Goal: Task Accomplishment & Management: Use online tool/utility

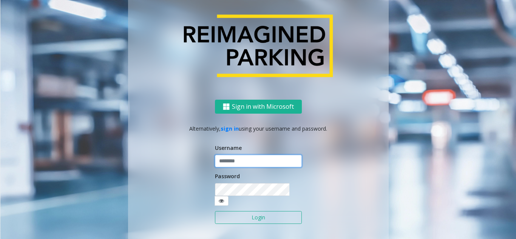
click at [234, 168] on input "text" at bounding box center [258, 161] width 87 height 13
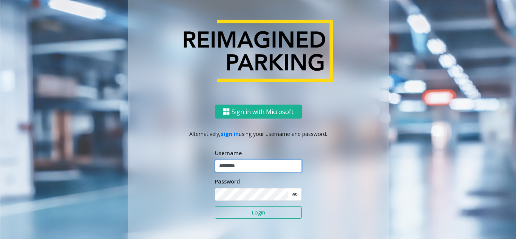
type input "********"
click at [292, 197] on icon at bounding box center [294, 194] width 5 height 5
click at [279, 212] on button "Login" at bounding box center [258, 212] width 87 height 13
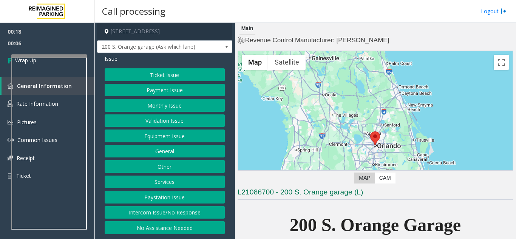
click at [167, 210] on button "Intercom Issue/No Response" at bounding box center [165, 212] width 120 height 13
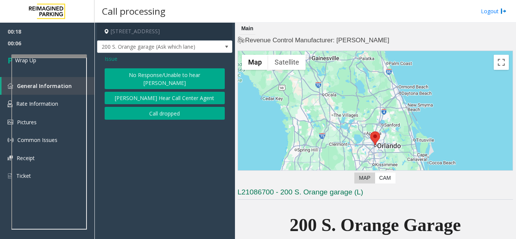
click at [150, 107] on button "Call dropped" at bounding box center [165, 113] width 120 height 13
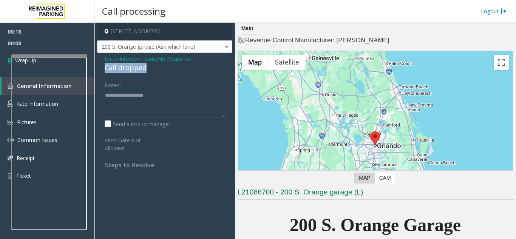
drag, startPoint x: 105, startPoint y: 67, endPoint x: 148, endPoint y: 68, distance: 43.0
click at [148, 68] on div "Call dropped" at bounding box center [165, 68] width 120 height 10
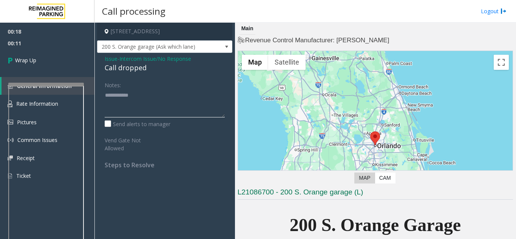
click at [54, 83] on div at bounding box center [46, 84] width 76 height 3
type textarea "**********"
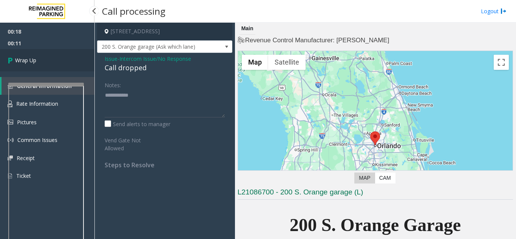
click at [48, 63] on link "Wrap Up" at bounding box center [47, 60] width 94 height 22
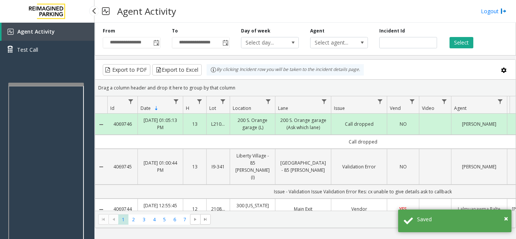
click at [45, 82] on div "Agent Activity Test Call" at bounding box center [47, 142] width 94 height 239
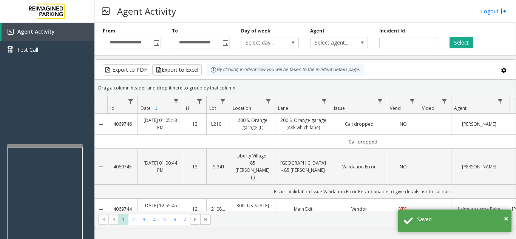
click at [43, 146] on div at bounding box center [45, 145] width 76 height 3
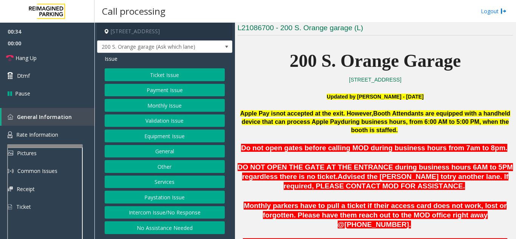
scroll to position [151, 0]
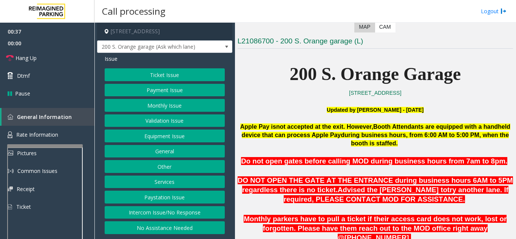
click at [184, 137] on button "Equipment Issue" at bounding box center [165, 135] width 120 height 13
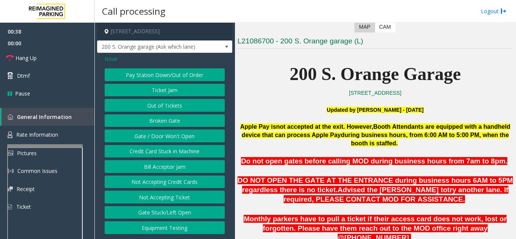
click at [184, 137] on button "Gate / Door Won't Open" at bounding box center [165, 135] width 120 height 13
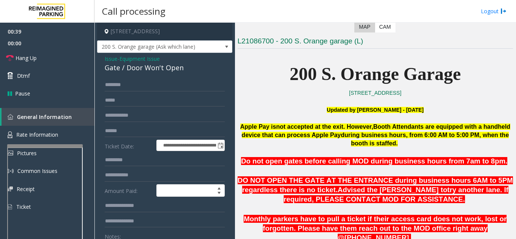
scroll to position [38, 0]
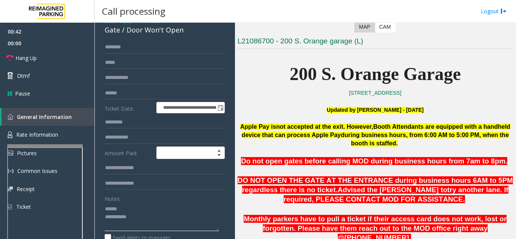
click at [134, 210] on textarea at bounding box center [162, 217] width 114 height 28
click at [136, 208] on textarea at bounding box center [162, 217] width 114 height 28
drag, startPoint x: 126, startPoint y: 31, endPoint x: 186, endPoint y: 32, distance: 59.7
click at [186, 32] on div "Gate / Door Won't Open" at bounding box center [165, 30] width 120 height 10
click at [153, 219] on textarea at bounding box center [162, 217] width 114 height 28
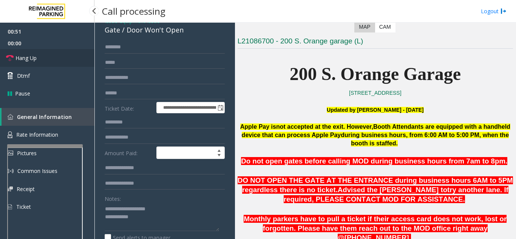
click at [42, 63] on link "Hang Up" at bounding box center [47, 58] width 94 height 18
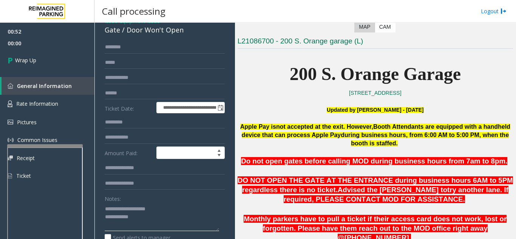
click at [160, 218] on textarea at bounding box center [162, 217] width 114 height 28
click at [192, 194] on div "Notes:" at bounding box center [165, 211] width 120 height 39
click at [181, 217] on textarea at bounding box center [162, 217] width 114 height 28
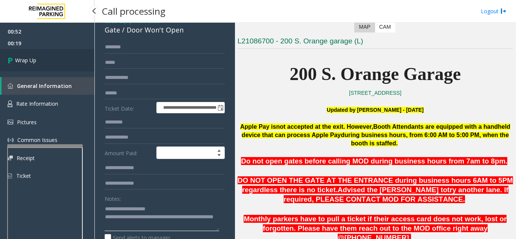
type textarea "**********"
click at [52, 59] on link "Wrap Up" at bounding box center [47, 60] width 94 height 22
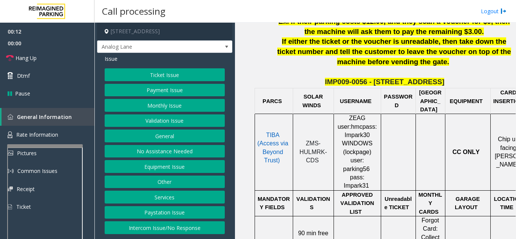
scroll to position [340, 0]
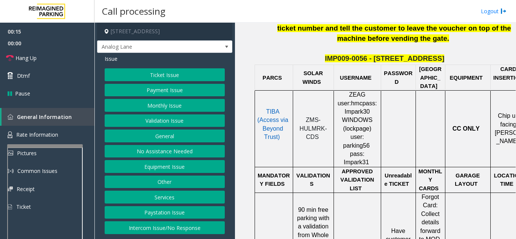
click at [268, 110] on span "TIBA (Access via Beyond Trust)" at bounding box center [272, 124] width 31 height 32
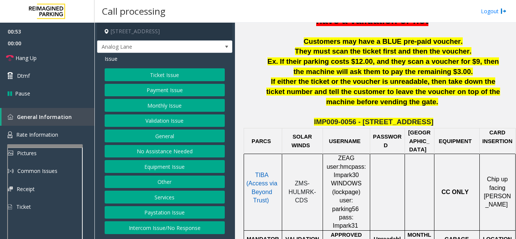
scroll to position [302, 17]
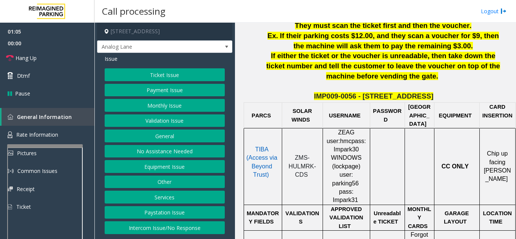
click at [181, 100] on button "Monthly Issue" at bounding box center [165, 105] width 120 height 13
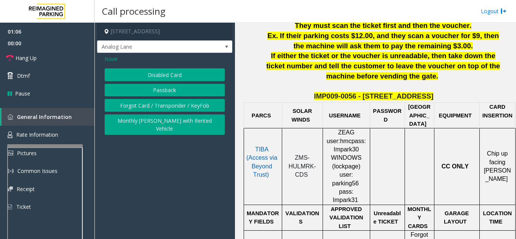
click at [182, 75] on button "Disabled Card" at bounding box center [165, 74] width 120 height 13
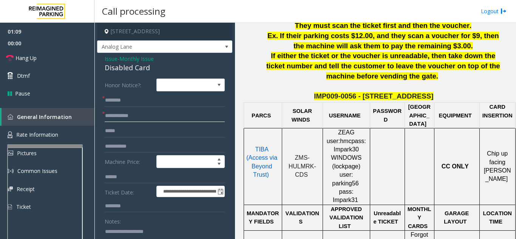
click at [146, 116] on input "text" at bounding box center [165, 115] width 120 height 13
type input "****"
click at [129, 102] on input "text" at bounding box center [165, 100] width 120 height 13
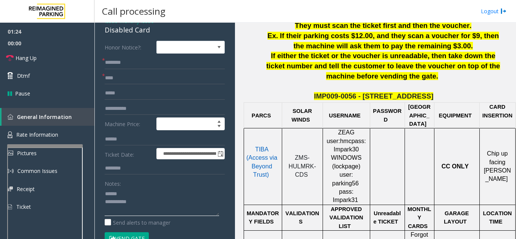
click at [133, 196] on textarea at bounding box center [162, 202] width 114 height 28
type textarea "**********"
click at [128, 61] on input "text" at bounding box center [165, 62] width 120 height 13
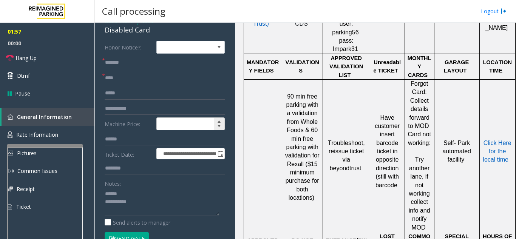
scroll to position [0, 0]
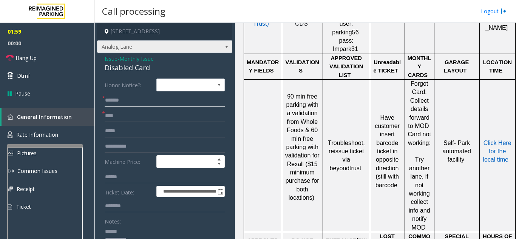
type input "******"
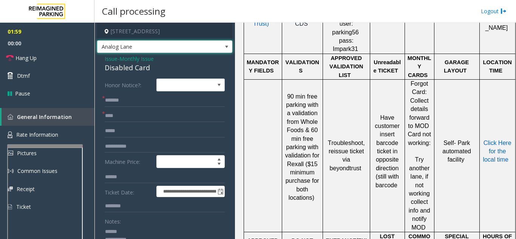
click at [194, 45] on span "Analog Lane" at bounding box center [151, 47] width 108 height 12
click at [146, 88] on label "Honor Notice?:" at bounding box center [129, 85] width 52 height 13
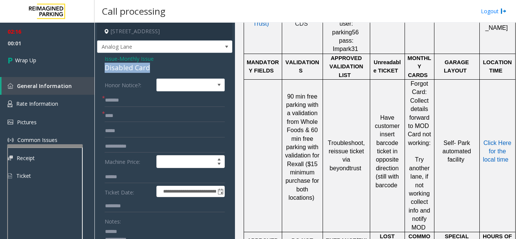
drag, startPoint x: 100, startPoint y: 67, endPoint x: 159, endPoint y: 69, distance: 58.9
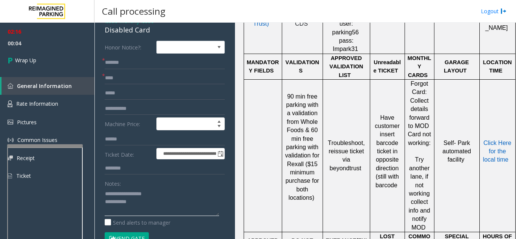
click at [156, 205] on textarea at bounding box center [162, 202] width 114 height 28
click at [178, 189] on textarea at bounding box center [162, 202] width 114 height 28
click at [143, 211] on textarea at bounding box center [162, 202] width 114 height 28
type textarea "**********"
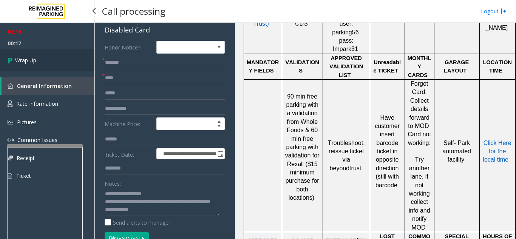
drag, startPoint x: 76, startPoint y: 72, endPoint x: 66, endPoint y: 66, distance: 12.3
click at [76, 72] on div "02:16 00:17 Wrap Up General Information Rate Information Pictures Common Issues…" at bounding box center [47, 107] width 94 height 168
click at [64, 65] on link "Wrap Up" at bounding box center [47, 60] width 94 height 22
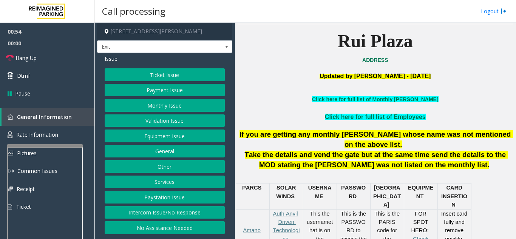
scroll to position [189, 0]
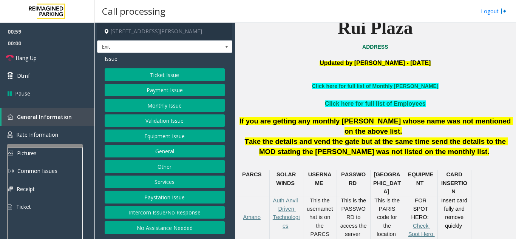
click at [166, 77] on button "Ticket Issue" at bounding box center [165, 74] width 120 height 13
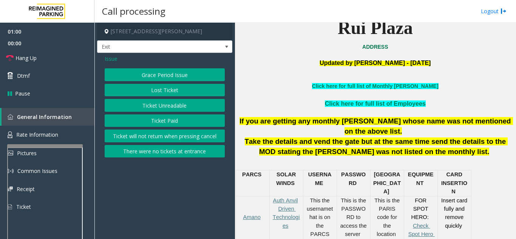
click at [171, 106] on button "Ticket Unreadable" at bounding box center [165, 105] width 120 height 13
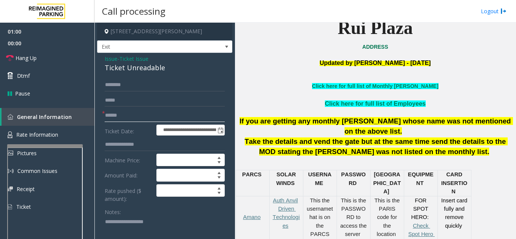
click at [166, 113] on input "text" at bounding box center [165, 115] width 120 height 13
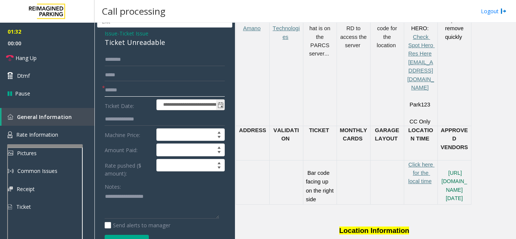
scroll to position [38, 0]
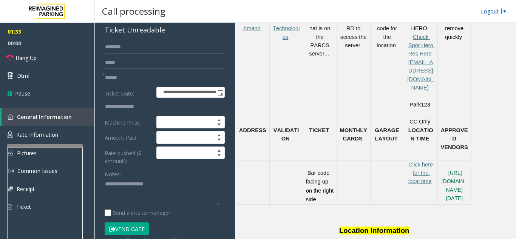
type input "******"
click at [129, 183] on textarea at bounding box center [162, 192] width 114 height 28
click at [143, 185] on textarea at bounding box center [162, 192] width 114 height 28
click at [137, 230] on button "Vend Gate" at bounding box center [127, 228] width 44 height 13
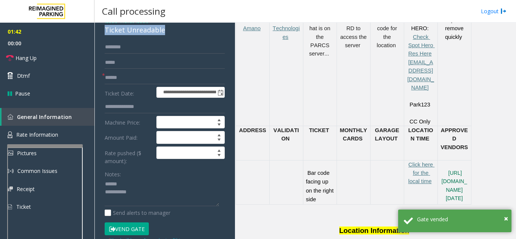
drag, startPoint x: 99, startPoint y: 32, endPoint x: 167, endPoint y: 31, distance: 68.0
click at [167, 31] on div "**********" at bounding box center [164, 224] width 135 height 419
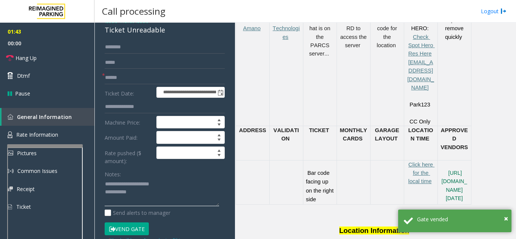
click at [164, 191] on textarea at bounding box center [162, 192] width 114 height 28
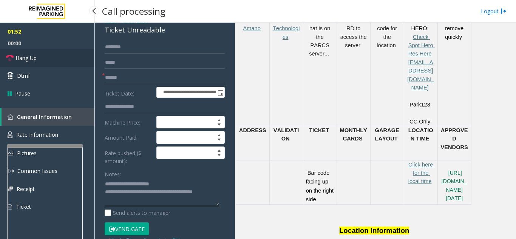
type textarea "**********"
click at [51, 65] on link "Hang Up" at bounding box center [47, 58] width 94 height 18
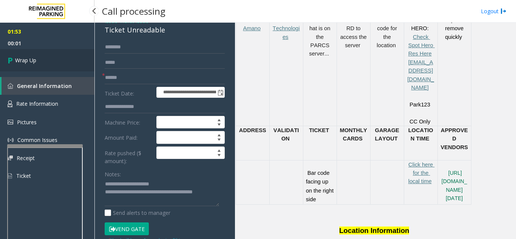
click at [51, 65] on link "Wrap Up" at bounding box center [47, 60] width 94 height 22
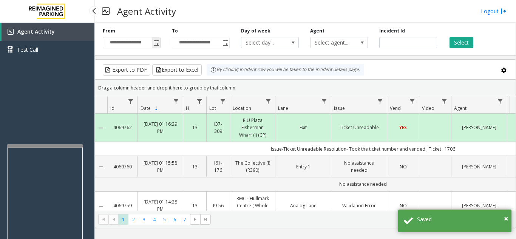
click at [156, 43] on span "Toggle popup" at bounding box center [156, 43] width 6 height 6
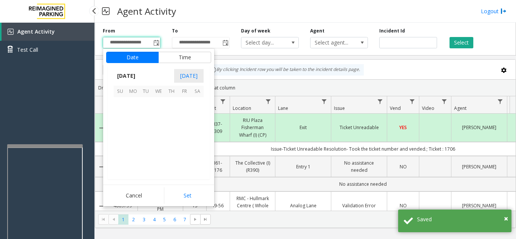
scroll to position [135504, 0]
click at [144, 103] on span "2" at bounding box center [145, 103] width 13 height 13
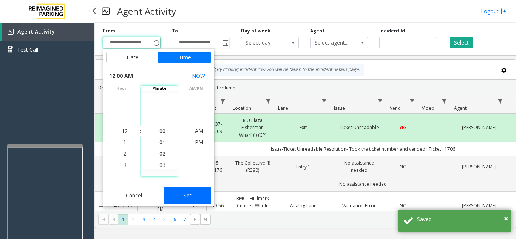
click at [176, 193] on button "Set" at bounding box center [188, 195] width 48 height 17
type input "**********"
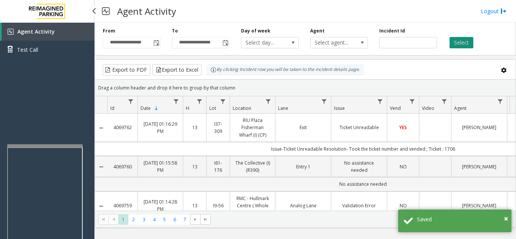
click at [459, 47] on button "Select" at bounding box center [461, 42] width 24 height 11
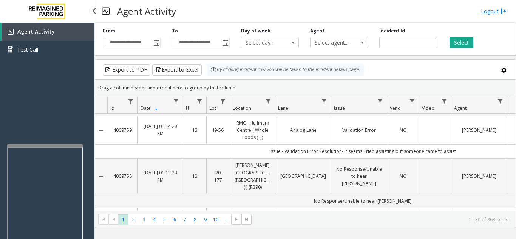
scroll to position [0, 0]
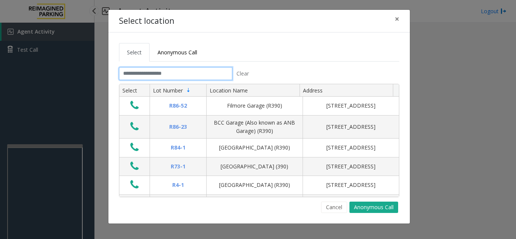
click at [171, 77] on input "text" at bounding box center [175, 73] width 113 height 13
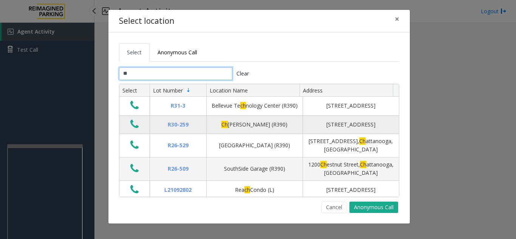
type input "**"
click at [132, 128] on icon "Data table" at bounding box center [134, 124] width 8 height 11
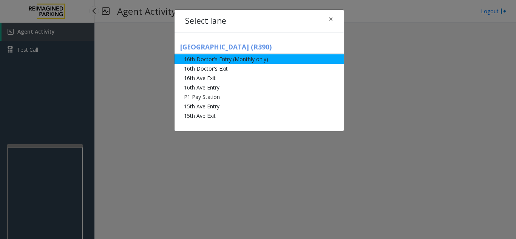
click at [210, 60] on li "16th Doctor's Entry (Monthly only)" at bounding box center [258, 58] width 169 height 9
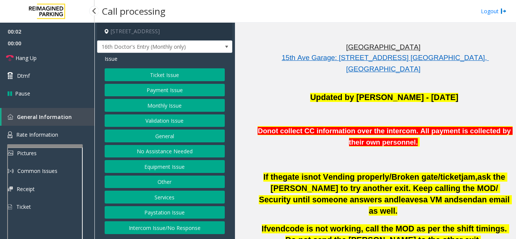
scroll to position [227, 0]
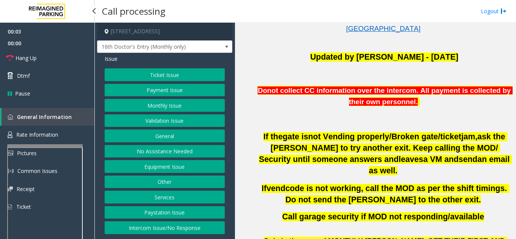
click at [166, 96] on button "Payment Issue" at bounding box center [165, 90] width 120 height 13
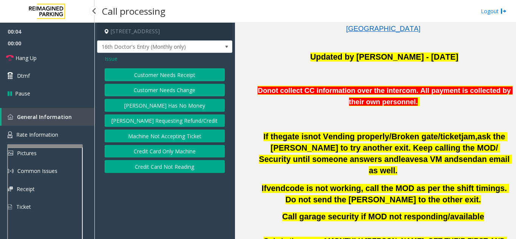
click at [116, 59] on span "Issue" at bounding box center [111, 59] width 13 height 8
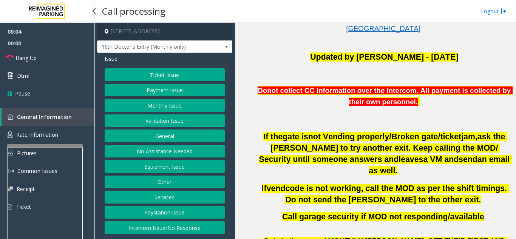
click at [166, 104] on button "Monthly Issue" at bounding box center [165, 105] width 120 height 13
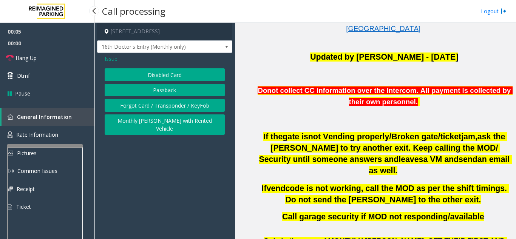
click at [165, 77] on button "Disabled Card" at bounding box center [165, 74] width 120 height 13
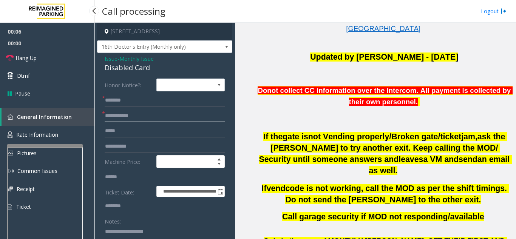
click at [166, 113] on input "text" at bounding box center [165, 115] width 120 height 13
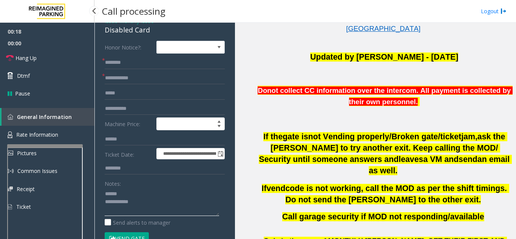
click at [143, 197] on textarea at bounding box center [162, 202] width 114 height 28
click at [145, 189] on textarea at bounding box center [162, 202] width 114 height 28
click at [135, 76] on input "text" at bounding box center [165, 78] width 120 height 13
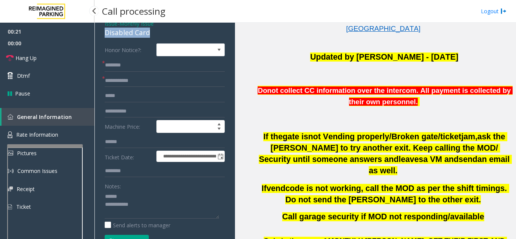
drag, startPoint x: 104, startPoint y: 30, endPoint x: 154, endPoint y: 33, distance: 49.9
type textarea "**********"
click at [134, 83] on input "text" at bounding box center [165, 80] width 120 height 13
type input "******"
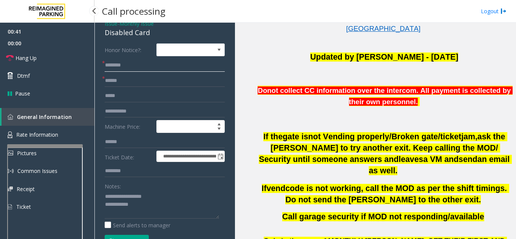
click at [157, 66] on input "text" at bounding box center [165, 65] width 120 height 13
type input "**********"
drag, startPoint x: 153, startPoint y: 204, endPoint x: 157, endPoint y: 204, distance: 4.5
click at [157, 204] on textarea at bounding box center [162, 204] width 114 height 28
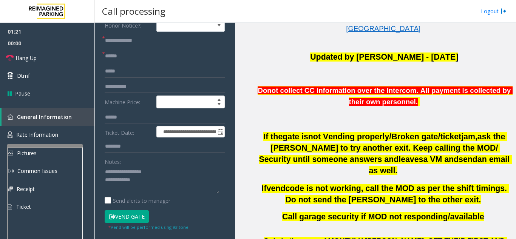
scroll to position [73, 0]
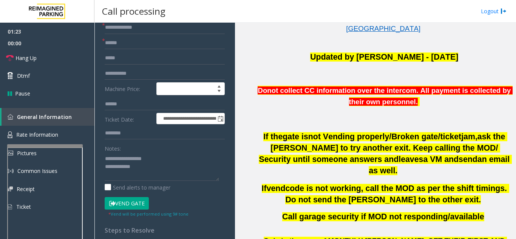
click at [132, 207] on button "Vend Gate" at bounding box center [127, 203] width 44 height 13
click at [153, 168] on textarea at bounding box center [162, 167] width 114 height 28
click at [174, 157] on textarea at bounding box center [162, 167] width 114 height 28
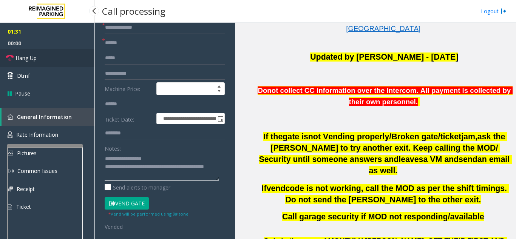
type textarea "**********"
click at [51, 54] on link "Hang Up" at bounding box center [47, 58] width 94 height 18
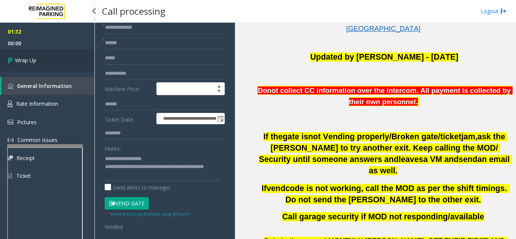
click at [53, 57] on link "Wrap Up" at bounding box center [47, 60] width 94 height 22
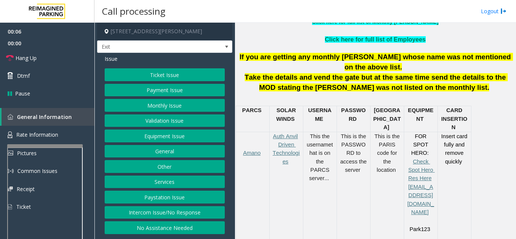
scroll to position [264, 0]
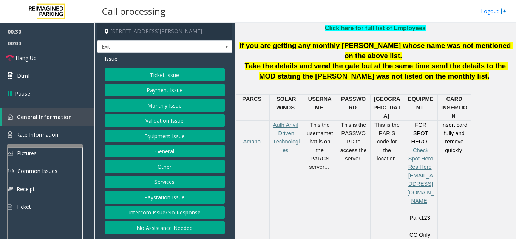
click at [168, 185] on button "Services" at bounding box center [165, 182] width 120 height 13
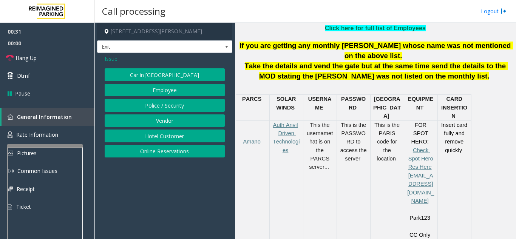
click at [166, 140] on button "Hotel Customer" at bounding box center [165, 135] width 120 height 13
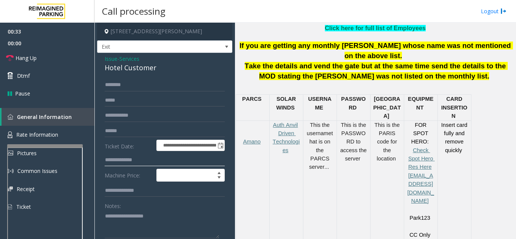
click at [141, 163] on input "text" at bounding box center [165, 160] width 120 height 13
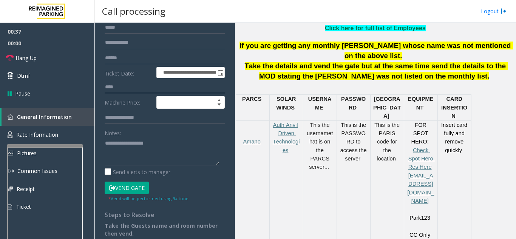
scroll to position [76, 0]
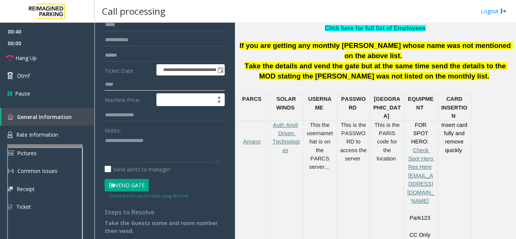
type input "****"
click at [136, 143] on textarea at bounding box center [162, 148] width 114 height 28
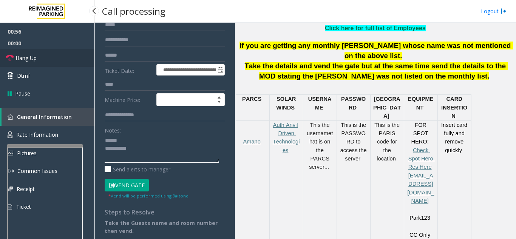
type textarea "**********"
click at [38, 65] on link "Hang Up" at bounding box center [47, 58] width 94 height 18
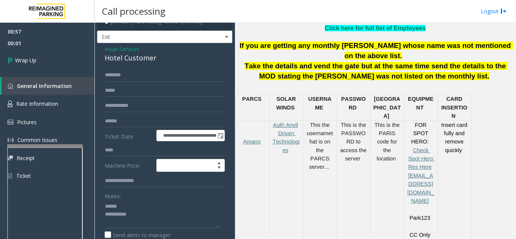
scroll to position [0, 0]
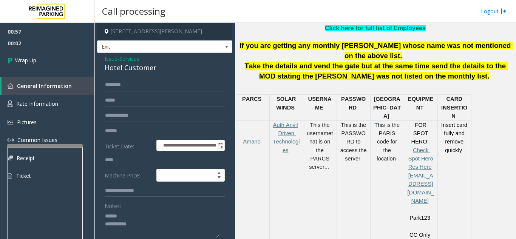
click at [113, 62] on span "Issue" at bounding box center [111, 59] width 13 height 8
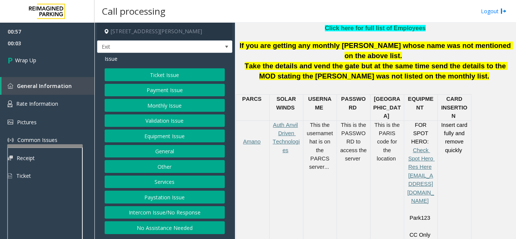
click at [148, 139] on button "Equipment Issue" at bounding box center [165, 135] width 120 height 13
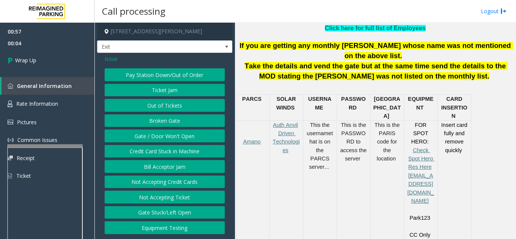
click at [158, 136] on button "Gate / Door Won't Open" at bounding box center [165, 135] width 120 height 13
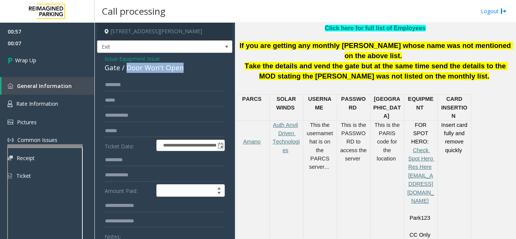
drag, startPoint x: 126, startPoint y: 70, endPoint x: 187, endPoint y: 69, distance: 60.4
click at [187, 69] on div "Gate / Door Won't Open" at bounding box center [165, 68] width 120 height 10
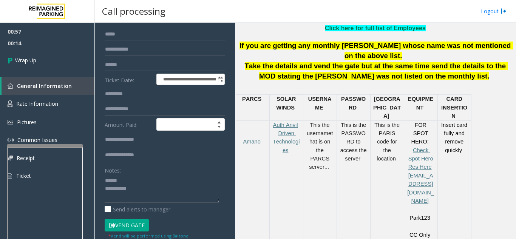
scroll to position [94, 0]
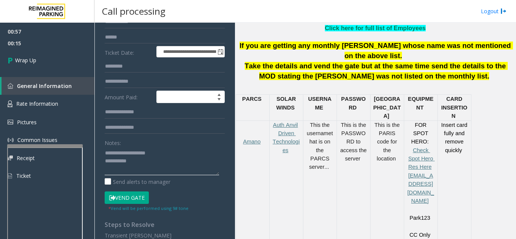
click at [149, 165] on textarea at bounding box center [162, 161] width 114 height 28
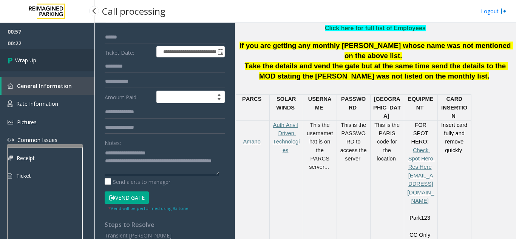
type textarea "**********"
click at [36, 57] on span "Wrap Up" at bounding box center [25, 60] width 21 height 8
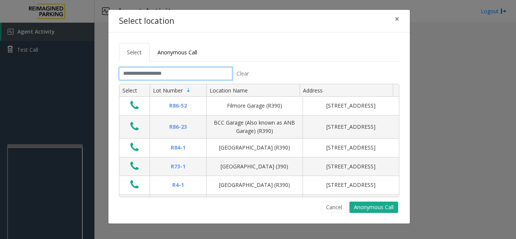
click at [147, 69] on input "text" at bounding box center [175, 73] width 113 height 13
click at [396, 23] on span "×" at bounding box center [397, 19] width 5 height 11
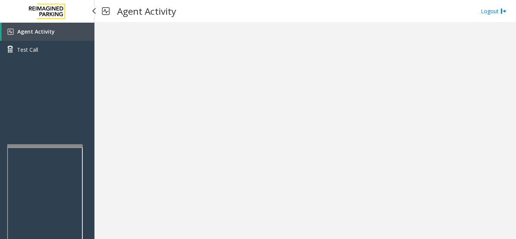
click at [79, 31] on link "Agent Activity" at bounding box center [48, 32] width 93 height 18
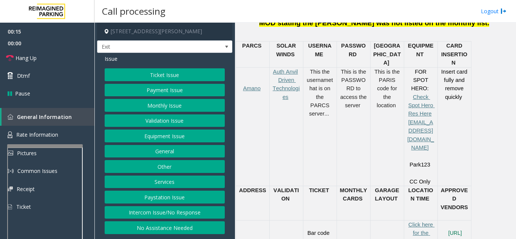
scroll to position [251, 0]
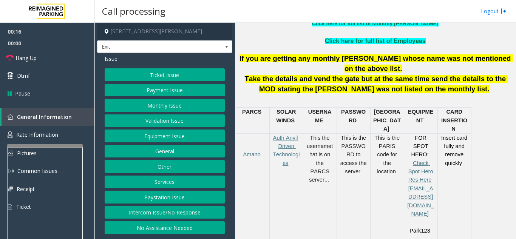
click at [157, 109] on button "Monthly Issue" at bounding box center [165, 105] width 120 height 13
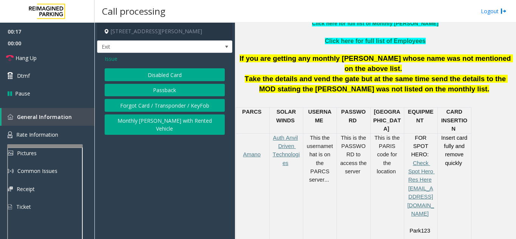
click at [159, 74] on button "Disabled Card" at bounding box center [165, 74] width 120 height 13
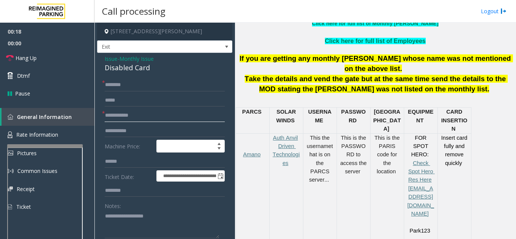
click at [145, 117] on input "text" at bounding box center [165, 115] width 120 height 13
type input "******"
click at [149, 82] on input "text" at bounding box center [165, 85] width 120 height 13
click at [128, 211] on textarea at bounding box center [162, 224] width 114 height 28
type textarea "**********"
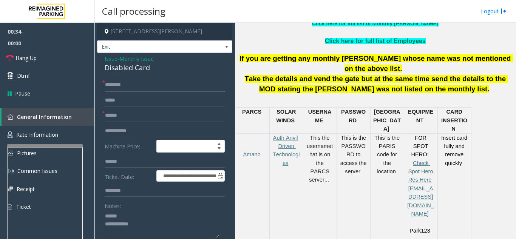
click at [117, 91] on input "text" at bounding box center [165, 85] width 120 height 13
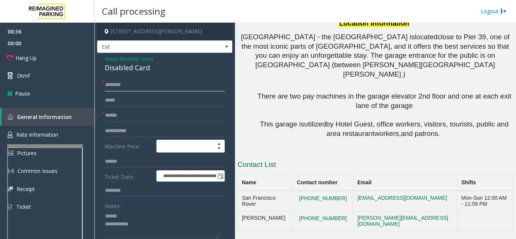
scroll to position [742, 0]
click at [134, 87] on input "text" at bounding box center [165, 85] width 120 height 13
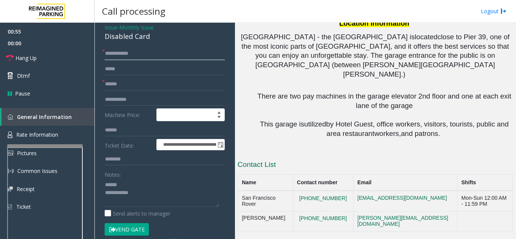
scroll to position [38, 0]
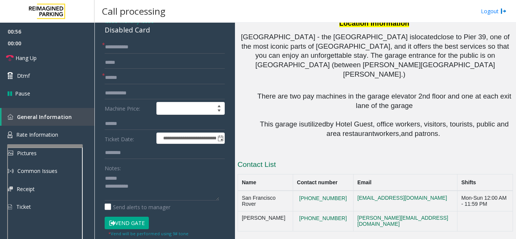
click at [122, 222] on button "Vend Gate" at bounding box center [127, 223] width 44 height 13
click at [145, 177] on textarea at bounding box center [162, 186] width 114 height 28
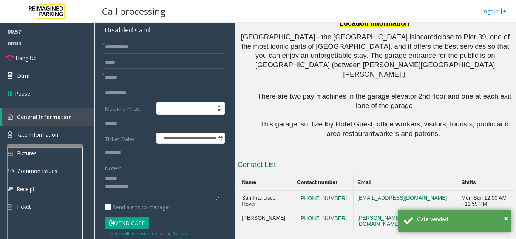
scroll to position [0, 0]
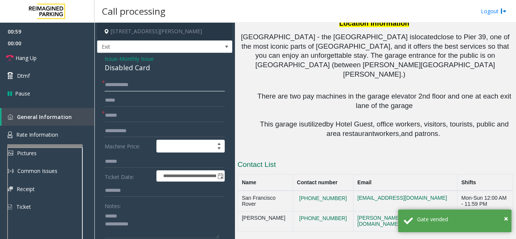
drag, startPoint x: 124, startPoint y: 85, endPoint x: 140, endPoint y: 85, distance: 15.5
click at [140, 85] on input "**********" at bounding box center [165, 85] width 120 height 13
type input "******"
drag, startPoint x: 104, startPoint y: 66, endPoint x: 160, endPoint y: 72, distance: 56.6
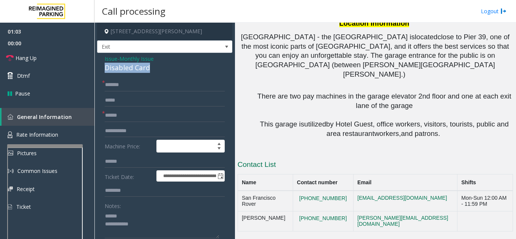
click at [149, 67] on div "Disabled Card" at bounding box center [165, 68] width 120 height 10
drag, startPoint x: 147, startPoint y: 69, endPoint x: 103, endPoint y: 68, distance: 44.2
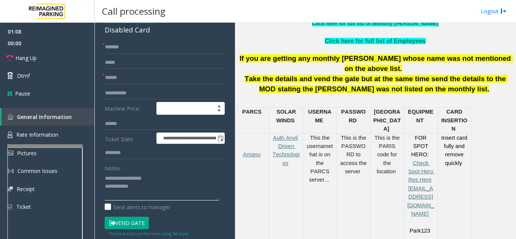
scroll to position [214, 0]
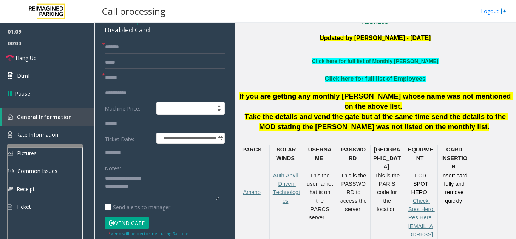
click at [350, 57] on p "Click here for full list of Monthly [PERSON_NAME]" at bounding box center [374, 61] width 275 height 8
click at [350, 63] on link "Click here for full list of Monthly [PERSON_NAME]" at bounding box center [375, 61] width 126 height 6
click at [42, 61] on link "Hang Up" at bounding box center [47, 58] width 94 height 18
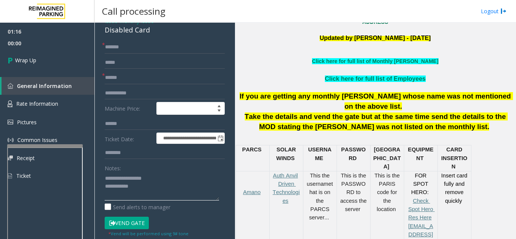
click at [177, 192] on textarea at bounding box center [162, 186] width 114 height 28
click at [176, 185] on textarea at bounding box center [162, 186] width 114 height 28
type textarea "**********"
click at [175, 172] on div "Notes:" at bounding box center [165, 181] width 120 height 39
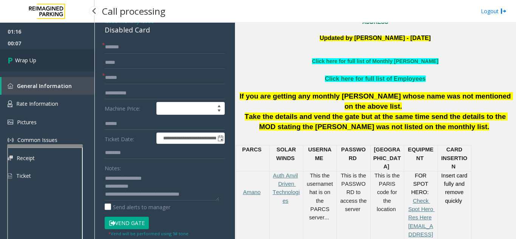
click at [43, 59] on link "Wrap Up" at bounding box center [47, 60] width 94 height 22
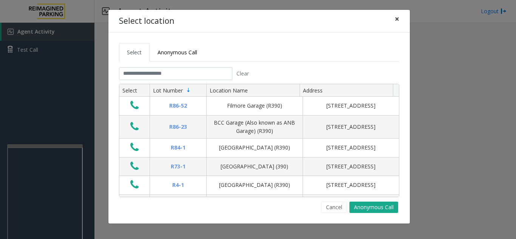
click at [397, 18] on span "×" at bounding box center [397, 19] width 5 height 11
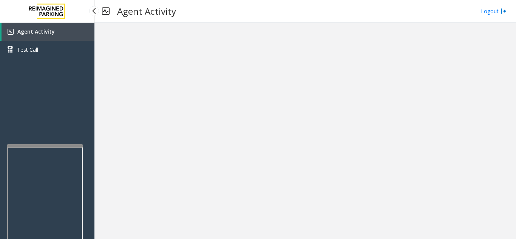
click at [69, 33] on link "Agent Activity" at bounding box center [48, 32] width 93 height 18
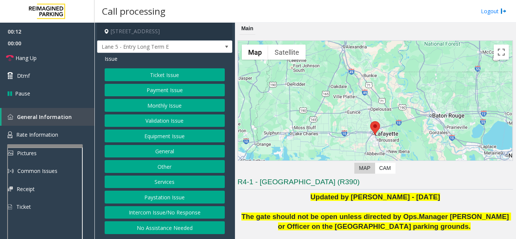
click at [188, 213] on button "Intercom Issue/No Response" at bounding box center [165, 212] width 120 height 13
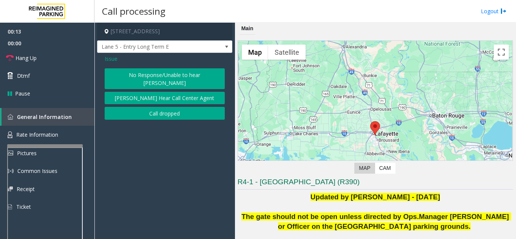
click at [165, 72] on button "No Response/Unable to hear [PERSON_NAME]" at bounding box center [165, 78] width 120 height 21
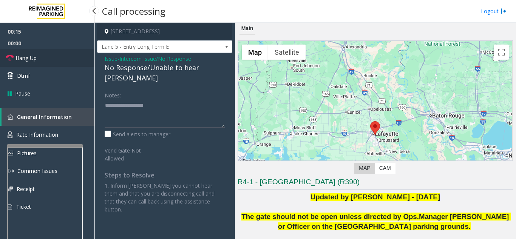
click at [57, 57] on link "Hang Up" at bounding box center [47, 58] width 94 height 18
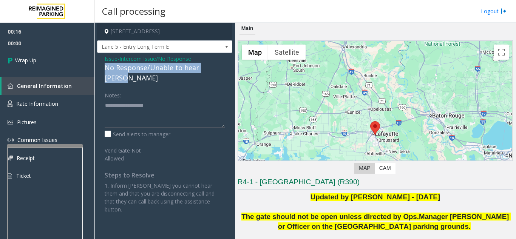
drag, startPoint x: 104, startPoint y: 70, endPoint x: 218, endPoint y: 66, distance: 114.1
click at [221, 68] on div "Issue - Intercom Issue/No Response No Response/Unable to hear [PERSON_NAME] Not…" at bounding box center [164, 137] width 135 height 168
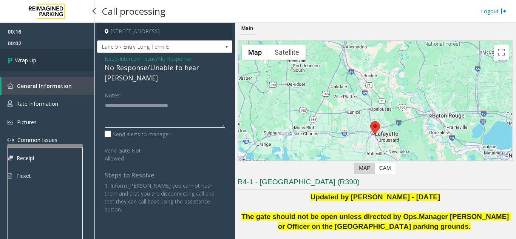
type textarea "**********"
click at [71, 57] on link "Wrap Up" at bounding box center [47, 60] width 94 height 22
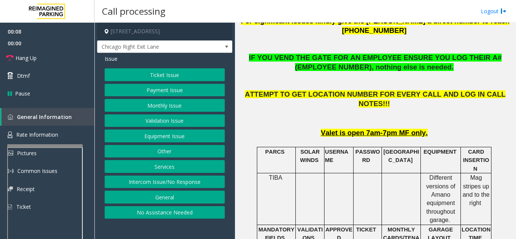
scroll to position [340, 0]
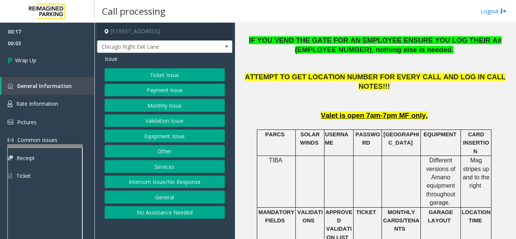
click at [163, 134] on button "Equipment Issue" at bounding box center [165, 135] width 120 height 13
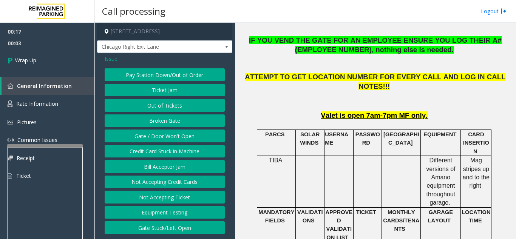
click at [163, 134] on button "Gate / Door Won't Open" at bounding box center [165, 135] width 120 height 13
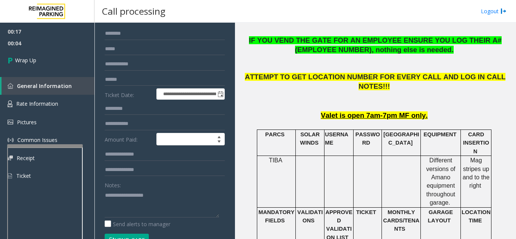
scroll to position [76, 0]
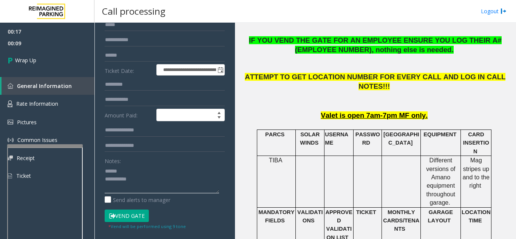
click at [138, 168] on textarea at bounding box center [162, 179] width 114 height 28
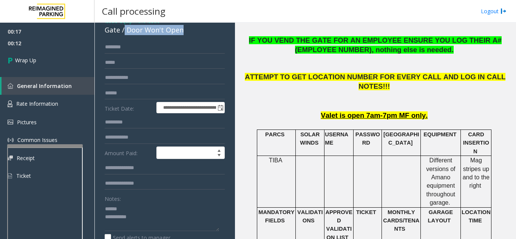
drag, startPoint x: 125, startPoint y: 31, endPoint x: 191, endPoint y: 35, distance: 66.6
click at [191, 35] on div "Gate / Door Won't Open" at bounding box center [165, 30] width 120 height 10
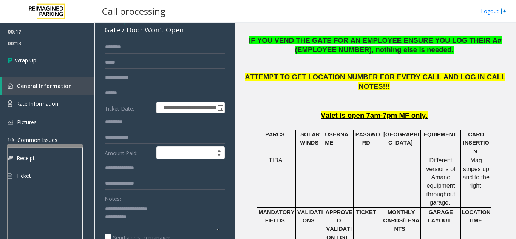
click at [163, 217] on textarea at bounding box center [162, 217] width 114 height 28
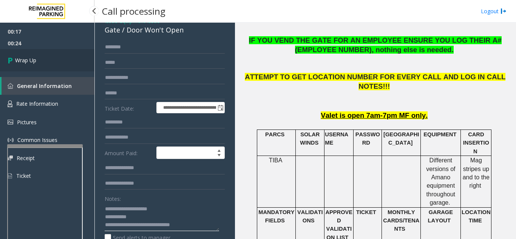
type textarea "**********"
click at [63, 68] on link "Wrap Up" at bounding box center [47, 60] width 94 height 22
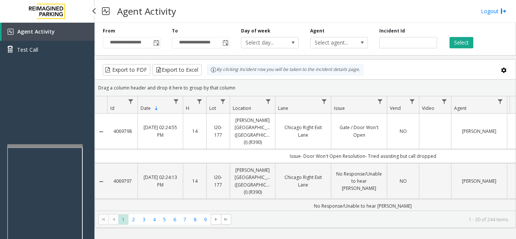
click at [68, 111] on div "Agent Activity Test Call" at bounding box center [47, 142] width 94 height 239
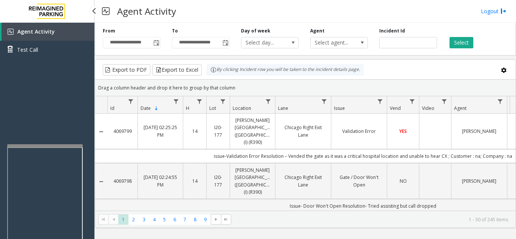
click at [65, 85] on div "Agent Activity Test Call" at bounding box center [47, 142] width 94 height 239
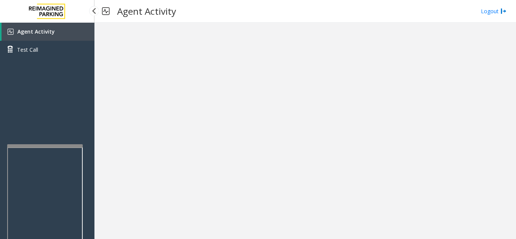
click at [74, 38] on link "Agent Activity" at bounding box center [48, 32] width 93 height 18
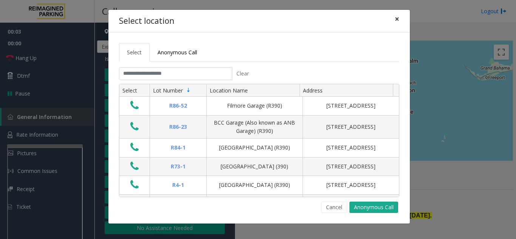
click at [393, 21] on button "×" at bounding box center [396, 19] width 15 height 18
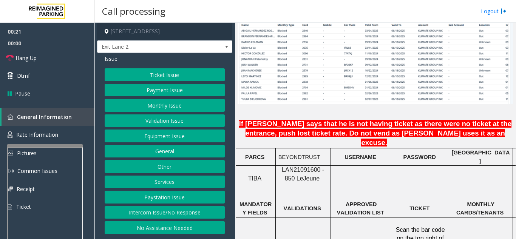
scroll to position [453, 0]
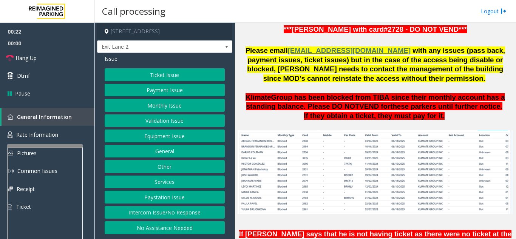
click at [155, 72] on button "Ticket Issue" at bounding box center [165, 74] width 120 height 13
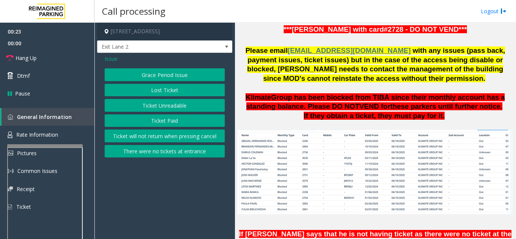
click at [167, 104] on button "Ticket Unreadable" at bounding box center [165, 105] width 120 height 13
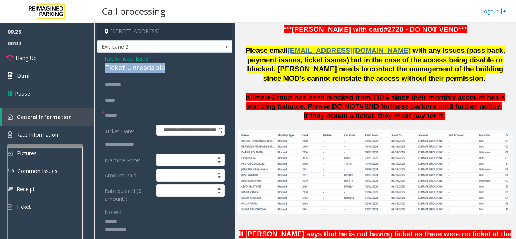
drag, startPoint x: 100, startPoint y: 66, endPoint x: 169, endPoint y: 69, distance: 68.4
type textarea "**********"
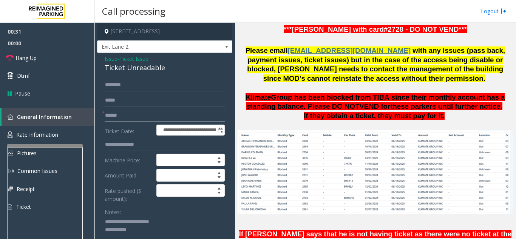
click at [161, 121] on input "text" at bounding box center [165, 115] width 120 height 13
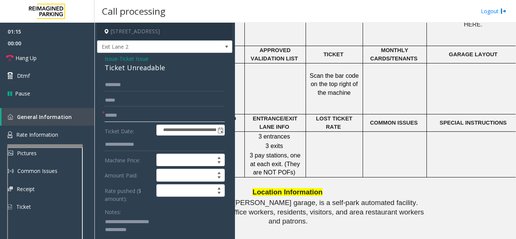
scroll to position [717, 152]
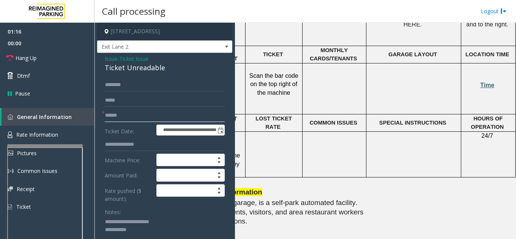
type input "******"
click at [480, 82] on span "Time" at bounding box center [487, 85] width 14 height 6
click at [40, 136] on span "Rate Information" at bounding box center [37, 134] width 42 height 7
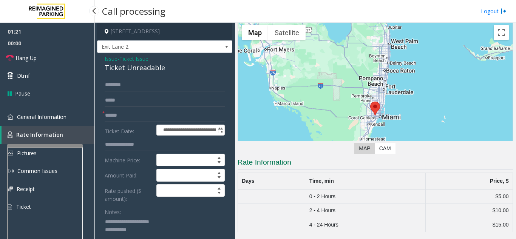
scroll to position [20, 0]
click at [64, 120] on span "General Information" at bounding box center [41, 116] width 49 height 7
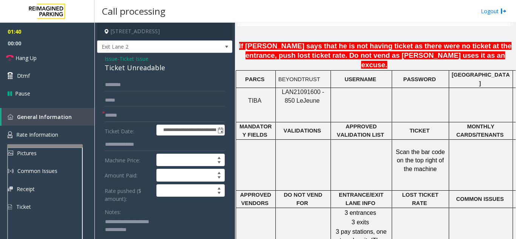
scroll to position [642, 0]
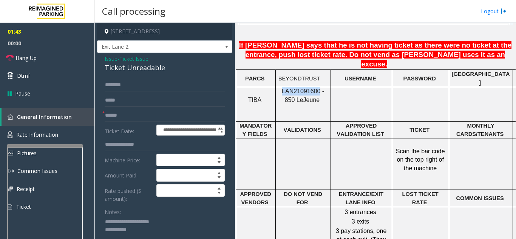
drag, startPoint x: 313, startPoint y: 66, endPoint x: 277, endPoint y: 68, distance: 35.9
click at [277, 87] on div "LAN21091600 - 850 Le Jeune" at bounding box center [303, 95] width 55 height 17
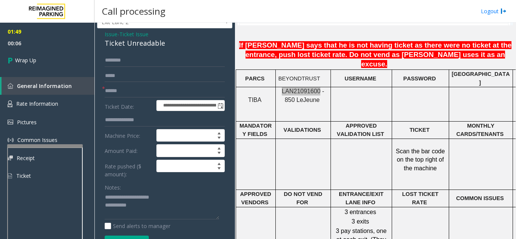
scroll to position [38, 0]
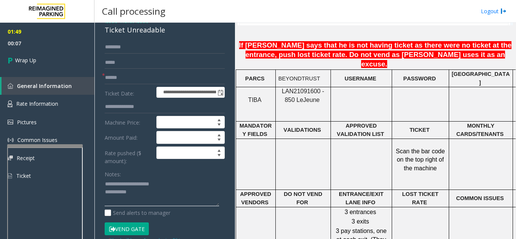
click at [145, 194] on textarea at bounding box center [162, 192] width 114 height 28
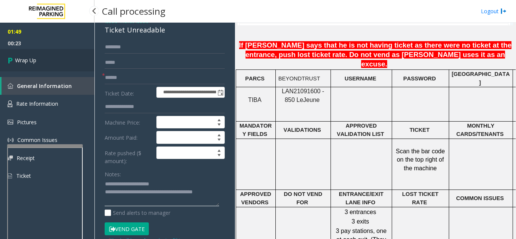
type textarea "**********"
click at [54, 70] on link "Wrap Up" at bounding box center [47, 60] width 94 height 22
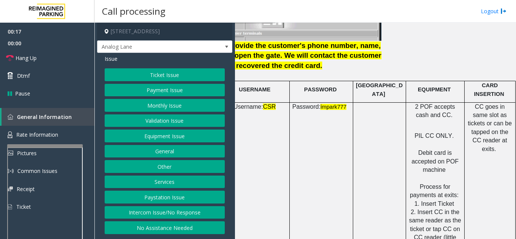
scroll to position [1019, 134]
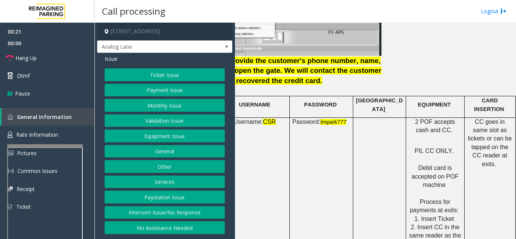
click at [173, 91] on button "Payment Issue" at bounding box center [165, 90] width 120 height 13
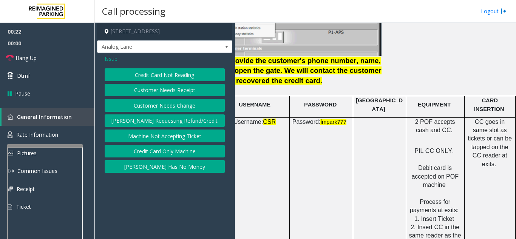
click at [168, 77] on button "Credit Card Not Reading" at bounding box center [165, 74] width 120 height 13
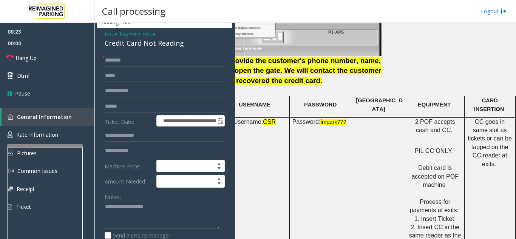
scroll to position [38, 0]
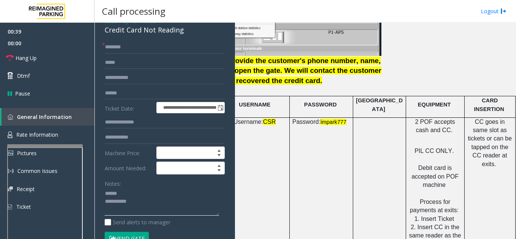
click at [146, 189] on textarea at bounding box center [162, 202] width 114 height 28
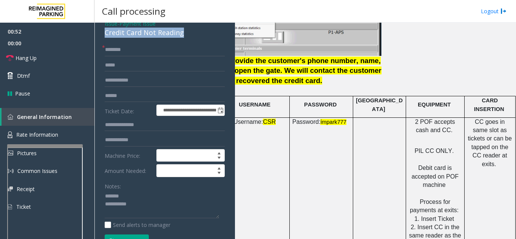
drag, startPoint x: 103, startPoint y: 30, endPoint x: 189, endPoint y: 36, distance: 86.3
click at [189, 36] on div "**********" at bounding box center [164, 209] width 135 height 383
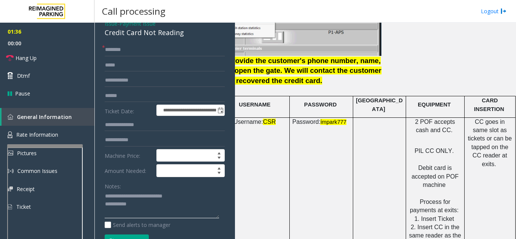
click at [209, 197] on textarea at bounding box center [162, 204] width 114 height 28
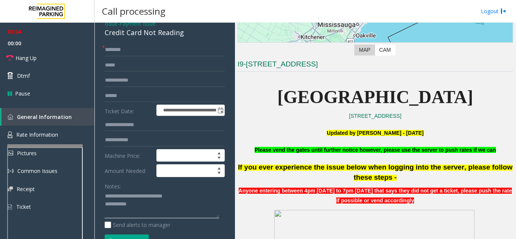
scroll to position [113, 0]
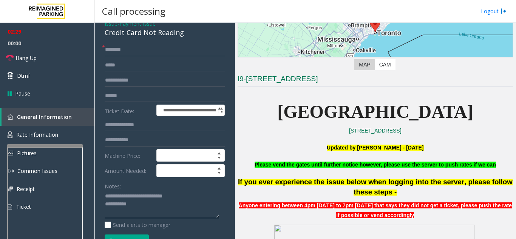
type textarea "**********"
click at [124, 96] on input "text" at bounding box center [165, 95] width 120 height 13
type input "*"
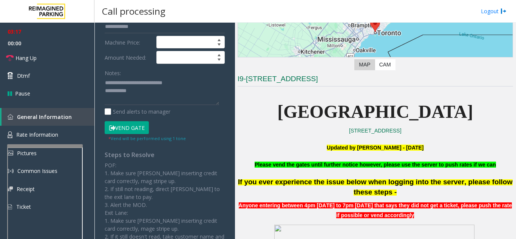
type input "********"
click at [136, 124] on button "Vend Gate" at bounding box center [127, 127] width 44 height 13
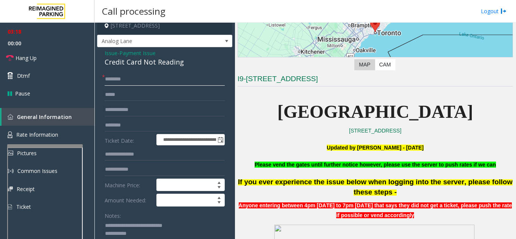
scroll to position [0, 0]
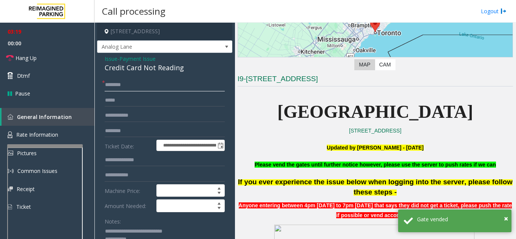
click at [126, 83] on input "text" at bounding box center [165, 85] width 120 height 13
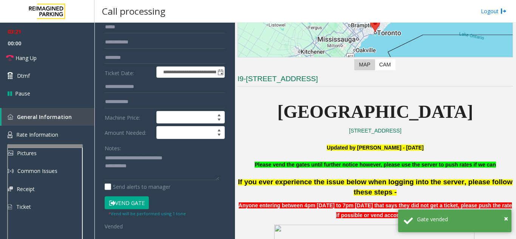
scroll to position [76, 0]
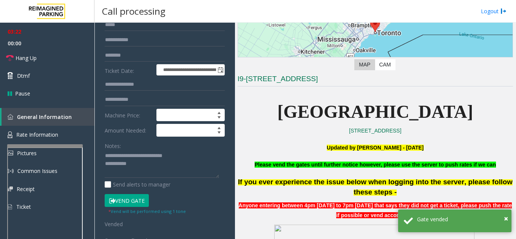
type input "**"
click at [153, 167] on textarea at bounding box center [162, 164] width 114 height 28
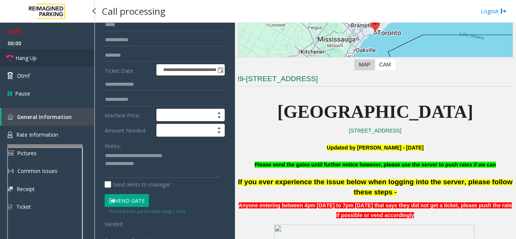
click at [35, 58] on span "Hang Up" at bounding box center [25, 58] width 21 height 8
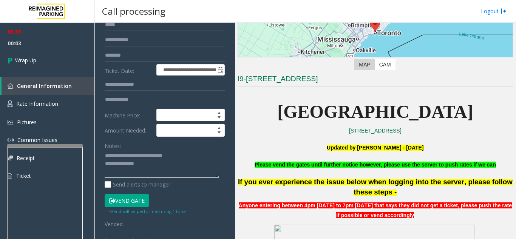
click at [159, 165] on textarea at bounding box center [162, 164] width 114 height 28
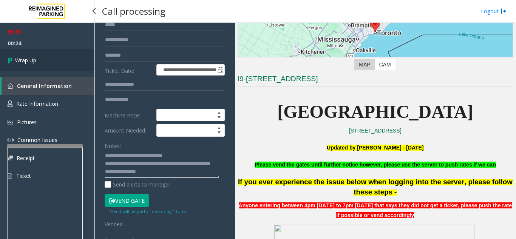
type textarea "**********"
click at [47, 61] on link "Wrap Up" at bounding box center [47, 60] width 94 height 22
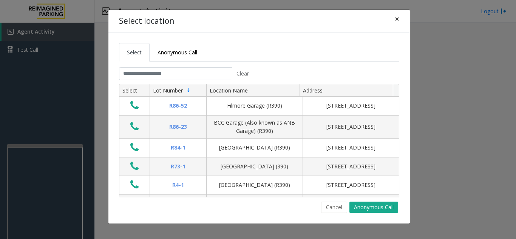
click at [396, 19] on span "×" at bounding box center [397, 19] width 5 height 11
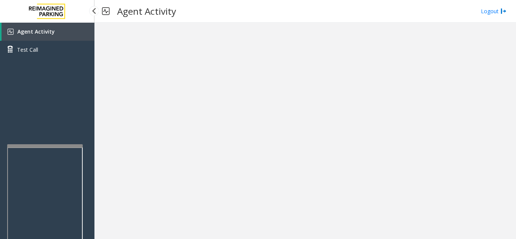
click at [54, 26] on link "Agent Activity" at bounding box center [48, 32] width 93 height 18
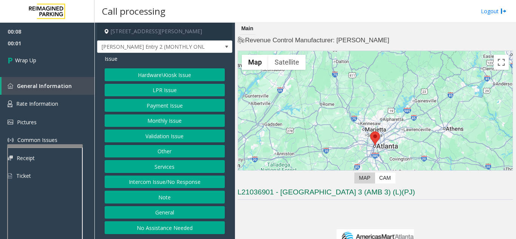
click at [178, 178] on button "Intercom Issue/No Response" at bounding box center [165, 182] width 120 height 13
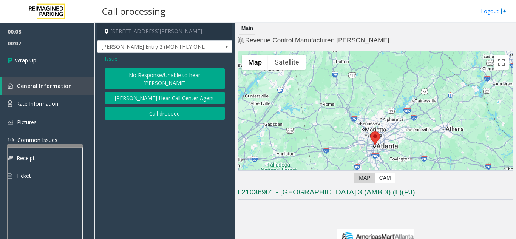
click at [135, 107] on button "Call dropped" at bounding box center [165, 113] width 120 height 13
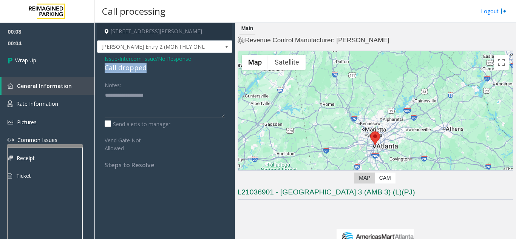
drag, startPoint x: 101, startPoint y: 68, endPoint x: 145, endPoint y: 72, distance: 44.3
click at [145, 72] on div "Issue - Intercom Issue/No Response Call dropped Notes: Send alerts to manager V…" at bounding box center [164, 114] width 135 height 123
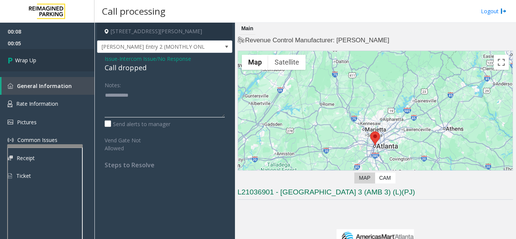
type textarea "**********"
click at [72, 66] on link "Wrap Up" at bounding box center [47, 60] width 94 height 22
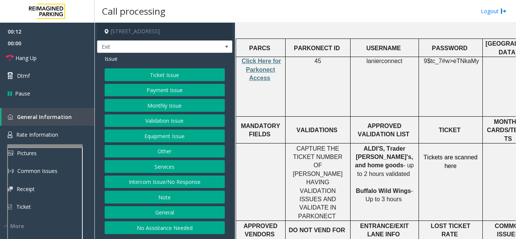
scroll to position [302, 0]
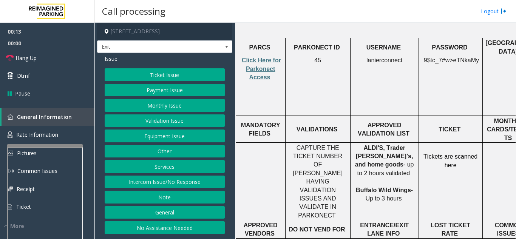
click at [167, 119] on button "Validation Issue" at bounding box center [165, 120] width 120 height 13
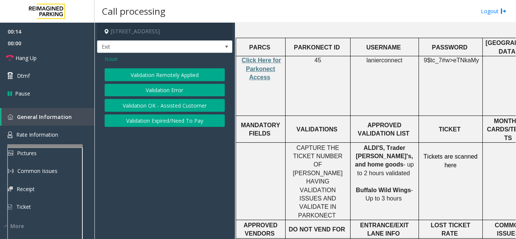
click at [170, 96] on button "Validation Error" at bounding box center [165, 90] width 120 height 13
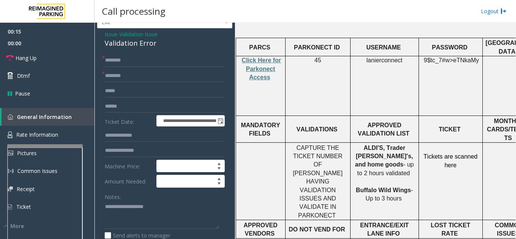
scroll to position [38, 0]
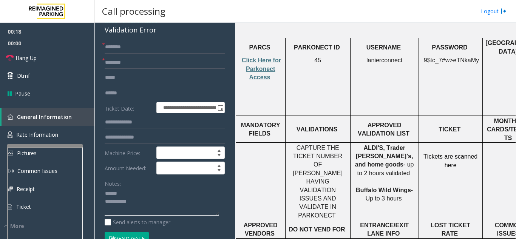
click at [138, 190] on textarea at bounding box center [162, 202] width 114 height 28
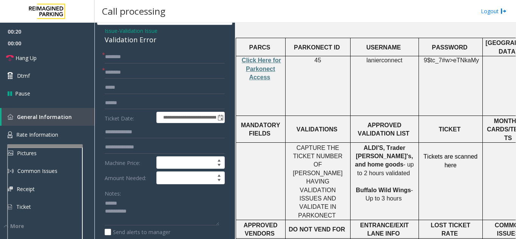
scroll to position [22, 0]
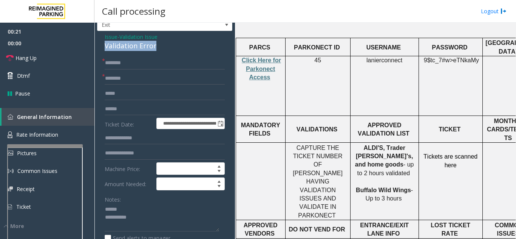
drag, startPoint x: 102, startPoint y: 31, endPoint x: 162, endPoint y: 43, distance: 60.8
click at [161, 219] on textarea at bounding box center [162, 217] width 114 height 28
type textarea "**********"
drag, startPoint x: 389, startPoint y: 110, endPoint x: 354, endPoint y: 110, distance: 35.1
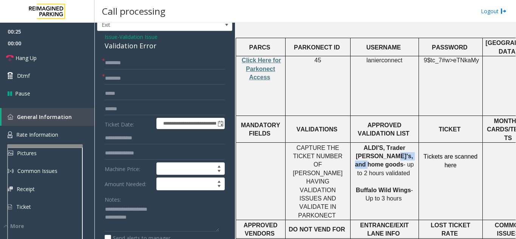
click at [354, 144] on p "ALDI'S, Trader Joe's, and home goods - up to 2 hours validated Buffalo Wild Win…" at bounding box center [384, 173] width 63 height 59
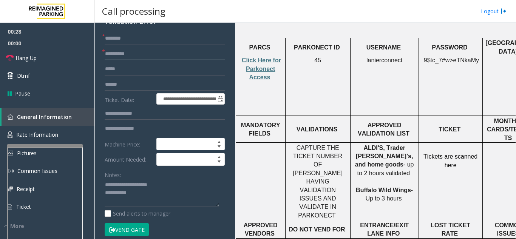
scroll to position [60, 0]
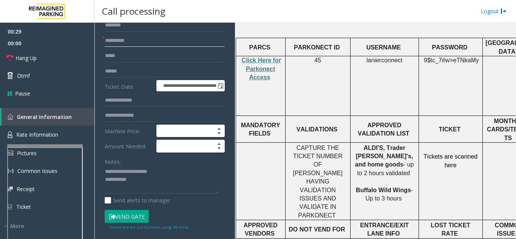
type input "**********"
click at [159, 73] on input "text" at bounding box center [165, 71] width 120 height 13
click at [254, 57] on span "Click Here for Parkonect Access" at bounding box center [261, 68] width 39 height 23
click at [148, 74] on input "text" at bounding box center [165, 71] width 120 height 13
click at [175, 96] on form "**********" at bounding box center [165, 125] width 120 height 212
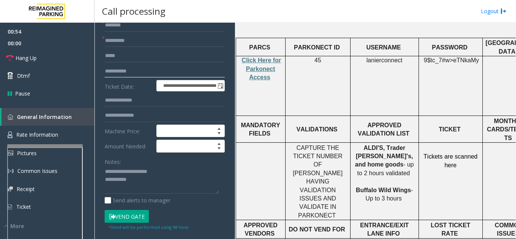
scroll to position [22, 0]
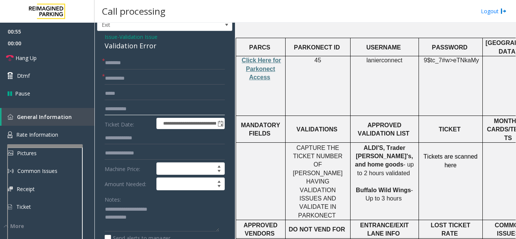
type input "**********"
click at [168, 59] on input "text" at bounding box center [165, 63] width 120 height 13
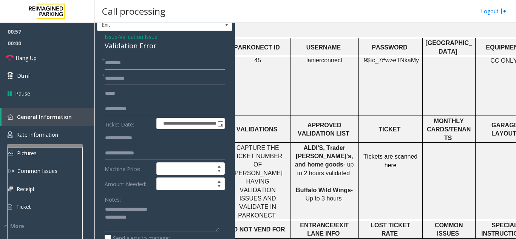
scroll to position [302, 136]
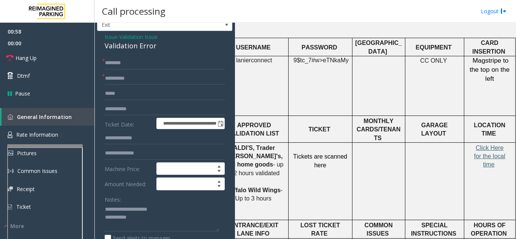
click at [483, 145] on span "Click Here for the local time" at bounding box center [489, 156] width 31 height 23
click at [135, 66] on input "text" at bounding box center [165, 63] width 120 height 13
type input "*****"
click at [136, 154] on input "text" at bounding box center [165, 153] width 120 height 13
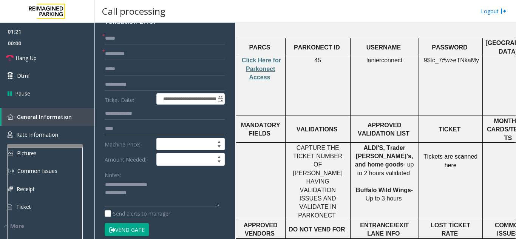
scroll to position [60, 0]
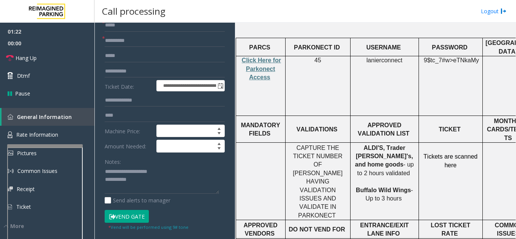
click at [129, 218] on button "Vend Gate" at bounding box center [127, 216] width 44 height 13
click at [137, 113] on input "***" at bounding box center [165, 115] width 120 height 13
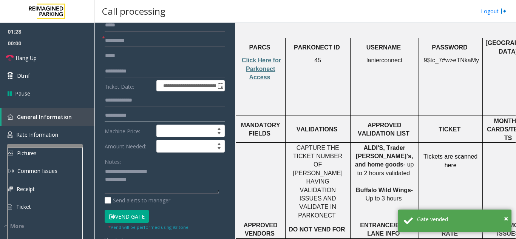
type input "**********"
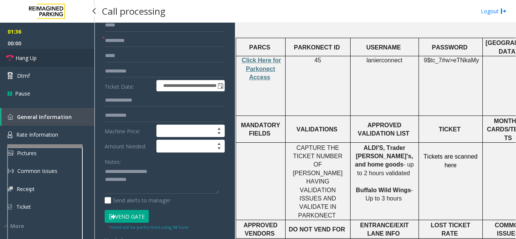
click at [46, 55] on link "Hang Up" at bounding box center [47, 58] width 94 height 18
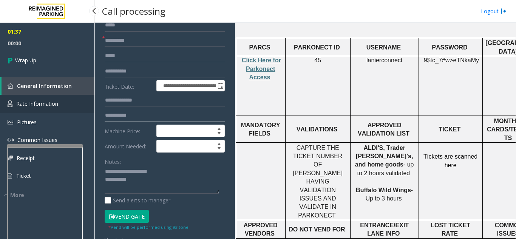
drag, startPoint x: 149, startPoint y: 117, endPoint x: 87, endPoint y: 108, distance: 62.3
click at [87, 108] on app-root "**********" at bounding box center [258, 119] width 516 height 239
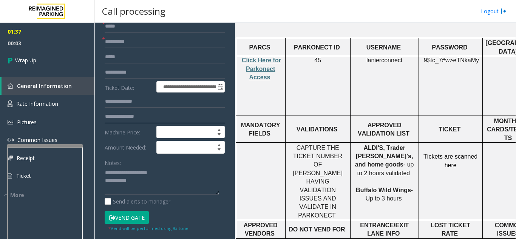
scroll to position [113, 0]
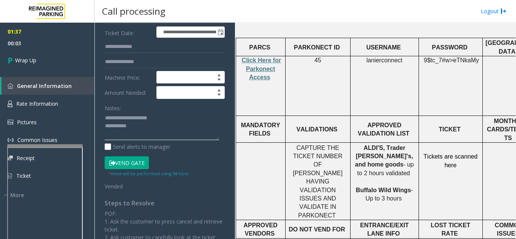
click at [157, 128] on textarea at bounding box center [162, 126] width 114 height 28
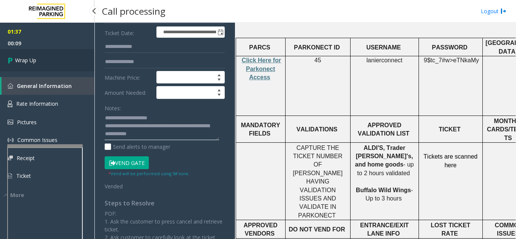
type textarea "**********"
click at [34, 55] on link "Wrap Up" at bounding box center [47, 60] width 94 height 22
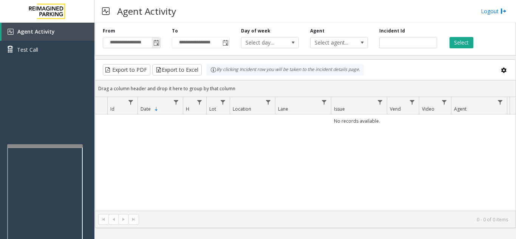
click at [154, 45] on span "Toggle popup" at bounding box center [156, 43] width 6 height 6
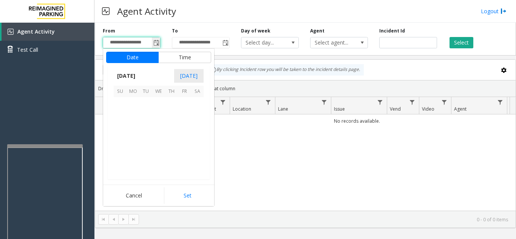
scroll to position [135504, 0]
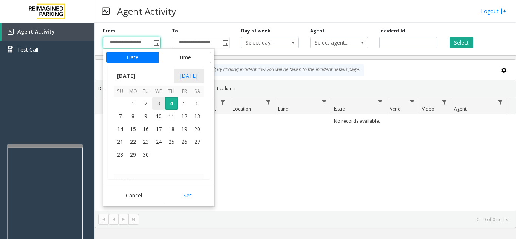
click at [159, 103] on span "3" at bounding box center [158, 103] width 13 height 13
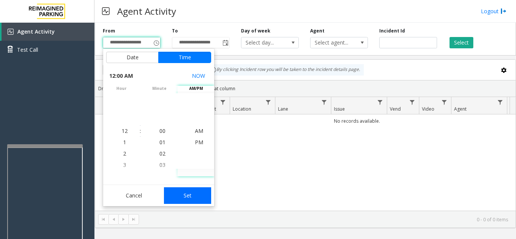
click at [192, 194] on button "Set" at bounding box center [188, 195] width 48 height 17
type input "**********"
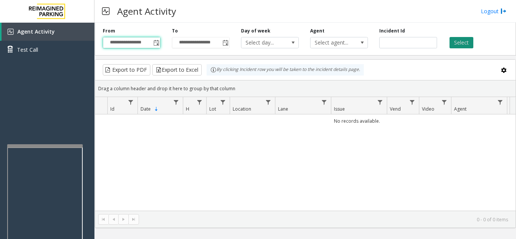
click at [454, 43] on button "Select" at bounding box center [461, 42] width 24 height 11
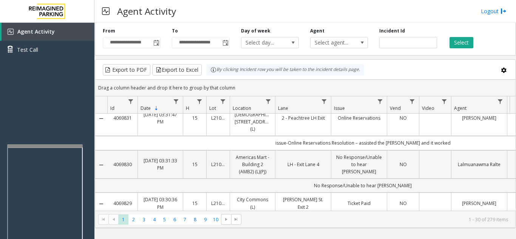
scroll to position [113, 0]
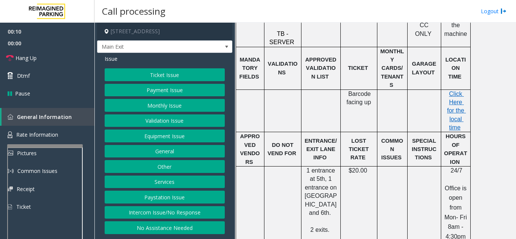
scroll to position [378, 0]
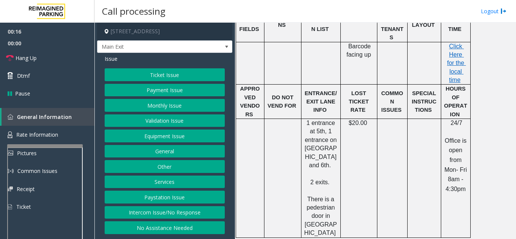
click at [162, 188] on button "Services" at bounding box center [165, 182] width 120 height 13
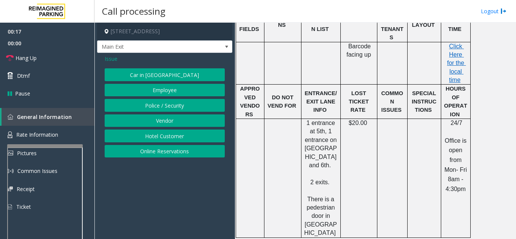
click at [158, 127] on button "Vendor" at bounding box center [165, 120] width 120 height 13
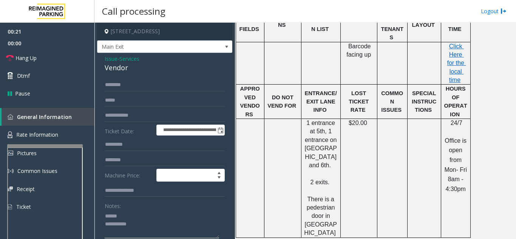
click at [125, 220] on textarea at bounding box center [162, 224] width 114 height 28
drag, startPoint x: 100, startPoint y: 71, endPoint x: 140, endPoint y: 74, distance: 39.4
click at [140, 74] on div "**********" at bounding box center [164, 197] width 135 height 288
type textarea "**********"
click at [139, 113] on form "**********" at bounding box center [165, 177] width 120 height 196
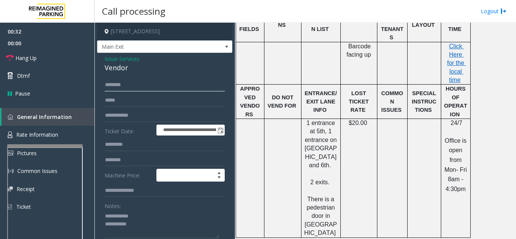
click at [141, 91] on input "text" at bounding box center [165, 85] width 120 height 13
click at [137, 107] on input "text" at bounding box center [165, 100] width 120 height 13
type input "****"
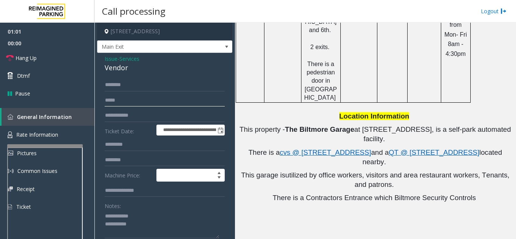
scroll to position [529, 0]
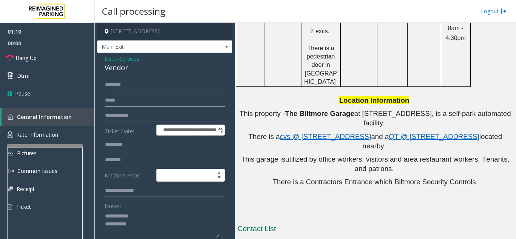
drag, startPoint x: 119, startPoint y: 105, endPoint x: 97, endPoint y: 107, distance: 21.6
click at [97, 107] on div "**********" at bounding box center [164, 197] width 135 height 288
click at [114, 86] on input "text" at bounding box center [165, 85] width 120 height 13
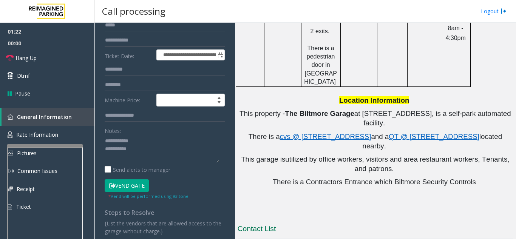
scroll to position [76, 0]
type input "****"
click at [126, 191] on button "Vend Gate" at bounding box center [127, 185] width 44 height 13
click at [150, 155] on textarea at bounding box center [162, 148] width 114 height 28
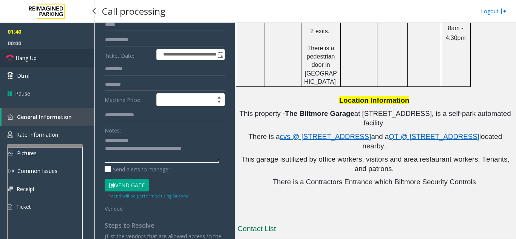
type textarea "**********"
click at [40, 57] on link "Hang Up" at bounding box center [47, 58] width 94 height 18
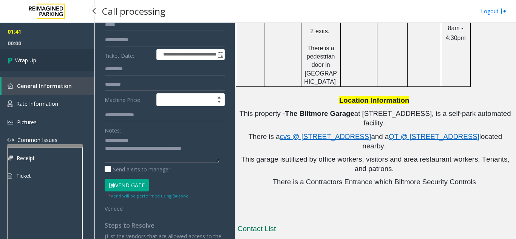
click at [40, 57] on link "Wrap Up" at bounding box center [47, 60] width 94 height 22
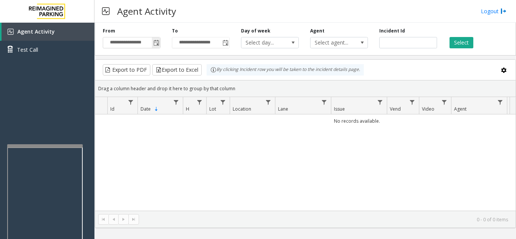
click at [159, 45] on span "Toggle popup" at bounding box center [156, 43] width 6 height 6
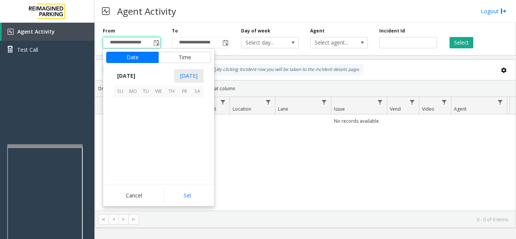
scroll to position [135504, 0]
click at [160, 104] on span "3" at bounding box center [158, 103] width 13 height 13
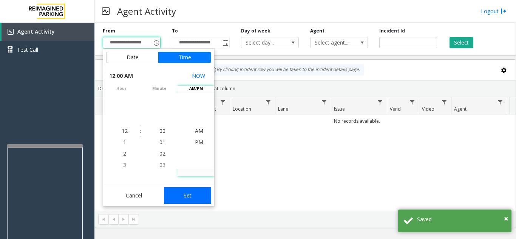
click at [183, 195] on button "Set" at bounding box center [188, 195] width 48 height 17
type input "**********"
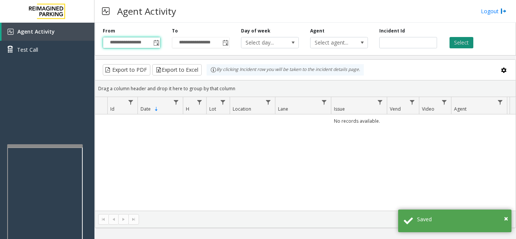
click at [459, 43] on button "Select" at bounding box center [461, 42] width 24 height 11
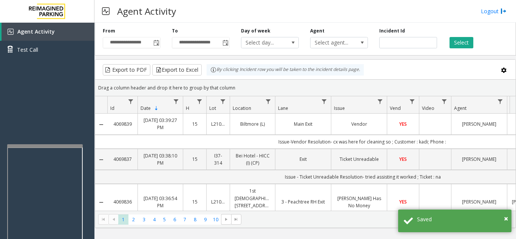
click at [441, 126] on td "Data table" at bounding box center [435, 124] width 32 height 21
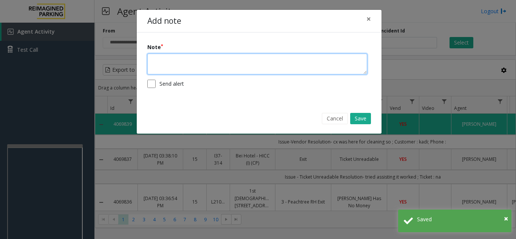
click at [202, 69] on textarea at bounding box center [257, 64] width 220 height 21
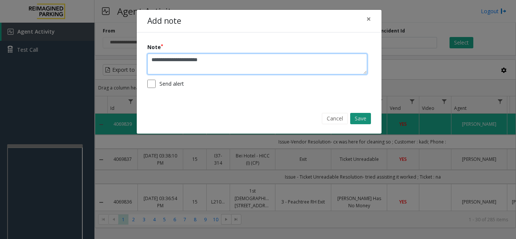
type textarea "**********"
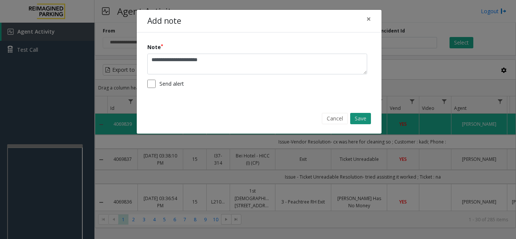
click at [368, 118] on button "Save" at bounding box center [360, 118] width 21 height 11
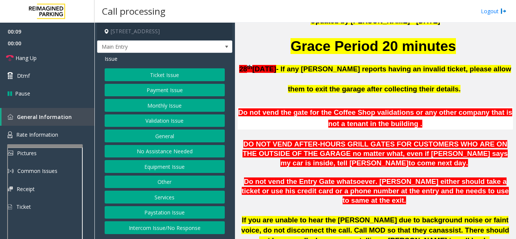
scroll to position [227, 0]
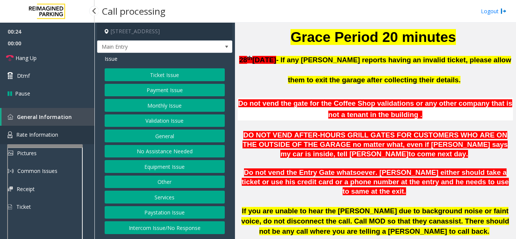
click at [54, 137] on span "Rate Information" at bounding box center [37, 134] width 42 height 7
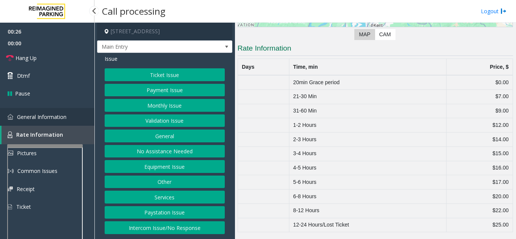
click at [61, 118] on span "General Information" at bounding box center [41, 116] width 49 height 7
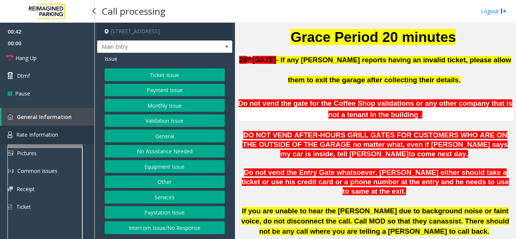
click at [63, 135] on link "Rate Information" at bounding box center [47, 135] width 94 height 18
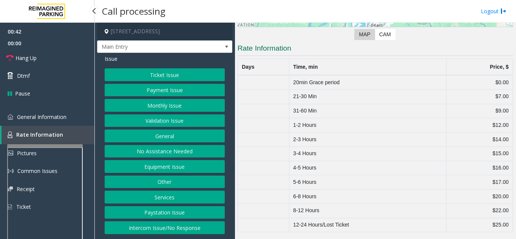
scroll to position [134, 0]
click at [66, 119] on span "General Information" at bounding box center [41, 116] width 49 height 7
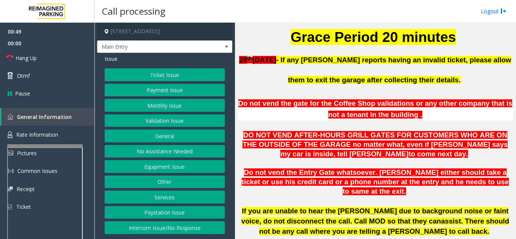
scroll to position [264, 0]
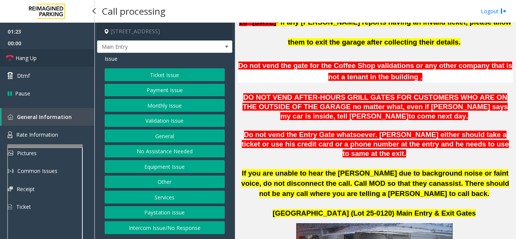
click at [51, 54] on link "Hang Up" at bounding box center [47, 58] width 94 height 18
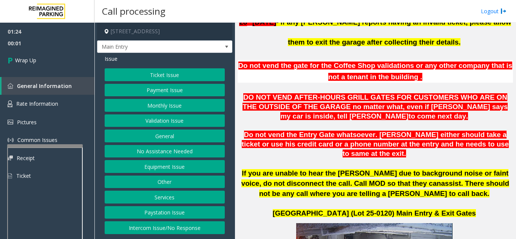
click at [165, 134] on button "General" at bounding box center [165, 135] width 120 height 13
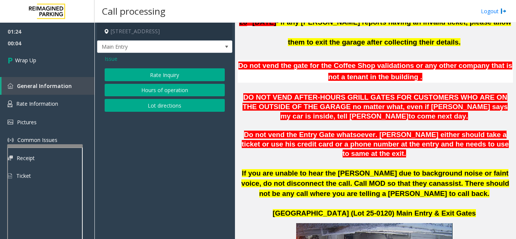
click at [160, 78] on button "Rate Inquiry" at bounding box center [165, 74] width 120 height 13
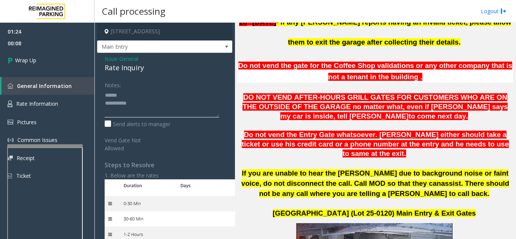
click at [133, 92] on textarea at bounding box center [162, 103] width 114 height 28
drag, startPoint x: 102, startPoint y: 69, endPoint x: 150, endPoint y: 69, distance: 47.2
click at [150, 69] on div "Issue - General Rate Inquiry Notes: Send alerts to manager Vend Gate Not Allowe…" at bounding box center [164, 221] width 135 height 337
click at [158, 105] on textarea at bounding box center [162, 103] width 114 height 28
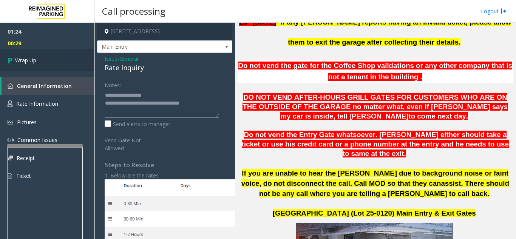
type textarea "**********"
click at [52, 60] on link "Wrap Up" at bounding box center [47, 60] width 94 height 22
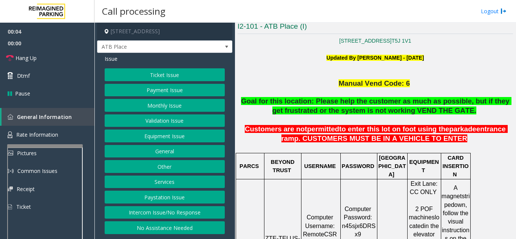
scroll to position [189, 0]
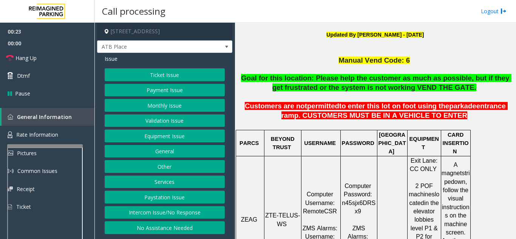
click at [149, 75] on button "Ticket Issue" at bounding box center [165, 74] width 120 height 13
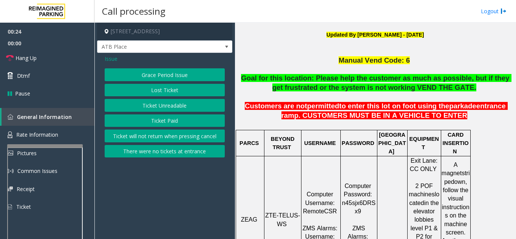
click at [154, 116] on button "Ticket Paid" at bounding box center [165, 120] width 120 height 13
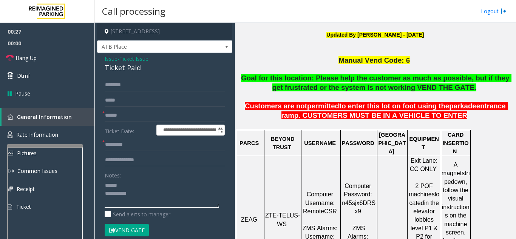
click at [140, 183] on textarea at bounding box center [162, 193] width 114 height 28
drag, startPoint x: 105, startPoint y: 68, endPoint x: 153, endPoint y: 71, distance: 48.1
click at [153, 71] on div "Ticket Paid" at bounding box center [165, 68] width 120 height 10
type textarea "**********"
click at [151, 158] on input "text" at bounding box center [165, 160] width 120 height 13
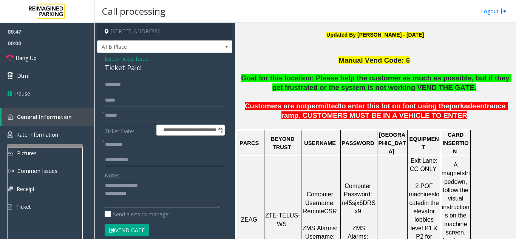
scroll to position [38, 0]
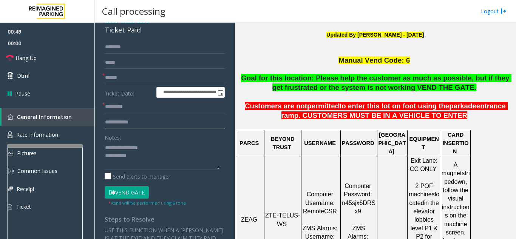
type input "**********"
click at [176, 162] on textarea at bounding box center [162, 156] width 114 height 28
type textarea "**********"
click at [150, 124] on input "**********" at bounding box center [165, 122] width 120 height 13
type input "**********"
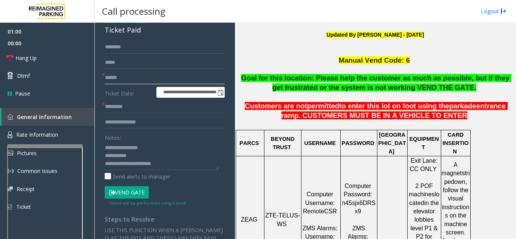
click at [133, 79] on input "text" at bounding box center [165, 77] width 120 height 13
type input "******"
click at [134, 110] on input "text" at bounding box center [165, 106] width 120 height 13
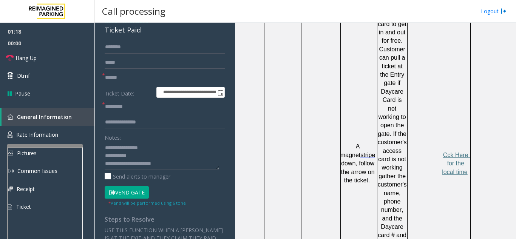
scroll to position [529, 0]
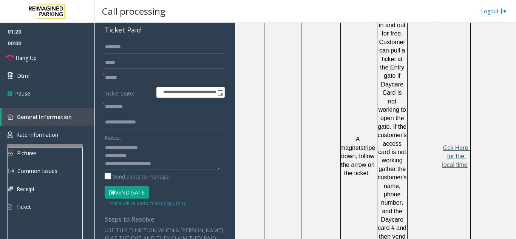
click at [454, 145] on span "Cck Here for the local time" at bounding box center [456, 156] width 28 height 23
click at [136, 103] on input "text" at bounding box center [165, 106] width 120 height 13
type input "******"
click at [126, 193] on button "Vend Gate" at bounding box center [127, 192] width 44 height 13
click at [157, 156] on textarea at bounding box center [162, 156] width 114 height 28
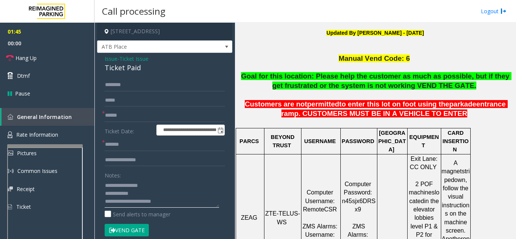
scroll to position [189, 0]
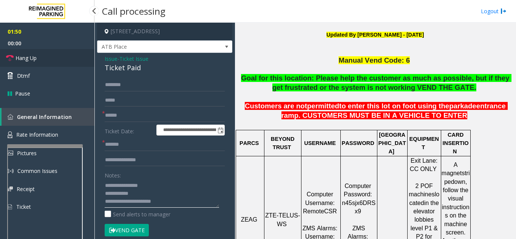
type textarea "**********"
click at [42, 61] on link "Hang Up" at bounding box center [47, 58] width 94 height 18
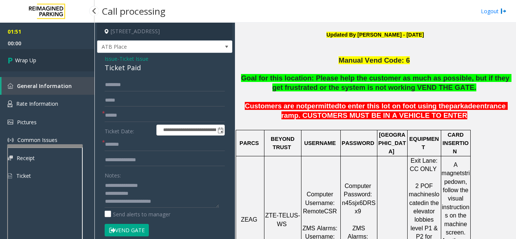
click at [42, 61] on link "Wrap Up" at bounding box center [47, 60] width 94 height 22
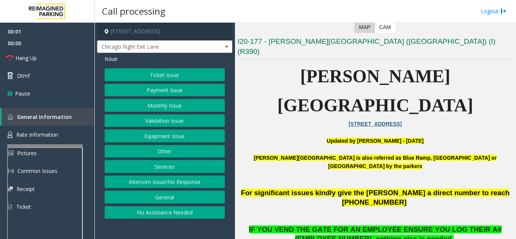
scroll to position [151, 0]
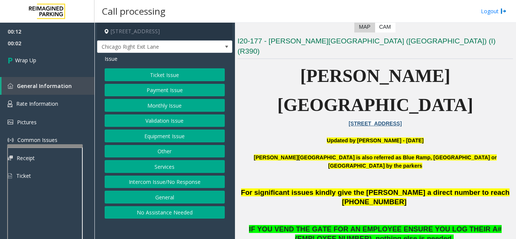
click at [185, 182] on button "Intercom Issue/No Response" at bounding box center [165, 182] width 120 height 13
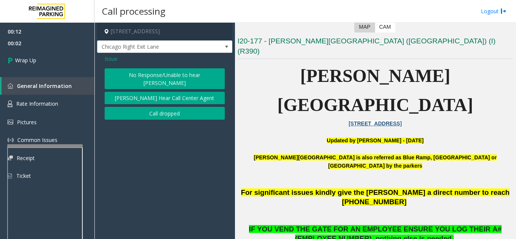
click at [166, 107] on button "Call dropped" at bounding box center [165, 113] width 120 height 13
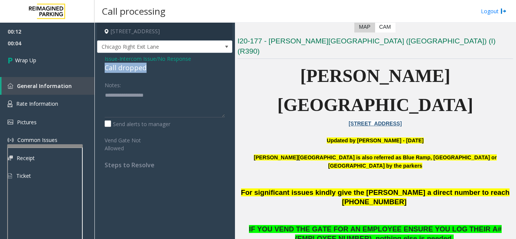
drag, startPoint x: 102, startPoint y: 64, endPoint x: 150, endPoint y: 70, distance: 48.3
click at [150, 70] on div "Issue - Intercom Issue/No Response Call dropped Notes: Send alerts to manager V…" at bounding box center [164, 114] width 135 height 123
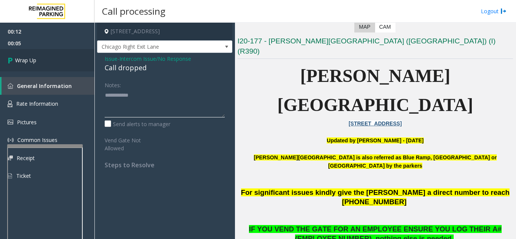
type textarea "**********"
click at [69, 62] on link "Wrap Up" at bounding box center [47, 60] width 94 height 22
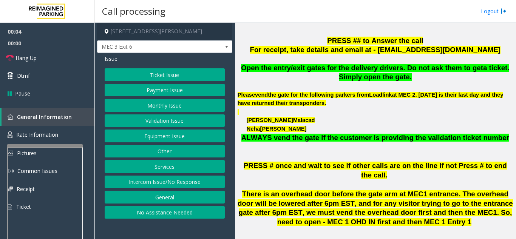
scroll to position [227, 0]
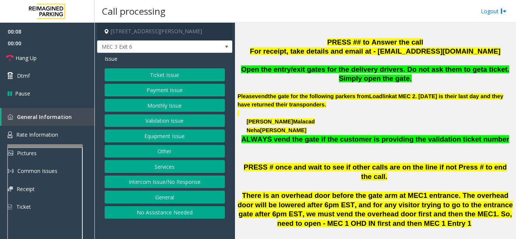
click at [153, 80] on button "Ticket Issue" at bounding box center [165, 74] width 120 height 13
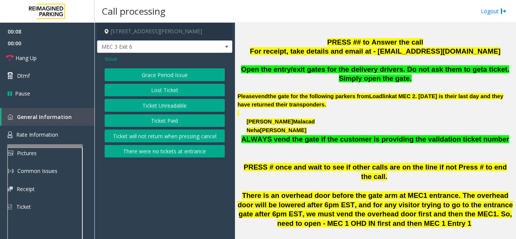
click at [150, 99] on button "Ticket Unreadable" at bounding box center [165, 105] width 120 height 13
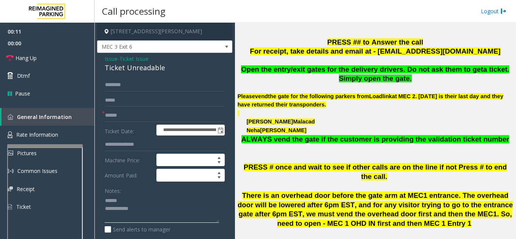
click at [136, 202] on textarea at bounding box center [162, 209] width 114 height 28
drag, startPoint x: 103, startPoint y: 70, endPoint x: 166, endPoint y: 70, distance: 63.1
click at [166, 70] on div "**********" at bounding box center [164, 237] width 135 height 368
type textarea "**********"
click at [129, 120] on input "text" at bounding box center [165, 115] width 120 height 13
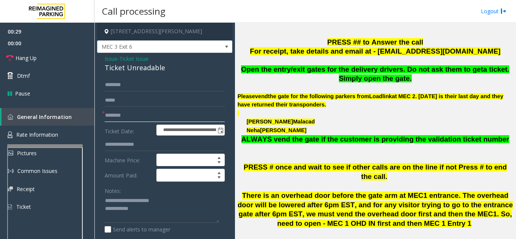
scroll to position [38, 0]
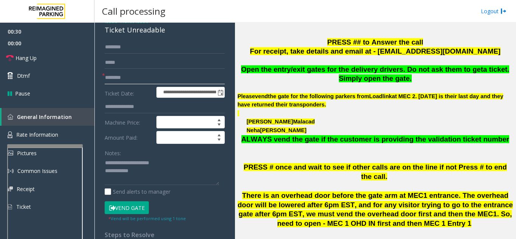
type input "********"
click at [128, 208] on button "Vend Gate" at bounding box center [127, 207] width 44 height 13
click at [153, 169] on textarea at bounding box center [162, 171] width 114 height 28
click at [171, 160] on textarea at bounding box center [162, 171] width 114 height 28
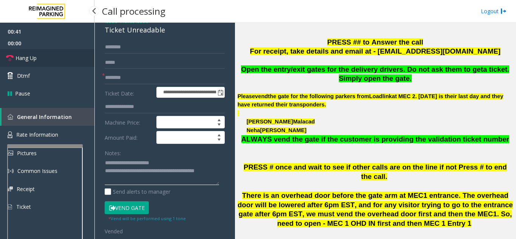
type textarea "**********"
click at [51, 57] on link "Hang Up" at bounding box center [47, 58] width 94 height 18
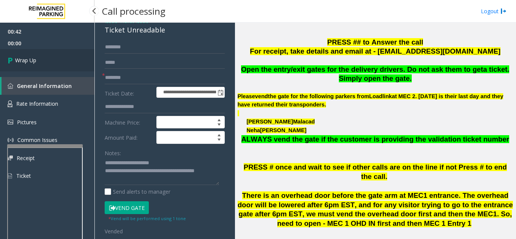
click at [51, 57] on link "Wrap Up" at bounding box center [47, 60] width 94 height 22
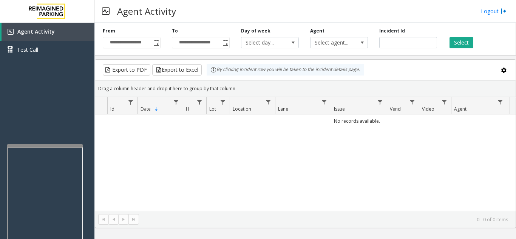
click at [485, 160] on div "No records available." at bounding box center [305, 162] width 420 height 96
click at [158, 42] on span "Toggle popup" at bounding box center [156, 43] width 6 height 6
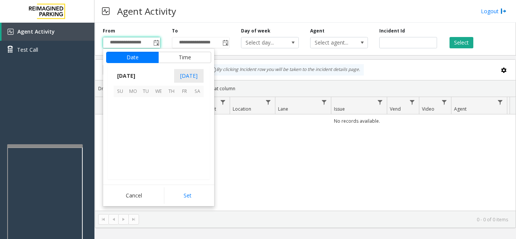
scroll to position [135504, 0]
click at [159, 107] on span "3" at bounding box center [158, 103] width 13 height 13
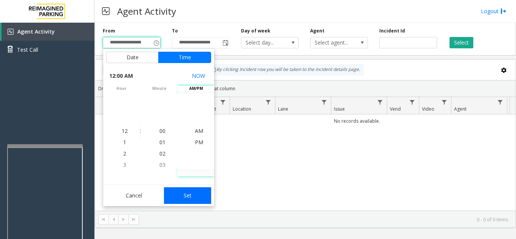
click at [190, 202] on button "Set" at bounding box center [188, 195] width 48 height 17
type input "**********"
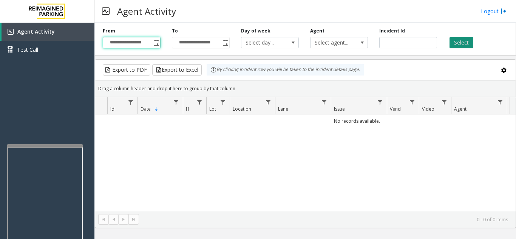
click at [462, 45] on button "Select" at bounding box center [461, 42] width 24 height 11
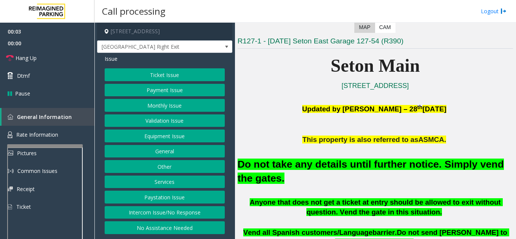
scroll to position [151, 0]
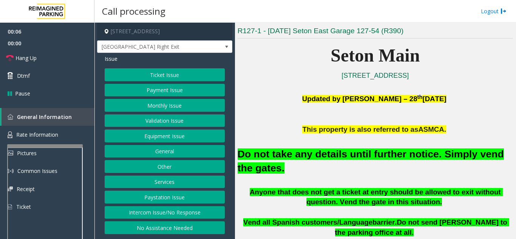
click at [173, 136] on button "Equipment Issue" at bounding box center [165, 135] width 120 height 13
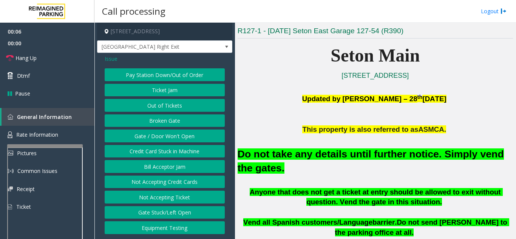
click at [173, 136] on button "Gate / Door Won't Open" at bounding box center [165, 135] width 120 height 13
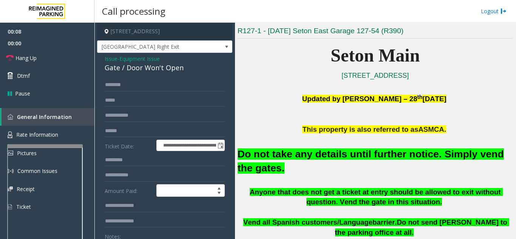
click at [107, 59] on span "Issue" at bounding box center [111, 59] width 13 height 8
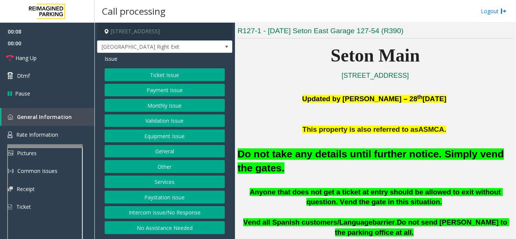
click at [177, 78] on button "Ticket Issue" at bounding box center [165, 74] width 120 height 13
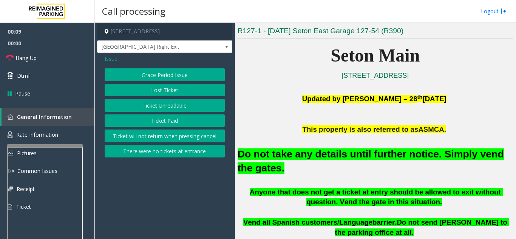
click at [171, 106] on button "Ticket Unreadable" at bounding box center [165, 105] width 120 height 13
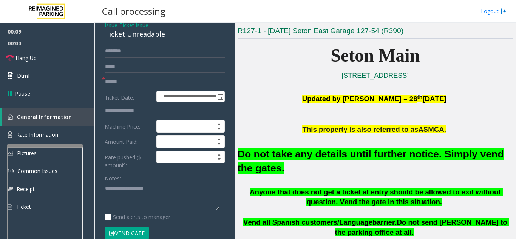
scroll to position [76, 0]
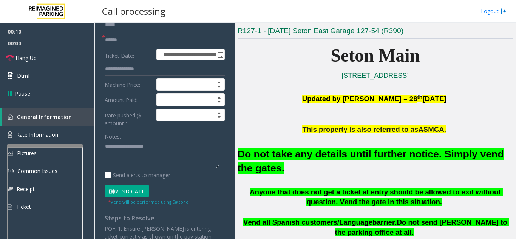
click at [129, 193] on button "Vend Gate" at bounding box center [127, 191] width 44 height 13
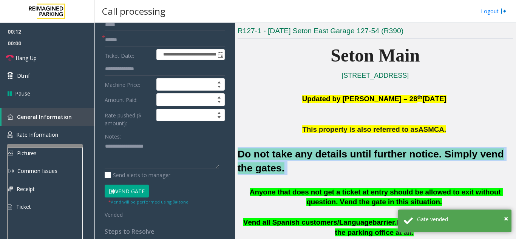
drag, startPoint x: 270, startPoint y: 170, endPoint x: 240, endPoint y: 154, distance: 34.5
click at [240, 154] on h2 "Do not take any details until further notice. Simply vend the gates." at bounding box center [374, 161] width 275 height 28
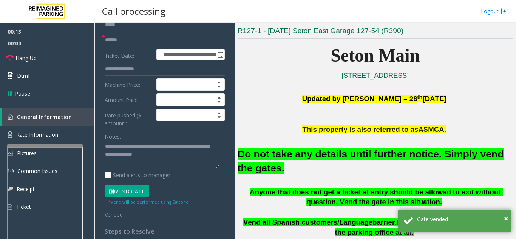
scroll to position [38, 0]
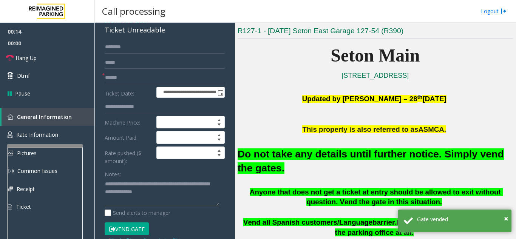
type textarea "**********"
click at [133, 77] on input "text" at bounding box center [165, 77] width 120 height 13
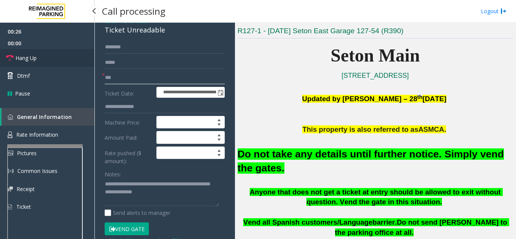
type input "**"
click at [51, 59] on link "Hang Up" at bounding box center [47, 58] width 94 height 18
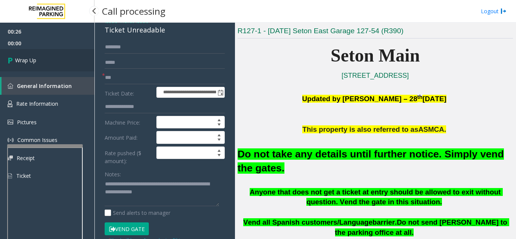
click at [51, 59] on link "Wrap Up" at bounding box center [47, 60] width 94 height 22
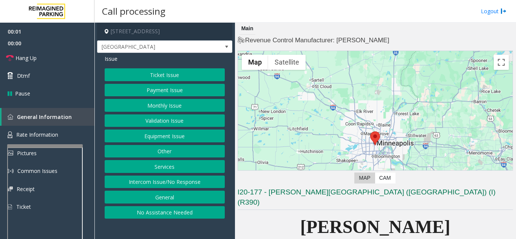
scroll to position [151, 0]
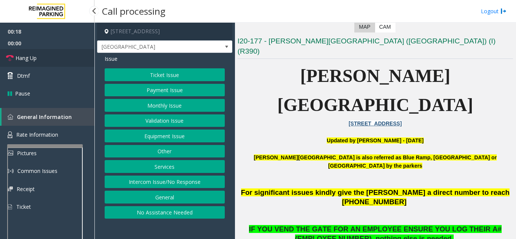
click at [43, 55] on link "Hang Up" at bounding box center [47, 58] width 94 height 18
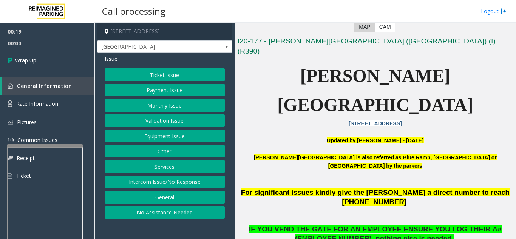
click at [176, 181] on button "Intercom Issue/No Response" at bounding box center [165, 182] width 120 height 13
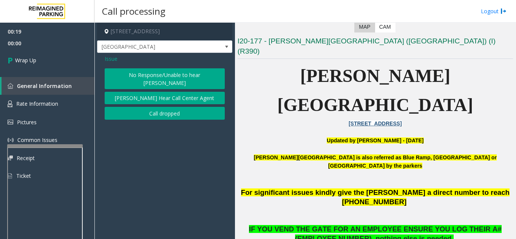
click at [161, 76] on button "No Response/Unable to hear [PERSON_NAME]" at bounding box center [165, 78] width 120 height 21
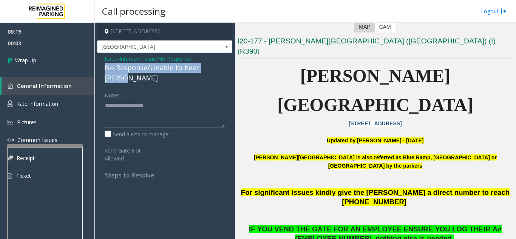
drag, startPoint x: 105, startPoint y: 67, endPoint x: 225, endPoint y: 71, distance: 120.5
click at [225, 71] on div "Issue - Intercom Issue/No Response No Response/Unable to hear [PERSON_NAME] Not…" at bounding box center [164, 120] width 135 height 134
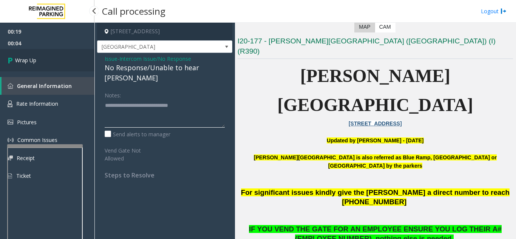
type textarea "**********"
click at [52, 64] on link "Wrap Up" at bounding box center [47, 60] width 94 height 22
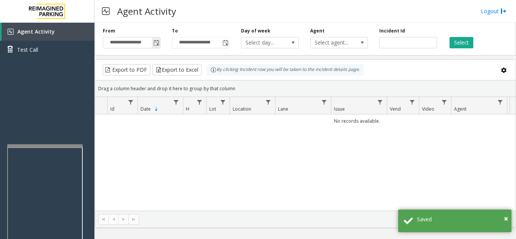
click at [157, 43] on span "Toggle popup" at bounding box center [156, 43] width 6 height 6
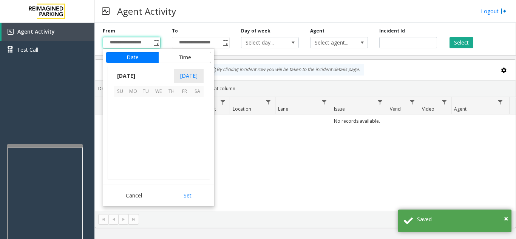
scroll to position [135504, 0]
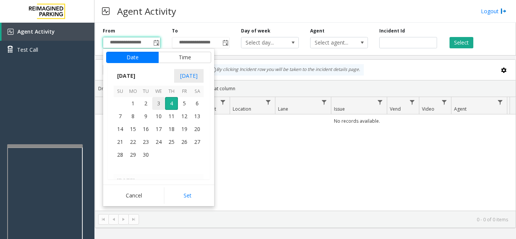
click at [160, 106] on span "3" at bounding box center [158, 103] width 13 height 13
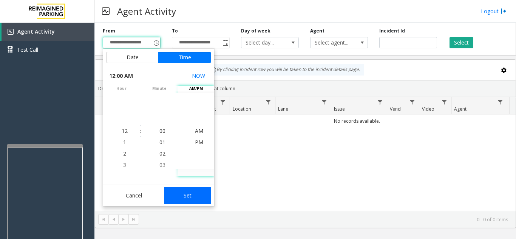
click at [190, 197] on button "Set" at bounding box center [188, 195] width 48 height 17
type input "**********"
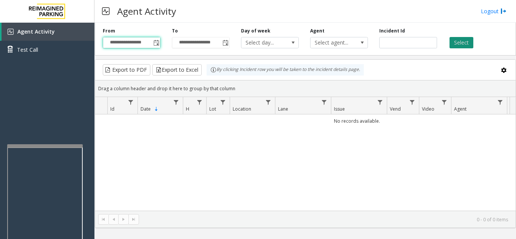
click at [459, 46] on button "Select" at bounding box center [461, 42] width 24 height 11
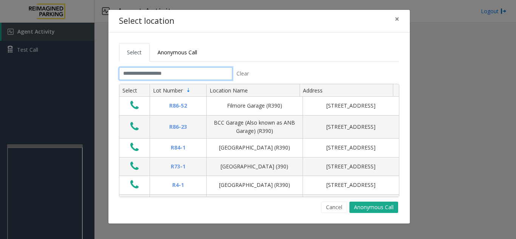
click at [146, 73] on input "text" at bounding box center [175, 73] width 113 height 13
click at [399, 21] on button "×" at bounding box center [396, 19] width 15 height 18
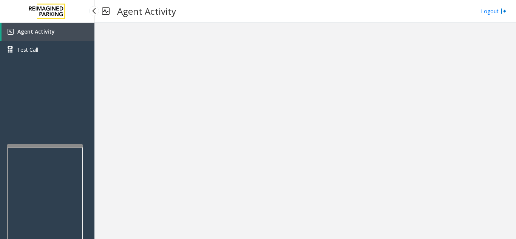
click at [65, 34] on link "Agent Activity" at bounding box center [48, 32] width 93 height 18
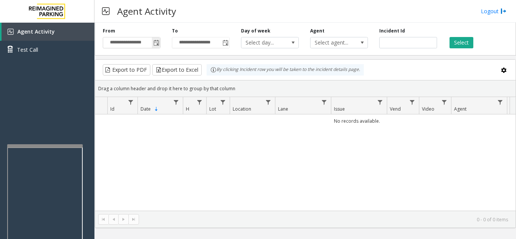
click at [158, 42] on span "Toggle popup" at bounding box center [156, 43] width 6 height 6
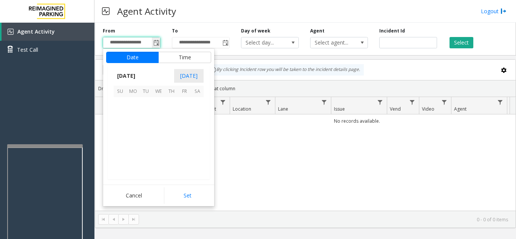
scroll to position [135504, 0]
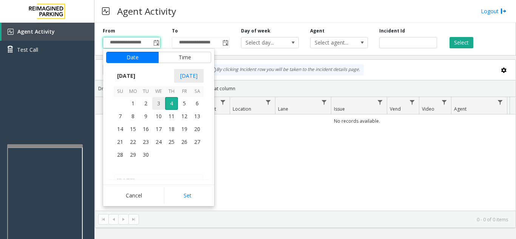
click at [162, 106] on span "3" at bounding box center [158, 103] width 13 height 13
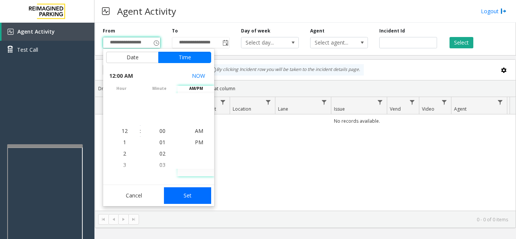
click at [193, 193] on button "Set" at bounding box center [188, 195] width 48 height 17
type input "**********"
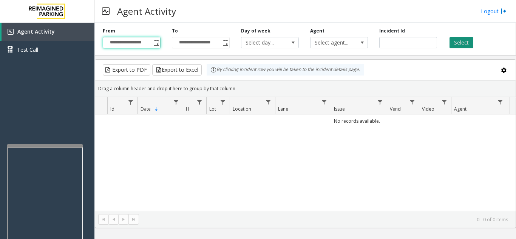
click at [461, 42] on button "Select" at bounding box center [461, 42] width 24 height 11
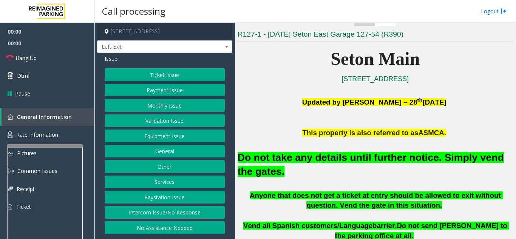
scroll to position [151, 0]
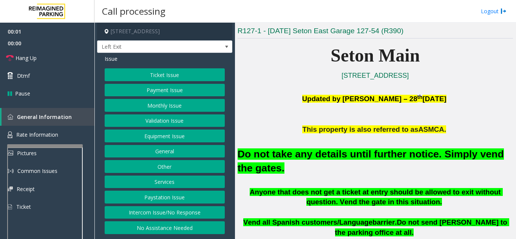
click at [163, 125] on button "Validation Issue" at bounding box center [165, 120] width 120 height 13
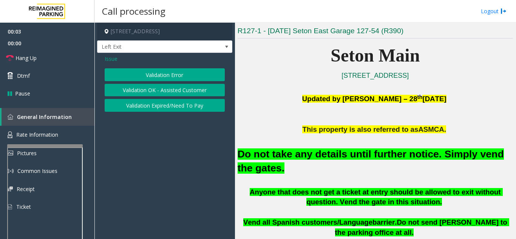
click at [109, 63] on div "Issue Validation Error Validation OK - Assisted Customer Validation Expired/Nee…" at bounding box center [164, 84] width 135 height 63
click at [109, 60] on span "Issue" at bounding box center [111, 59] width 13 height 8
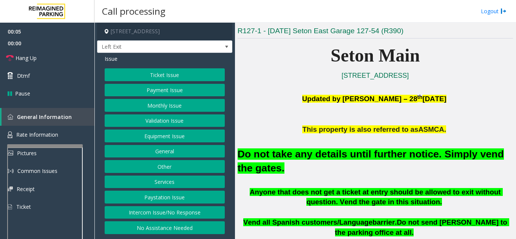
click at [154, 136] on button "Equipment Issue" at bounding box center [165, 135] width 120 height 13
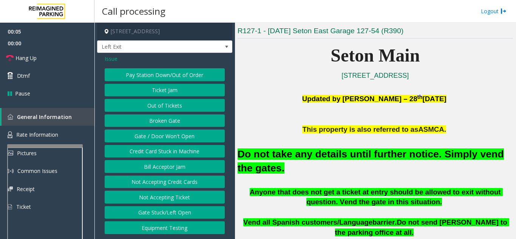
click at [154, 136] on button "Gate / Door Won't Open" at bounding box center [165, 135] width 120 height 13
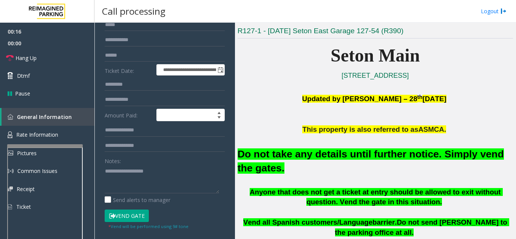
scroll to position [0, 0]
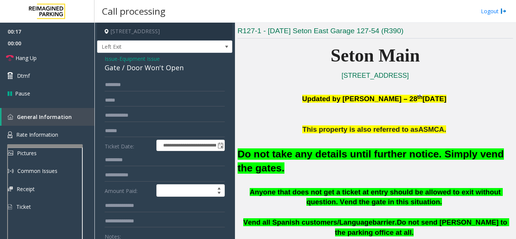
click at [114, 60] on span "Issue" at bounding box center [111, 59] width 13 height 8
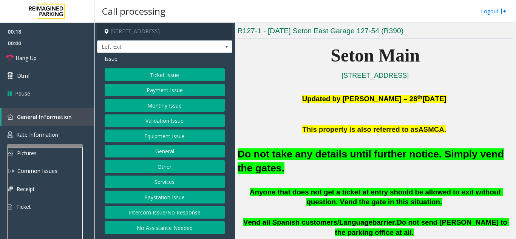
click at [148, 213] on button "Intercom Issue/No Response" at bounding box center [165, 212] width 120 height 13
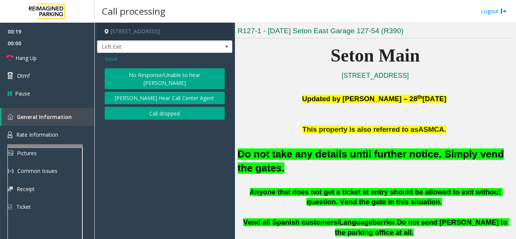
click at [131, 80] on button "No Response/Unable to hear [PERSON_NAME]" at bounding box center [165, 78] width 120 height 21
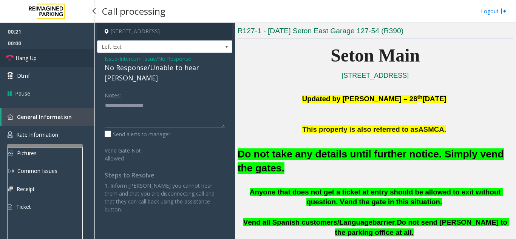
click at [59, 57] on link "Hang Up" at bounding box center [47, 58] width 94 height 18
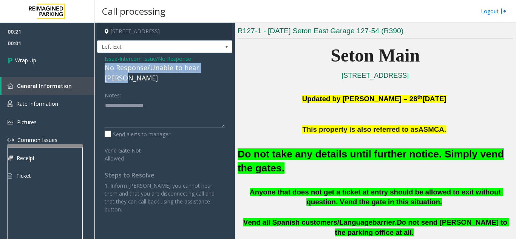
drag, startPoint x: 104, startPoint y: 66, endPoint x: 219, endPoint y: 68, distance: 114.8
click at [219, 68] on div "Issue - Intercom Issue/No Response No Response/Unable to hear [PERSON_NAME] Not…" at bounding box center [164, 137] width 135 height 168
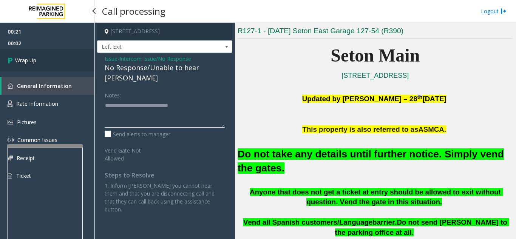
type textarea "**********"
click at [76, 58] on link "Wrap Up" at bounding box center [47, 60] width 94 height 22
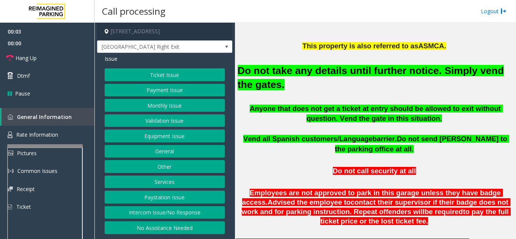
scroll to position [264, 0]
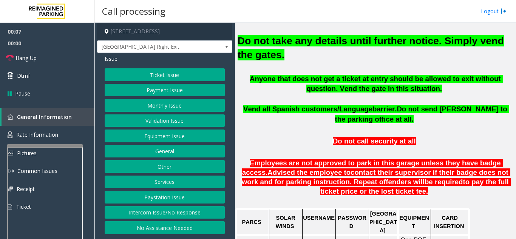
click at [159, 73] on button "Ticket Issue" at bounding box center [165, 74] width 120 height 13
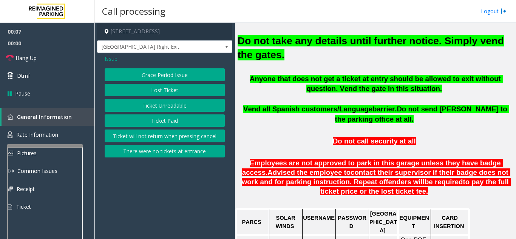
click at [170, 109] on button "Ticket Unreadable" at bounding box center [165, 105] width 120 height 13
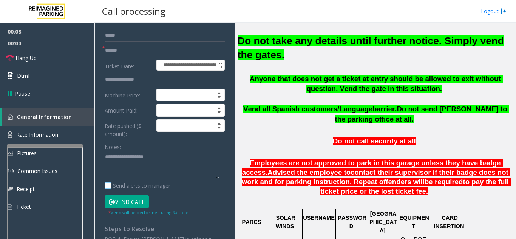
scroll to position [76, 0]
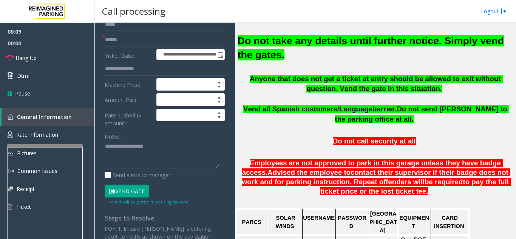
click at [130, 191] on button "Vend Gate" at bounding box center [127, 191] width 44 height 13
click at [139, 39] on input "text" at bounding box center [165, 40] width 120 height 13
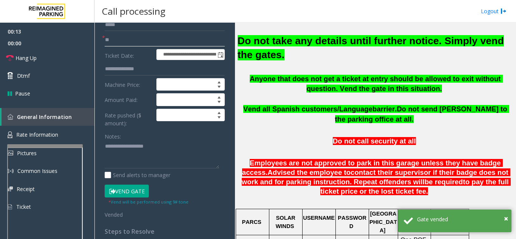
type input "**"
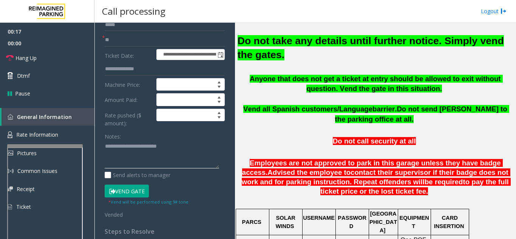
type textarea "**********"
click at [189, 137] on div "Notes:" at bounding box center [165, 149] width 120 height 39
click at [38, 49] on span "00:00" at bounding box center [47, 43] width 94 height 12
click at [41, 55] on link "Hang Up" at bounding box center [47, 58] width 94 height 18
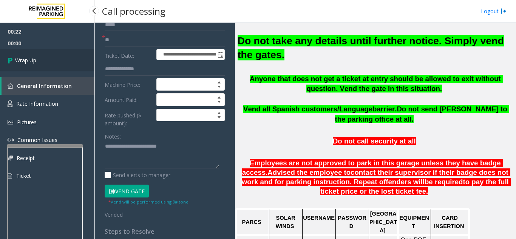
click at [45, 59] on link "Wrap Up" at bounding box center [47, 60] width 94 height 22
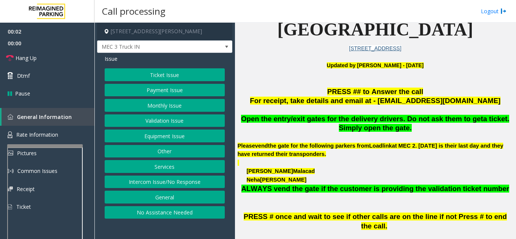
scroll to position [189, 0]
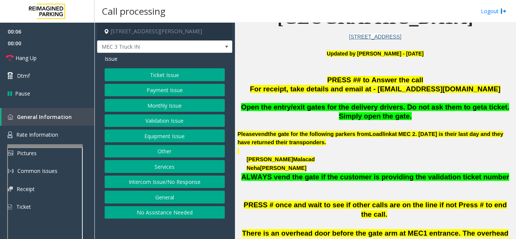
click at [170, 196] on button "General" at bounding box center [165, 197] width 120 height 13
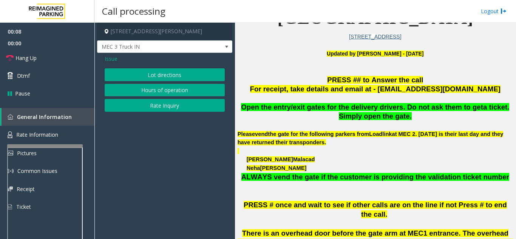
click at [115, 61] on span "Issue" at bounding box center [111, 59] width 13 height 8
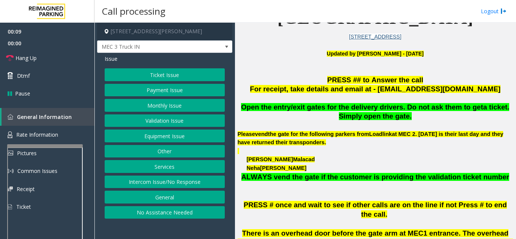
click at [181, 170] on button "Services" at bounding box center [165, 166] width 120 height 13
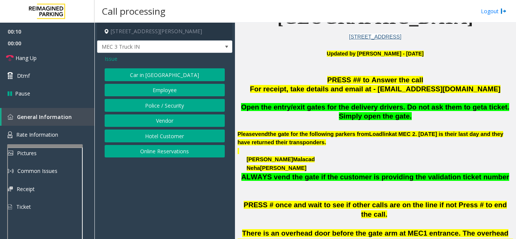
click at [166, 120] on button "Vendor" at bounding box center [165, 120] width 120 height 13
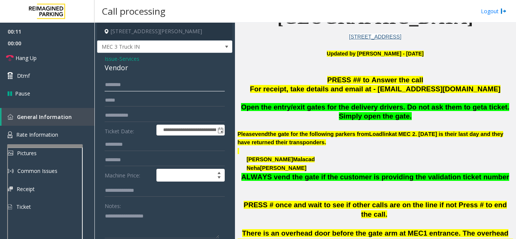
click at [134, 80] on input "text" at bounding box center [165, 85] width 120 height 13
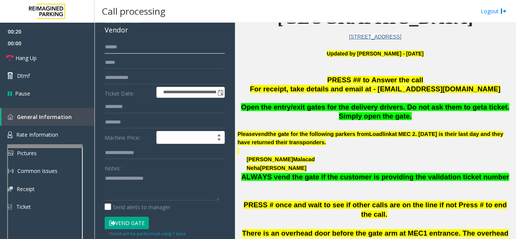
type input "******"
click at [135, 222] on button "Vend Gate" at bounding box center [127, 223] width 44 height 13
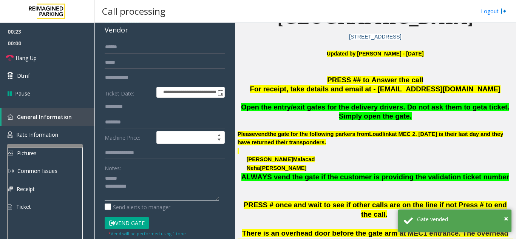
click at [133, 176] on textarea at bounding box center [162, 186] width 114 height 28
click at [138, 174] on textarea at bounding box center [162, 186] width 114 height 28
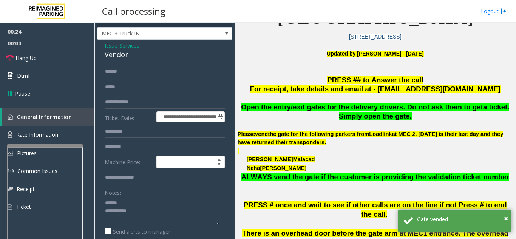
scroll to position [0, 0]
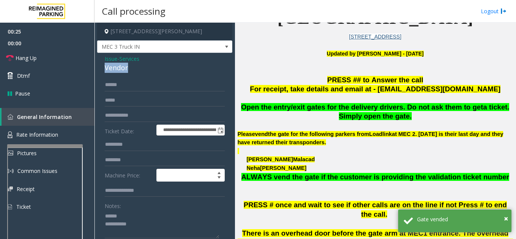
drag, startPoint x: 103, startPoint y: 69, endPoint x: 135, endPoint y: 71, distance: 31.4
click at [135, 71] on div "**********" at bounding box center [164, 204] width 135 height 302
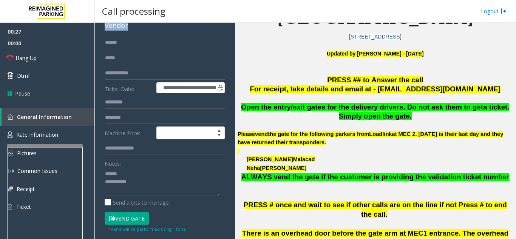
scroll to position [72, 0]
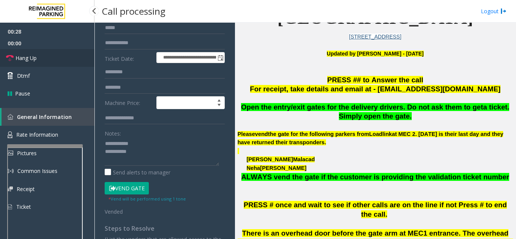
click at [53, 64] on link "Hang Up" at bounding box center [47, 58] width 94 height 18
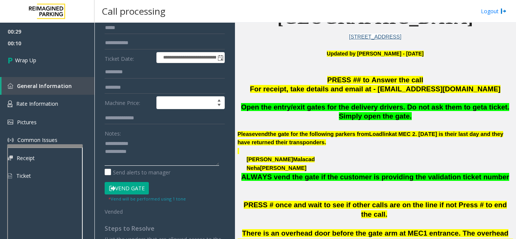
click at [159, 154] on textarea at bounding box center [162, 151] width 114 height 28
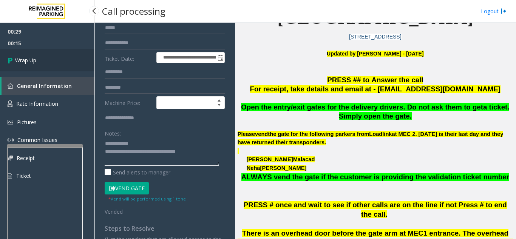
type textarea "**********"
click at [36, 54] on link "Wrap Up" at bounding box center [47, 60] width 94 height 22
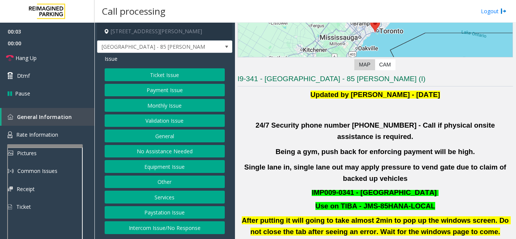
scroll to position [151, 0]
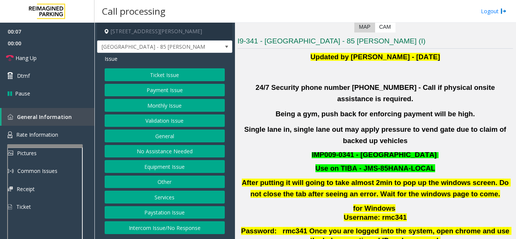
click at [168, 120] on button "Validation Issue" at bounding box center [165, 120] width 120 height 13
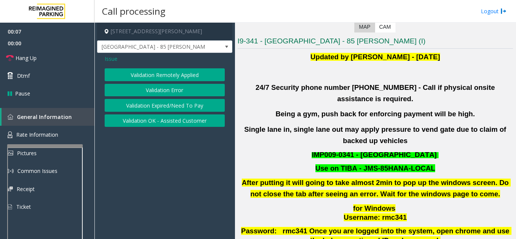
click at [174, 88] on button "Validation Error" at bounding box center [165, 90] width 120 height 13
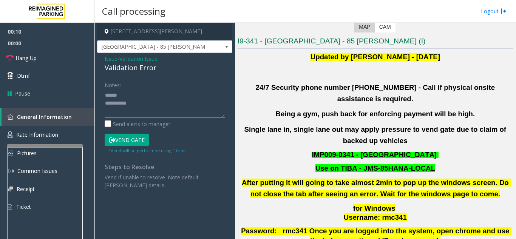
click at [143, 101] on textarea at bounding box center [165, 103] width 120 height 28
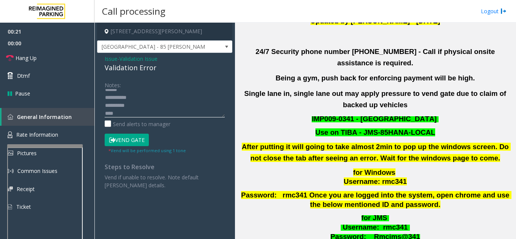
scroll to position [264, 0]
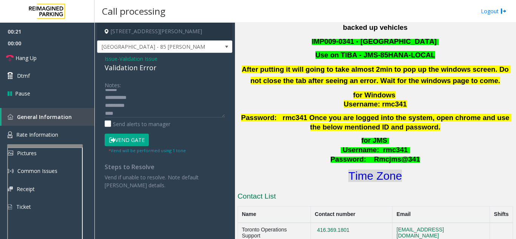
click at [376, 170] on font "Time Zone" at bounding box center [375, 176] width 54 height 12
click at [142, 111] on textarea at bounding box center [165, 103] width 120 height 28
click at [133, 142] on button "Vend Gate" at bounding box center [127, 140] width 44 height 13
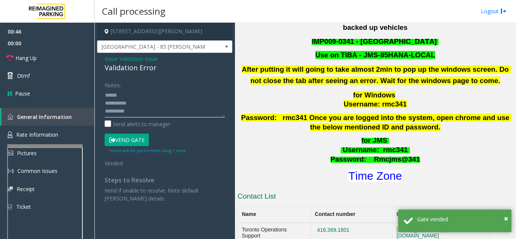
click at [167, 102] on textarea at bounding box center [165, 103] width 120 height 28
click at [164, 93] on textarea at bounding box center [165, 103] width 120 height 28
drag, startPoint x: 102, startPoint y: 68, endPoint x: 157, endPoint y: 69, distance: 54.7
click at [157, 69] on div "Issue - Validation Issue Validation Error Notes: Send alerts to manager Vend Ga…" at bounding box center [164, 131] width 135 height 157
click at [191, 97] on textarea at bounding box center [165, 103] width 120 height 28
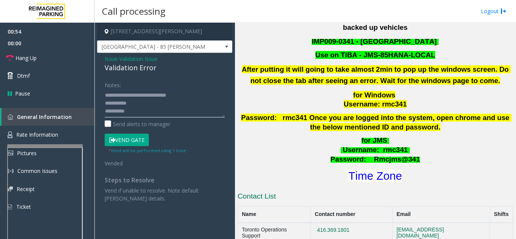
click at [181, 106] on textarea at bounding box center [165, 103] width 120 height 28
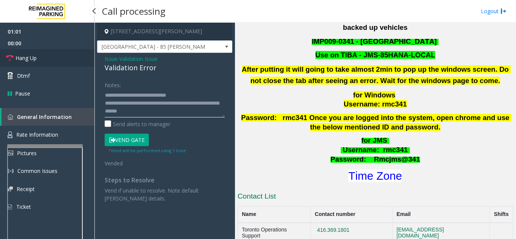
type textarea "**********"
click at [51, 59] on link "Hang Up" at bounding box center [47, 58] width 94 height 18
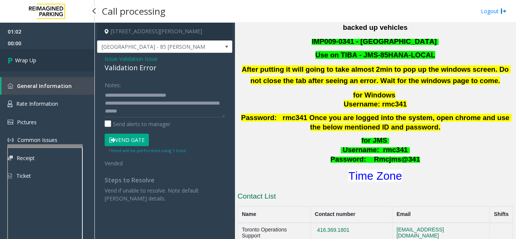
click at [51, 59] on link "Wrap Up" at bounding box center [47, 60] width 94 height 22
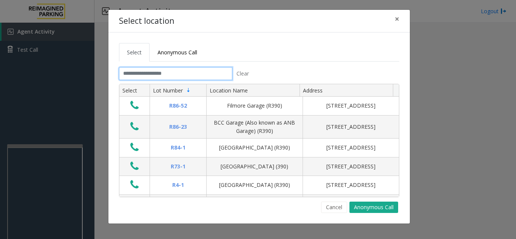
click at [200, 75] on input "text" at bounding box center [175, 73] width 113 height 13
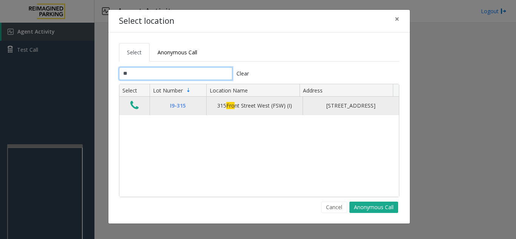
type input "*"
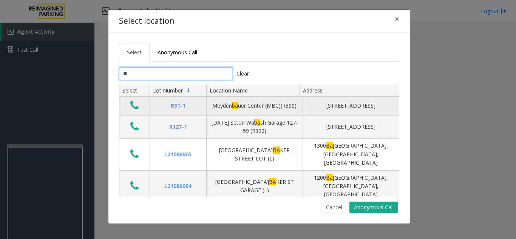
type input "*"
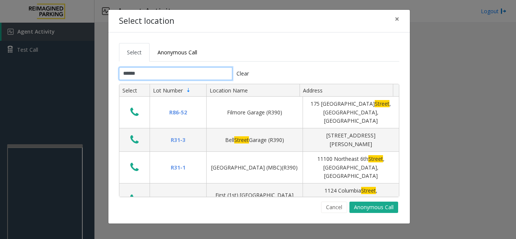
type input "******"
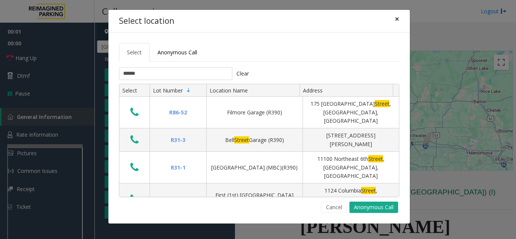
click at [401, 20] on button "×" at bounding box center [396, 19] width 15 height 18
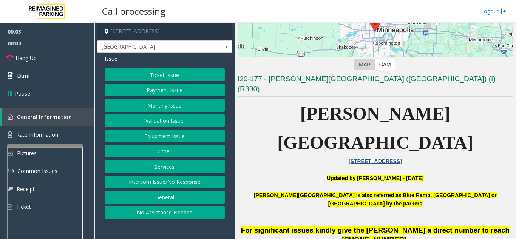
scroll to position [189, 0]
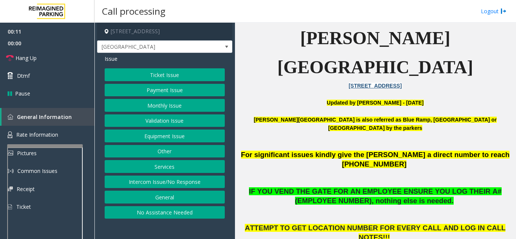
click at [176, 77] on button "Ticket Issue" at bounding box center [165, 74] width 120 height 13
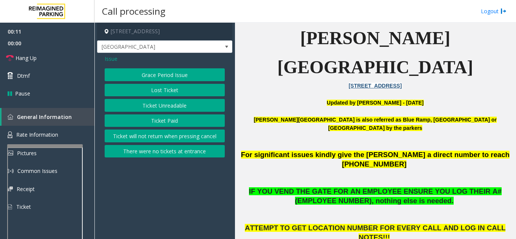
click at [178, 106] on button "Ticket Unreadable" at bounding box center [165, 105] width 120 height 13
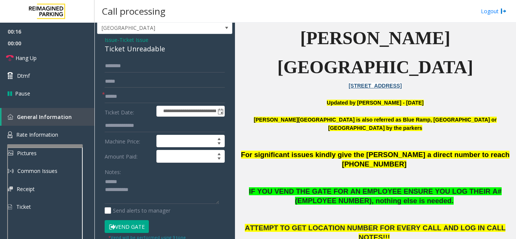
scroll to position [15, 0]
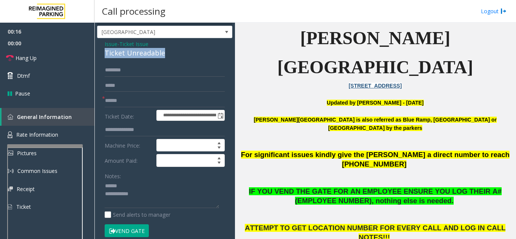
drag, startPoint x: 102, startPoint y: 29, endPoint x: 166, endPoint y: 52, distance: 68.7
click at [166, 52] on div "**********" at bounding box center [164, 222] width 135 height 368
type textarea "**********"
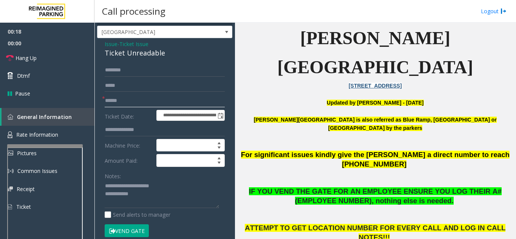
click at [121, 102] on input "text" at bounding box center [165, 100] width 120 height 13
click at [133, 234] on button "Vend Gate" at bounding box center [127, 230] width 44 height 13
click at [126, 95] on input "text" at bounding box center [165, 100] width 120 height 13
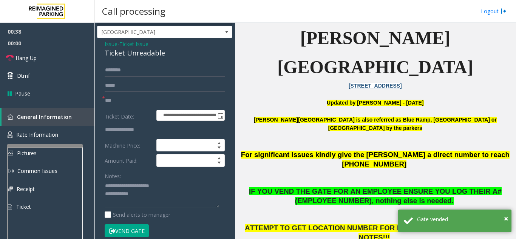
type input "**"
click at [158, 196] on textarea at bounding box center [162, 194] width 114 height 28
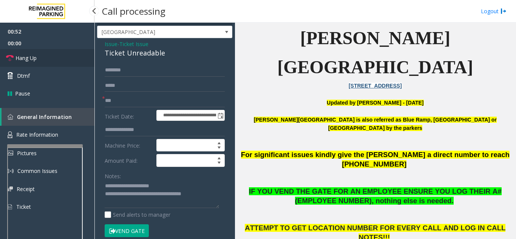
click at [26, 58] on span "Hang Up" at bounding box center [25, 58] width 21 height 8
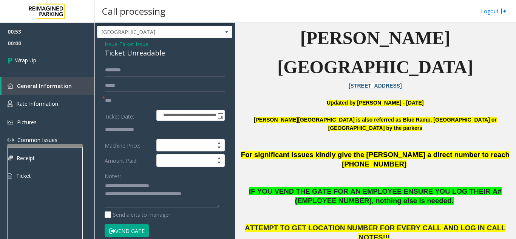
click at [202, 197] on textarea at bounding box center [162, 194] width 114 height 28
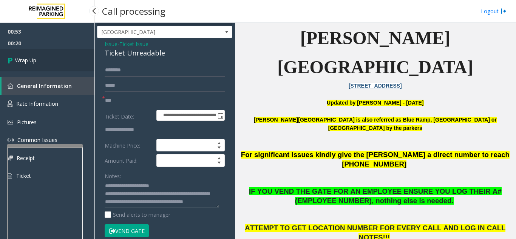
type textarea "**********"
click at [49, 63] on link "Wrap Up" at bounding box center [47, 60] width 94 height 22
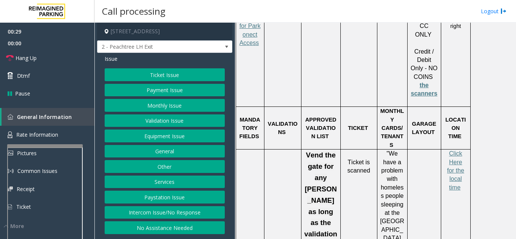
scroll to position [1208, 0]
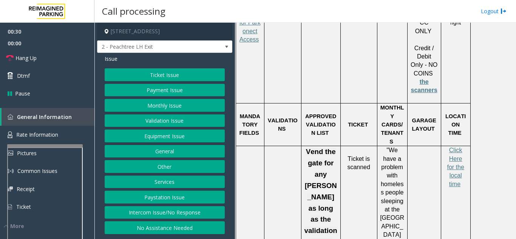
click at [136, 73] on button "Ticket Issue" at bounding box center [165, 74] width 120 height 13
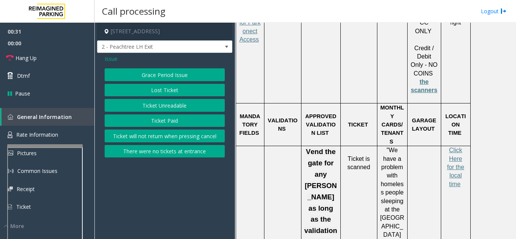
click at [144, 108] on button "Ticket Unreadable" at bounding box center [165, 105] width 120 height 13
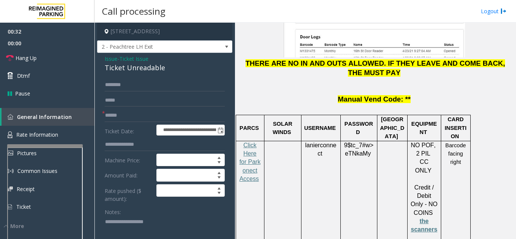
scroll to position [1057, 0]
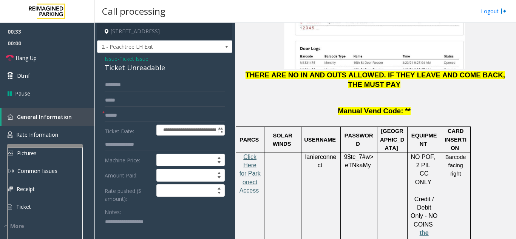
click at [247, 154] on span "Click Here for Parkonect Access" at bounding box center [249, 174] width 21 height 40
click at [131, 229] on textarea at bounding box center [162, 230] width 114 height 28
click at [130, 225] on textarea at bounding box center [162, 230] width 114 height 28
click at [131, 231] on textarea at bounding box center [162, 230] width 114 height 28
drag, startPoint x: 115, startPoint y: 74, endPoint x: 171, endPoint y: 78, distance: 56.4
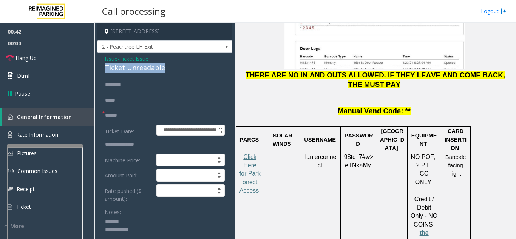
type textarea "**********"
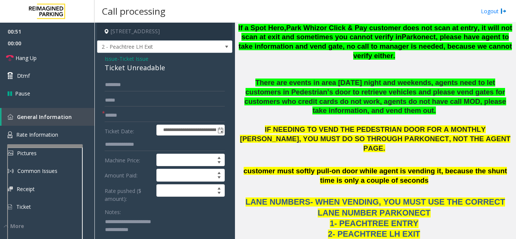
scroll to position [453, 0]
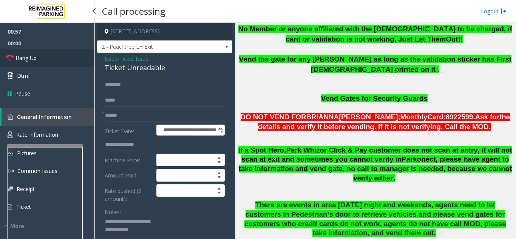
click at [35, 55] on span "Hang Up" at bounding box center [25, 58] width 21 height 8
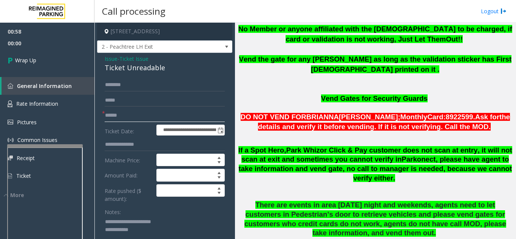
click at [139, 122] on input "text" at bounding box center [165, 115] width 120 height 13
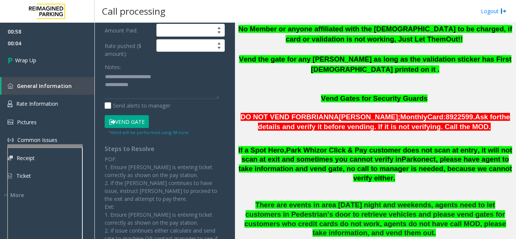
scroll to position [151, 0]
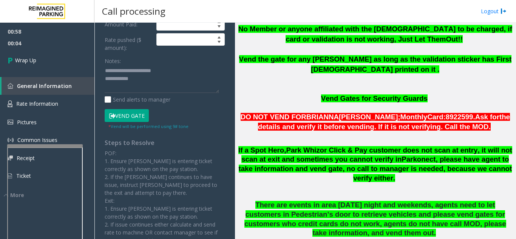
type input "**"
click at [151, 88] on textarea at bounding box center [162, 79] width 114 height 28
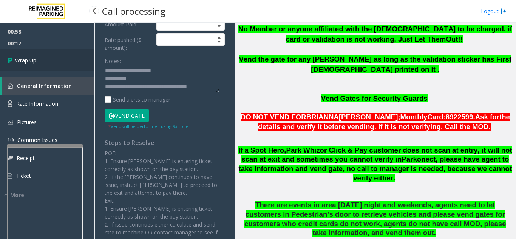
type textarea "**********"
click at [72, 52] on link "Wrap Up" at bounding box center [47, 60] width 94 height 22
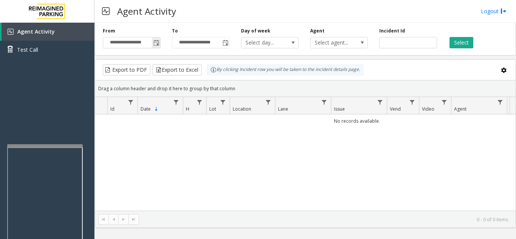
click at [157, 42] on span "Toggle popup" at bounding box center [156, 43] width 6 height 6
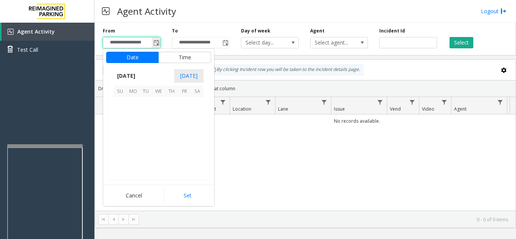
scroll to position [135504, 0]
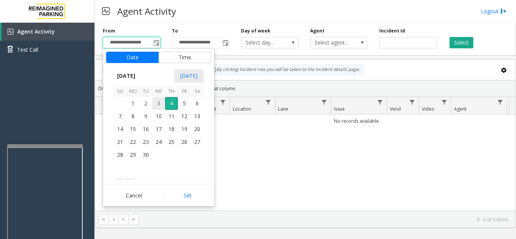
click at [156, 108] on span "3" at bounding box center [158, 103] width 13 height 13
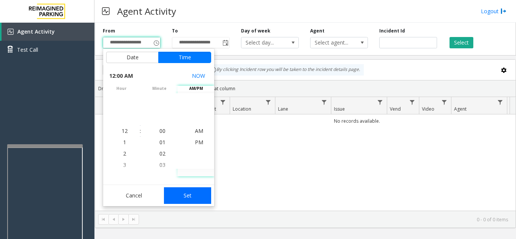
click at [185, 199] on button "Set" at bounding box center [188, 195] width 48 height 17
type input "**********"
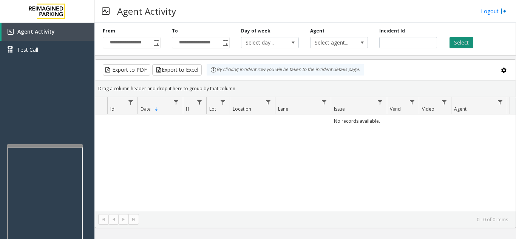
click at [458, 39] on button "Select" at bounding box center [461, 42] width 24 height 11
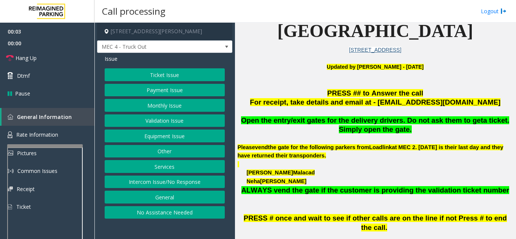
scroll to position [189, 0]
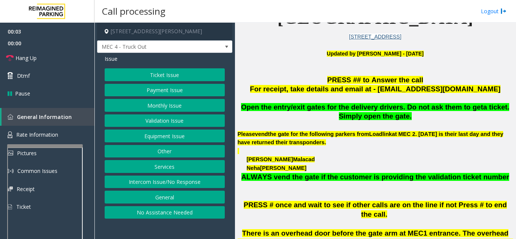
click at [173, 151] on button "Other" at bounding box center [165, 151] width 120 height 13
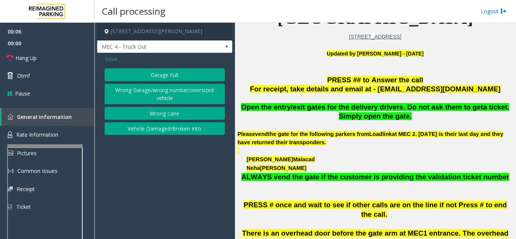
click at [108, 59] on span "Issue" at bounding box center [111, 59] width 13 height 8
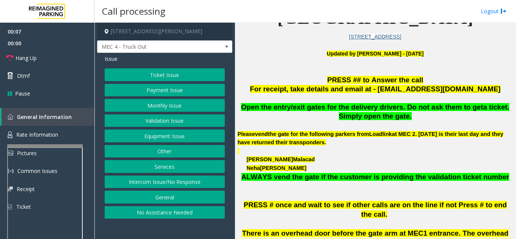
click at [161, 170] on button "Services" at bounding box center [165, 166] width 120 height 13
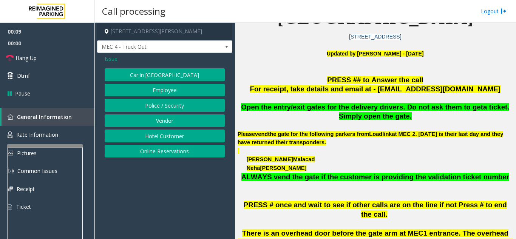
click at [162, 121] on button "Vendor" at bounding box center [165, 120] width 120 height 13
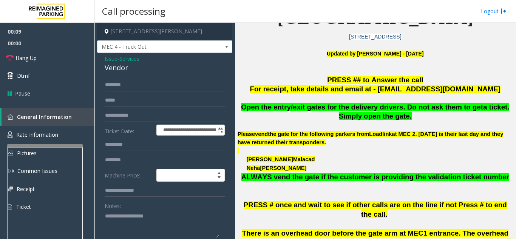
scroll to position [38, 0]
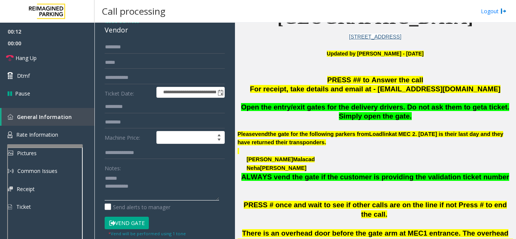
click at [133, 180] on textarea at bounding box center [162, 186] width 114 height 28
drag, startPoint x: 103, startPoint y: 31, endPoint x: 122, endPoint y: 30, distance: 19.7
click at [136, 33] on div "**********" at bounding box center [164, 159] width 135 height 288
click at [160, 183] on textarea at bounding box center [162, 186] width 114 height 28
click at [151, 177] on textarea at bounding box center [162, 186] width 114 height 28
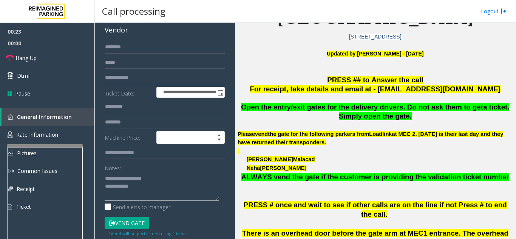
type textarea "**********"
click at [160, 50] on input "text" at bounding box center [165, 47] width 120 height 13
type input "******"
click at [127, 222] on button "Vend Gate" at bounding box center [127, 223] width 44 height 13
click at [146, 186] on textarea at bounding box center [162, 186] width 114 height 28
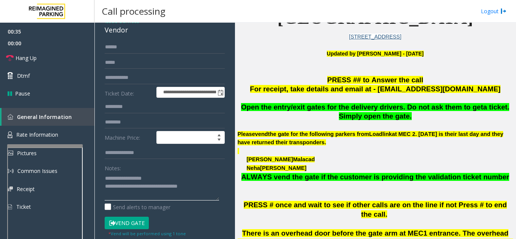
click at [190, 176] on textarea at bounding box center [162, 186] width 114 height 28
type textarea "**********"
click at [67, 57] on link "Hang Up" at bounding box center [47, 58] width 94 height 18
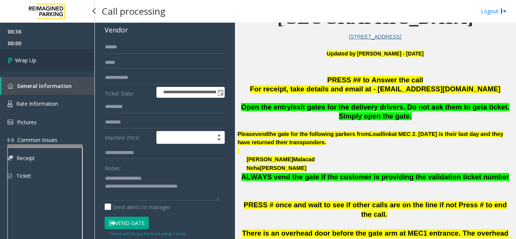
click at [67, 57] on link "Wrap Up" at bounding box center [47, 60] width 94 height 22
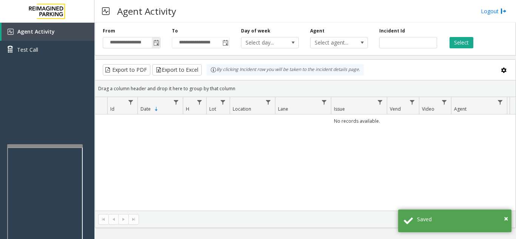
click at [155, 43] on span "Toggle popup" at bounding box center [156, 43] width 6 height 6
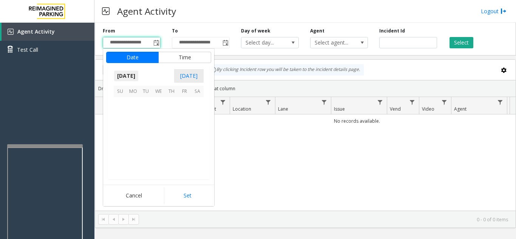
scroll to position [135504, 0]
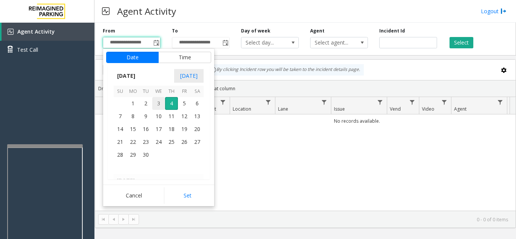
click at [158, 105] on span "3" at bounding box center [158, 103] width 13 height 13
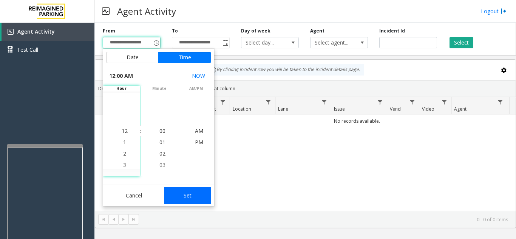
click at [198, 198] on button "Set" at bounding box center [188, 195] width 48 height 17
type input "**********"
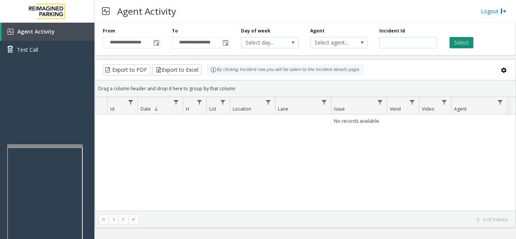
click at [466, 42] on button "Select" at bounding box center [461, 42] width 24 height 11
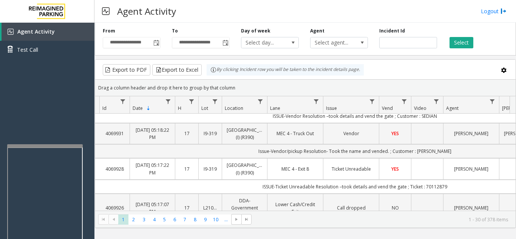
scroll to position [0, 8]
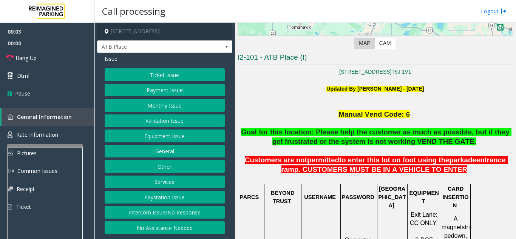
scroll to position [151, 0]
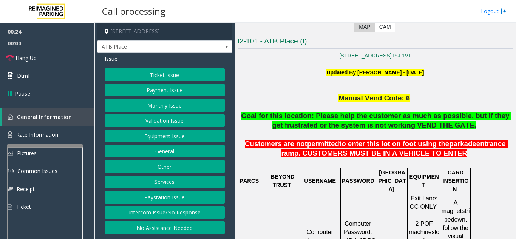
click at [153, 223] on button "No Assistance Needed" at bounding box center [165, 227] width 120 height 13
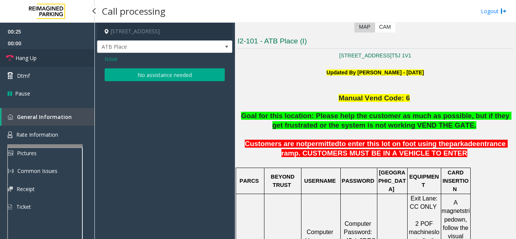
click at [65, 63] on link "Hang Up" at bounding box center [47, 58] width 94 height 18
click at [143, 73] on button "No assistance needed" at bounding box center [165, 74] width 120 height 13
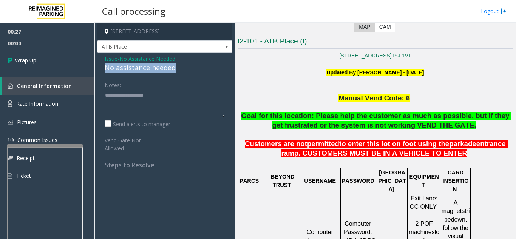
drag, startPoint x: 102, startPoint y: 69, endPoint x: 180, endPoint y: 68, distance: 77.8
click at [180, 68] on div "Issue - No Assistance Needed No assistance needed Notes: Send alerts to manager…" at bounding box center [164, 114] width 135 height 123
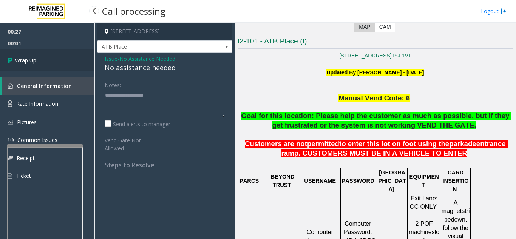
type textarea "**********"
click at [69, 60] on link "Wrap Up" at bounding box center [47, 60] width 94 height 22
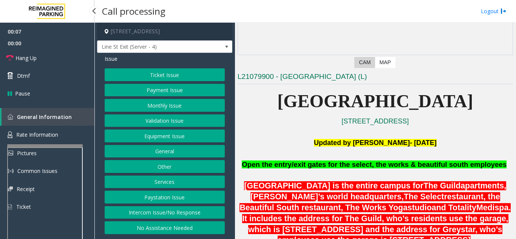
scroll to position [113, 0]
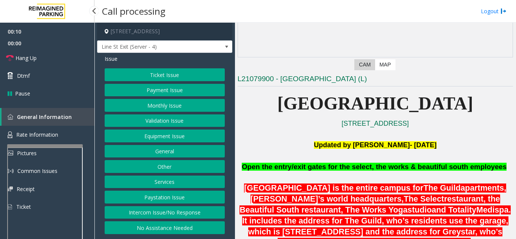
click at [172, 208] on button "Intercom Issue/No Response" at bounding box center [165, 212] width 120 height 13
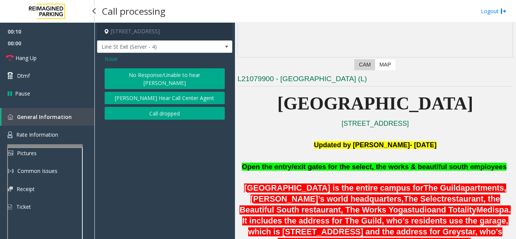
click at [163, 72] on button "No Response/Unable to hear [PERSON_NAME]" at bounding box center [165, 78] width 120 height 21
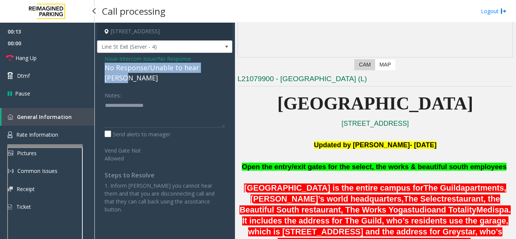
drag, startPoint x: 103, startPoint y: 66, endPoint x: 222, endPoint y: 67, distance: 118.2
click at [222, 67] on div "Issue - Intercom Issue/No Response No Response/Unable to hear [PERSON_NAME] Not…" at bounding box center [164, 137] width 135 height 168
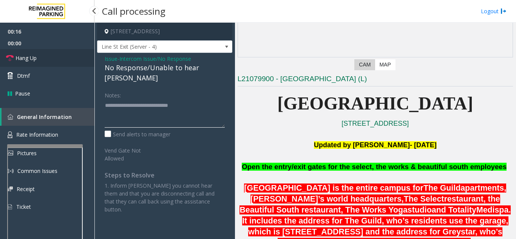
type textarea "**********"
click at [49, 60] on link "Hang Up" at bounding box center [47, 58] width 94 height 18
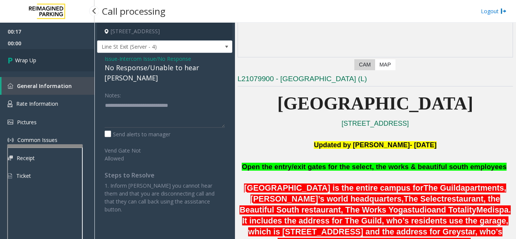
click at [49, 60] on link "Wrap Up" at bounding box center [47, 60] width 94 height 22
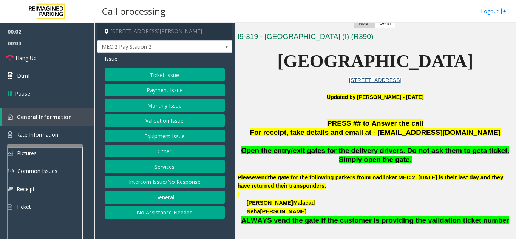
scroll to position [151, 0]
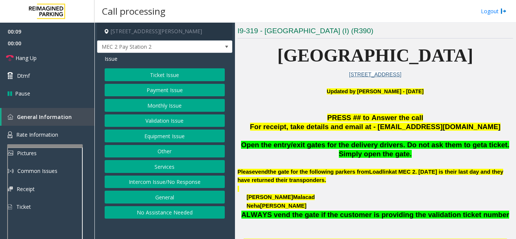
click at [145, 68] on button "Ticket Issue" at bounding box center [165, 74] width 120 height 13
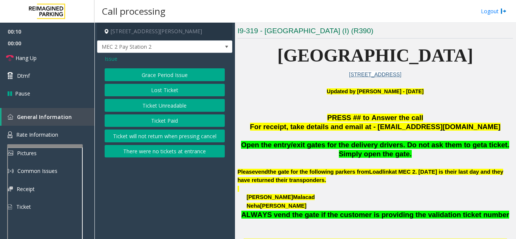
click at [151, 105] on button "Ticket Unreadable" at bounding box center [165, 105] width 120 height 13
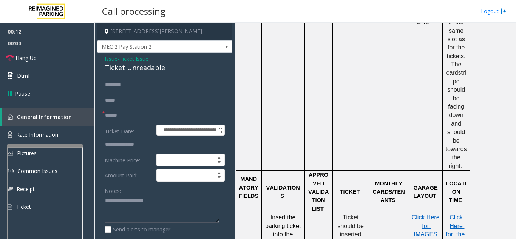
scroll to position [642, 0]
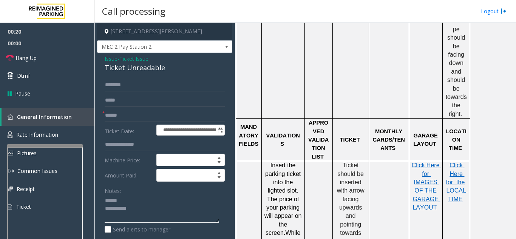
click at [131, 198] on textarea at bounding box center [162, 209] width 114 height 28
drag, startPoint x: 103, startPoint y: 70, endPoint x: 167, endPoint y: 72, distance: 64.2
click at [167, 72] on div "**********" at bounding box center [164, 237] width 135 height 368
click at [163, 207] on textarea at bounding box center [162, 209] width 114 height 28
type textarea "**********"
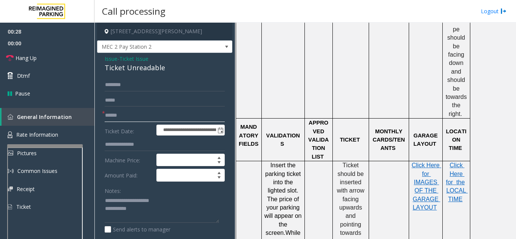
click at [137, 114] on input "text" at bounding box center [165, 115] width 120 height 13
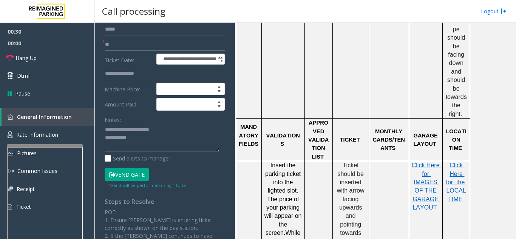
scroll to position [76, 0]
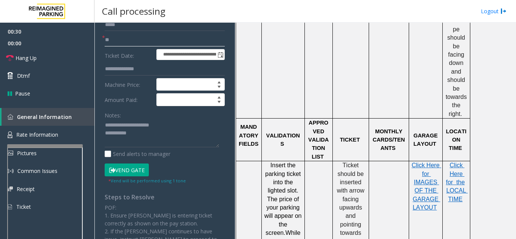
type input "**"
click at [143, 136] on textarea at bounding box center [162, 133] width 114 height 28
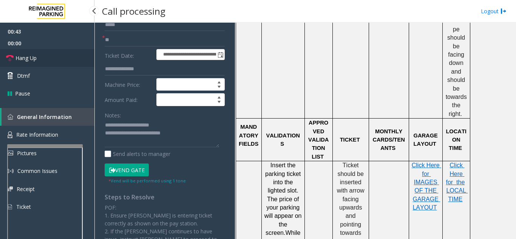
click at [43, 61] on link "Hang Up" at bounding box center [47, 58] width 94 height 18
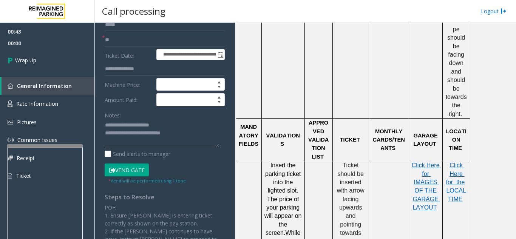
click at [185, 137] on textarea at bounding box center [162, 133] width 114 height 28
type textarea "**********"
click at [52, 56] on link "Wrap Up" at bounding box center [47, 60] width 94 height 22
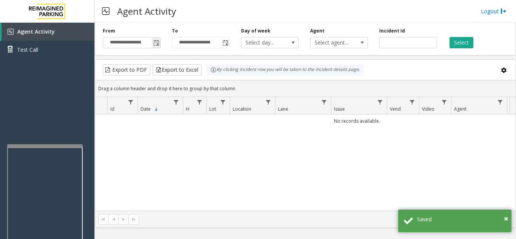
click at [155, 43] on span "Toggle popup" at bounding box center [156, 43] width 6 height 6
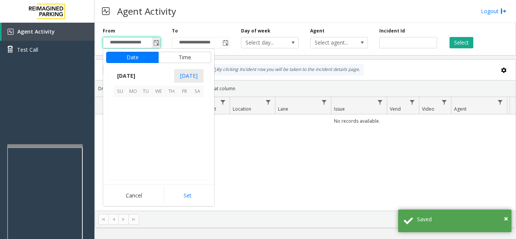
scroll to position [135504, 0]
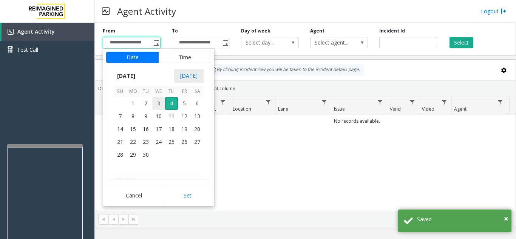
click at [160, 105] on span "3" at bounding box center [158, 103] width 13 height 13
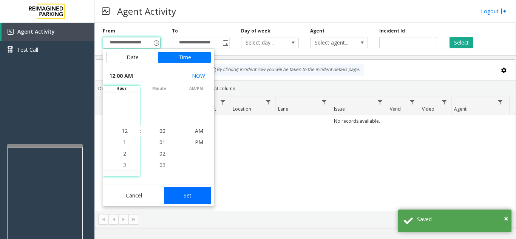
click at [205, 198] on button "Set" at bounding box center [188, 195] width 48 height 17
type input "**********"
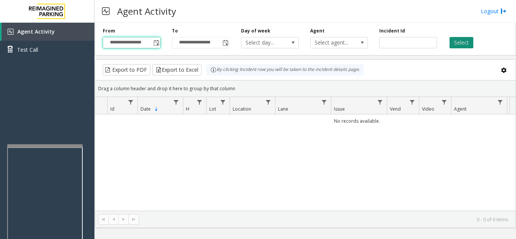
click at [467, 40] on button "Select" at bounding box center [461, 42] width 24 height 11
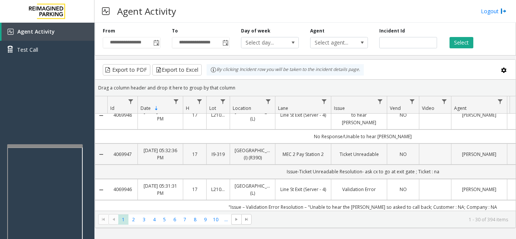
scroll to position [0, 0]
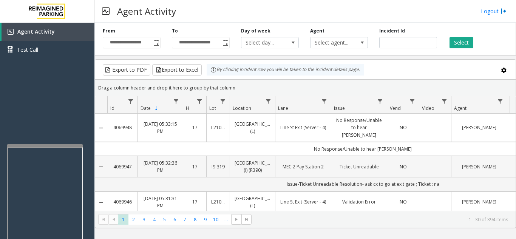
drag, startPoint x: 435, startPoint y: 154, endPoint x: 442, endPoint y: 149, distance: 8.6
click at [442, 156] on td "Data table" at bounding box center [435, 166] width 32 height 21
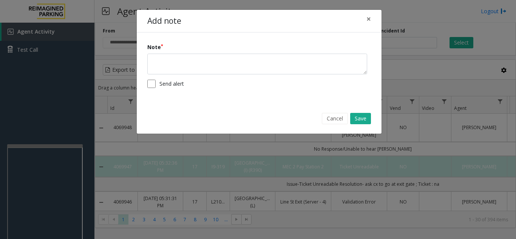
click at [416, 67] on div "Add note × Note Send alert Cancel Save" at bounding box center [258, 119] width 516 height 239
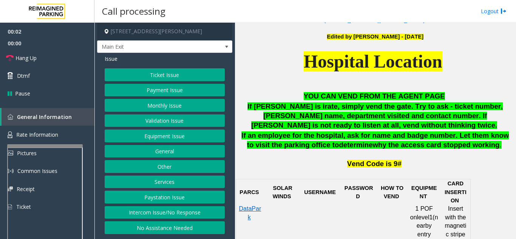
scroll to position [340, 0]
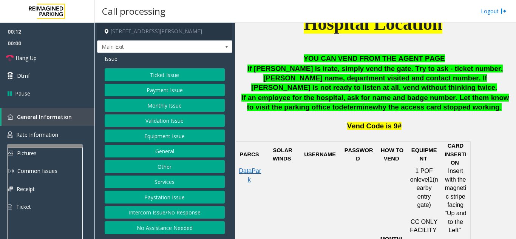
click at [133, 212] on button "Intercom Issue/No Response" at bounding box center [165, 212] width 120 height 13
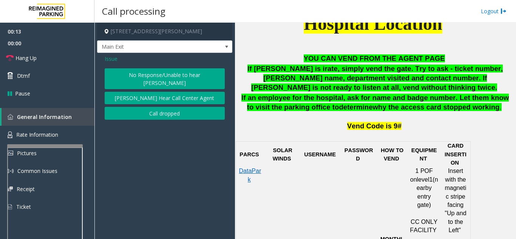
click at [140, 78] on button "No Response/Unable to hear [PERSON_NAME]" at bounding box center [165, 78] width 120 height 21
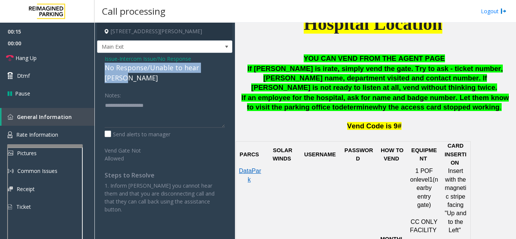
drag, startPoint x: 102, startPoint y: 71, endPoint x: 218, endPoint y: 67, distance: 116.0
click at [218, 67] on div "Issue - Intercom Issue/No Response No Response/Unable to hear [PERSON_NAME] Not…" at bounding box center [164, 137] width 135 height 168
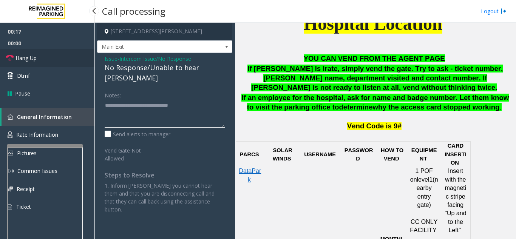
type textarea "**********"
click at [69, 62] on link "Hang Up" at bounding box center [47, 58] width 94 height 18
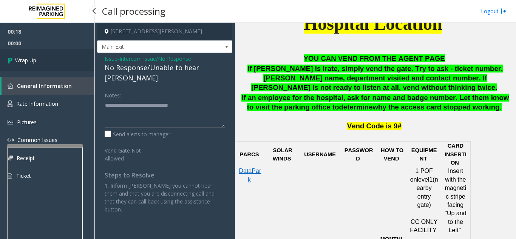
click at [69, 62] on link "Wrap Up" at bounding box center [47, 60] width 94 height 22
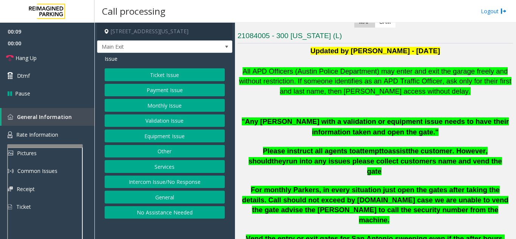
scroll to position [113, 0]
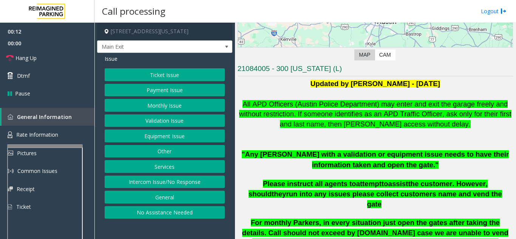
click at [169, 187] on button "Intercom Issue/No Response" at bounding box center [165, 182] width 120 height 13
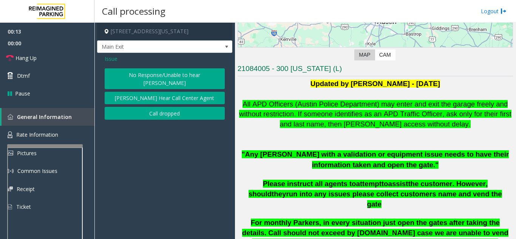
click at [144, 74] on button "No Response/Unable to hear [PERSON_NAME]" at bounding box center [165, 78] width 120 height 21
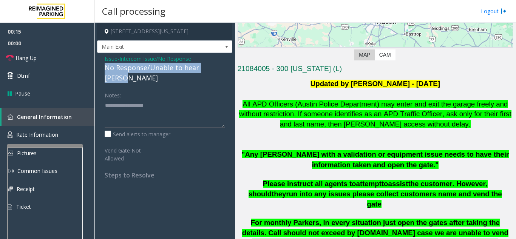
drag, startPoint x: 103, startPoint y: 65, endPoint x: 224, endPoint y: 66, distance: 120.4
click at [224, 66] on div "Issue - Intercom Issue/No Response No Response/Unable to hear [PERSON_NAME] Not…" at bounding box center [164, 120] width 135 height 134
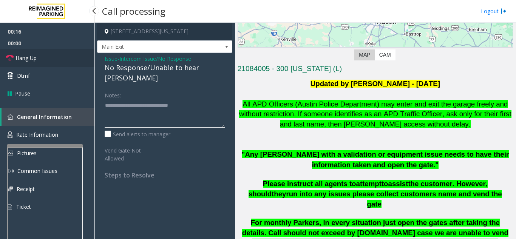
type textarea "**********"
click at [52, 62] on link "Hang Up" at bounding box center [47, 58] width 94 height 18
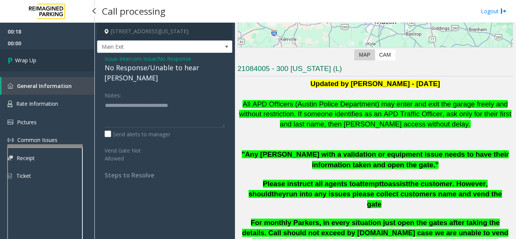
click at [54, 63] on link "Wrap Up" at bounding box center [47, 60] width 94 height 22
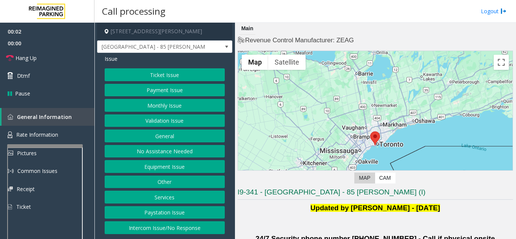
click at [181, 118] on button "Validation Issue" at bounding box center [165, 120] width 120 height 13
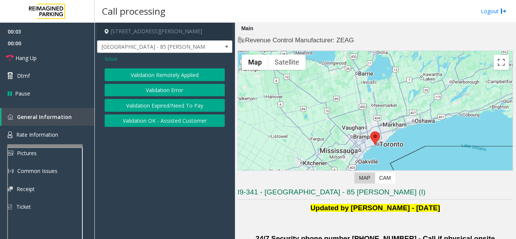
click at [177, 88] on button "Validation Error" at bounding box center [165, 90] width 120 height 13
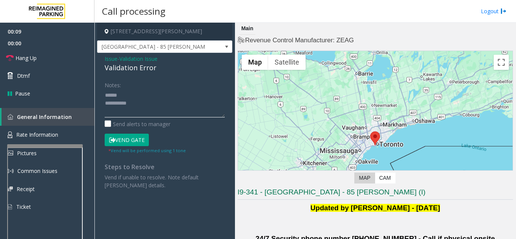
click at [139, 89] on textarea at bounding box center [165, 103] width 120 height 28
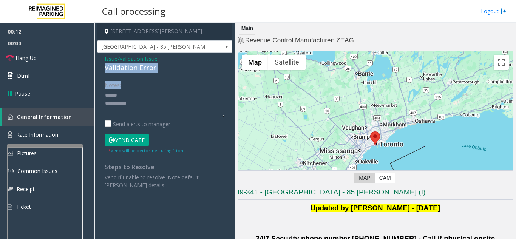
drag, startPoint x: 104, startPoint y: 68, endPoint x: 168, endPoint y: 73, distance: 64.4
click at [168, 73] on div "Issue - Validation Issue Validation Error Notes: Send alerts to manager Vend Ga…" at bounding box center [164, 125] width 135 height 144
click at [166, 72] on div "Validation Error" at bounding box center [165, 68] width 120 height 10
click at [162, 71] on div "Validation Error" at bounding box center [165, 68] width 120 height 10
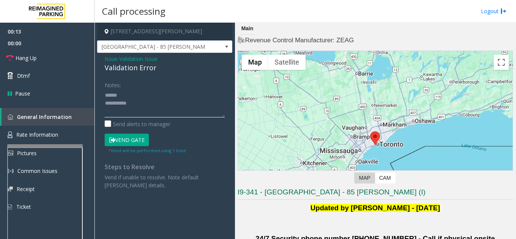
click at [166, 101] on textarea at bounding box center [165, 103] width 120 height 28
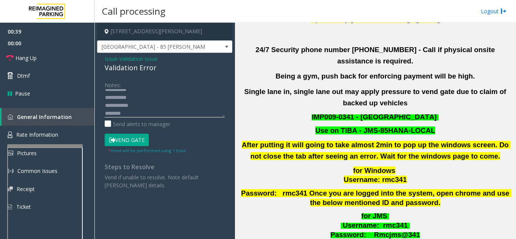
scroll to position [227, 0]
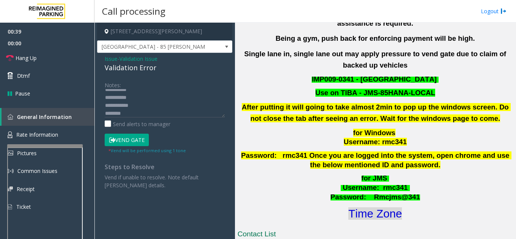
click at [389, 207] on font "Time Zone" at bounding box center [375, 213] width 54 height 12
click at [140, 142] on button "Vend Gate" at bounding box center [127, 140] width 44 height 13
click at [157, 100] on textarea at bounding box center [165, 103] width 120 height 28
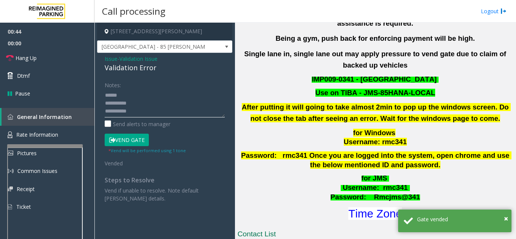
click at [154, 93] on textarea at bounding box center [165, 103] width 120 height 28
drag, startPoint x: 103, startPoint y: 68, endPoint x: 163, endPoint y: 68, distance: 59.3
click at [163, 68] on div "Issue - Validation Issue Validation Error Notes: Send alerts to manager Vend Ga…" at bounding box center [164, 131] width 135 height 157
click at [177, 96] on textarea at bounding box center [165, 103] width 120 height 28
click at [182, 98] on textarea at bounding box center [165, 103] width 120 height 28
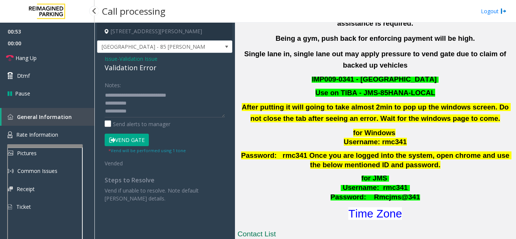
click at [72, 48] on span "00:00" at bounding box center [47, 43] width 94 height 12
click at [70, 59] on link "Hang Up" at bounding box center [47, 58] width 94 height 18
click at [156, 103] on textarea at bounding box center [165, 103] width 120 height 28
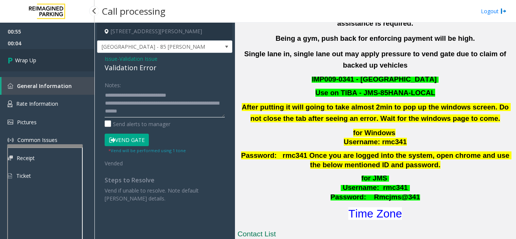
type textarea "**********"
click at [54, 61] on link "Wrap Up" at bounding box center [47, 60] width 94 height 22
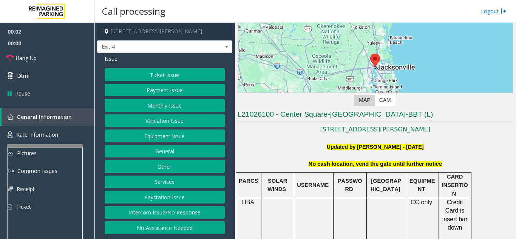
scroll to position [151, 0]
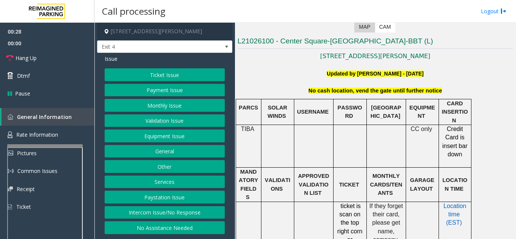
click at [173, 78] on button "Ticket Issue" at bounding box center [165, 74] width 120 height 13
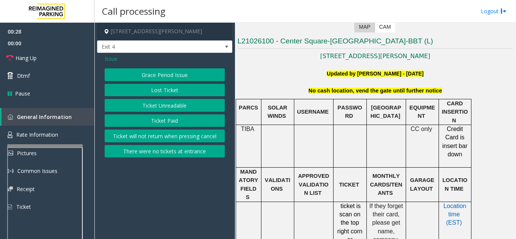
click at [174, 111] on button "Ticket Unreadable" at bounding box center [165, 105] width 120 height 13
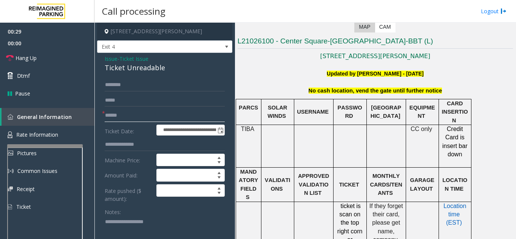
click at [175, 111] on input "text" at bounding box center [165, 115] width 120 height 13
click at [129, 222] on textarea at bounding box center [162, 230] width 114 height 28
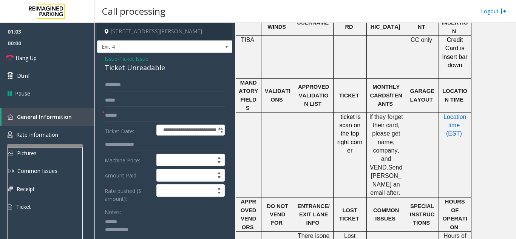
scroll to position [113, 0]
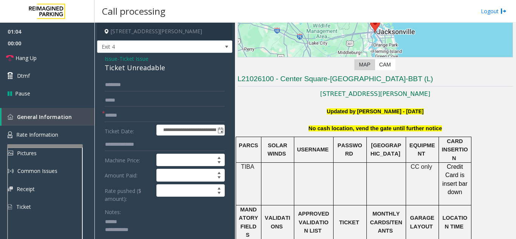
type textarea "**********"
click at [108, 59] on span "Issue" at bounding box center [111, 59] width 13 height 8
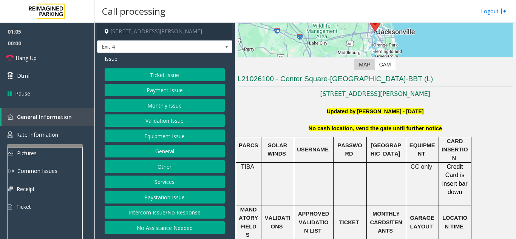
click at [155, 108] on button "Monthly Issue" at bounding box center [165, 105] width 120 height 13
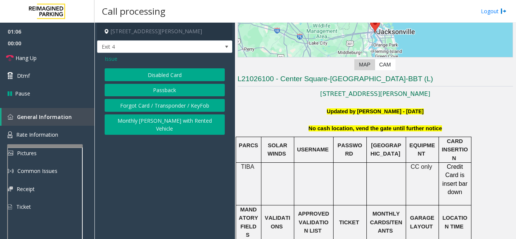
click at [158, 74] on button "Disabled Card" at bounding box center [165, 74] width 120 height 13
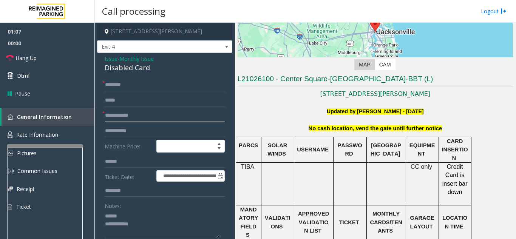
click at [160, 117] on input "text" at bounding box center [165, 115] width 120 height 13
type input "*****"
click at [163, 86] on input "text" at bounding box center [165, 85] width 120 height 13
drag, startPoint x: 103, startPoint y: 66, endPoint x: 152, endPoint y: 68, distance: 49.1
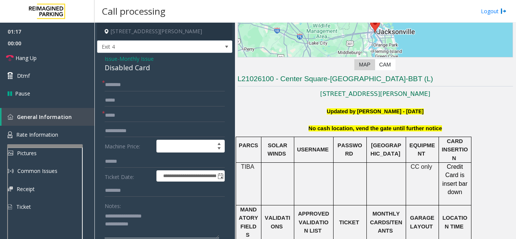
type textarea "**********"
click at [135, 85] on input "text" at bounding box center [165, 85] width 120 height 13
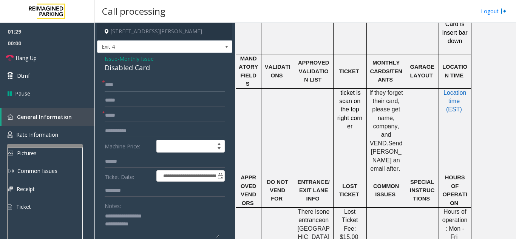
scroll to position [38, 0]
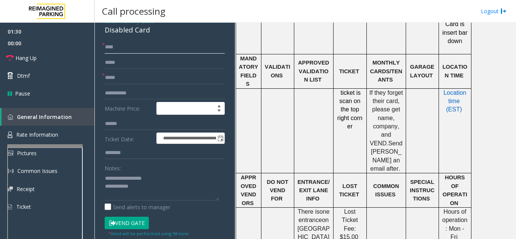
type input "****"
click at [114, 220] on button "Vend Gate" at bounding box center [127, 223] width 44 height 13
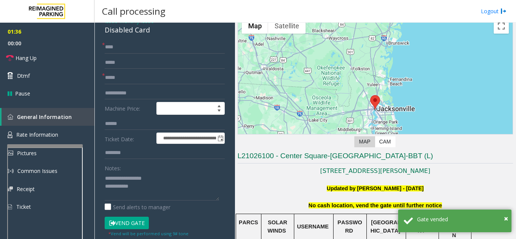
scroll to position [0, 0]
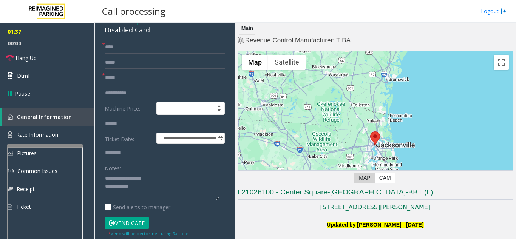
click at [148, 192] on textarea at bounding box center [162, 186] width 114 height 28
click at [150, 191] on textarea at bounding box center [162, 186] width 114 height 28
click at [151, 186] on textarea at bounding box center [162, 186] width 114 height 28
click at [32, 59] on span "Hang Up" at bounding box center [25, 58] width 21 height 8
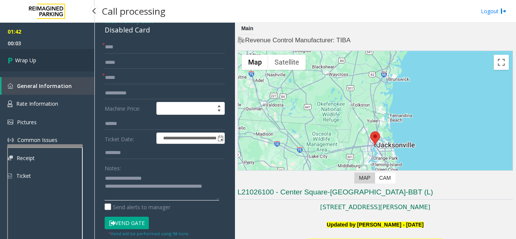
type textarea "**********"
click at [43, 62] on link "Wrap Up" at bounding box center [47, 60] width 94 height 22
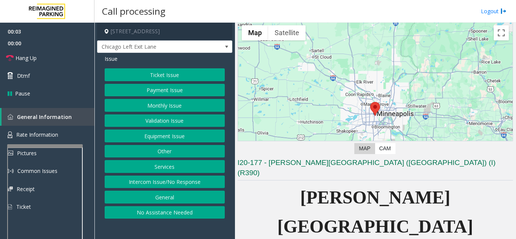
scroll to position [151, 0]
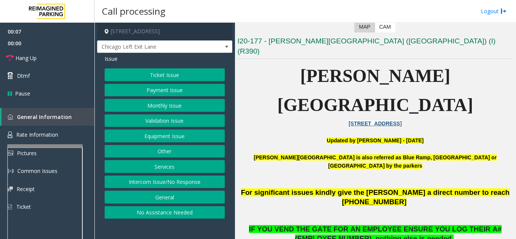
click at [165, 66] on div "Issue Ticket Issue Payment Issue Monthly Issue Validation Issue Equipment Issue…" at bounding box center [164, 138] width 135 height 170
click at [165, 69] on button "Ticket Issue" at bounding box center [165, 74] width 120 height 13
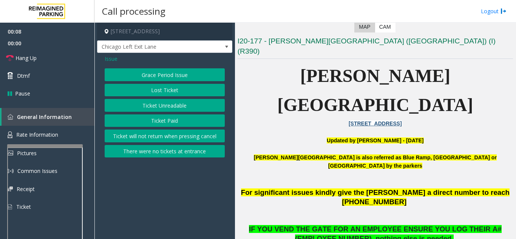
click at [174, 113] on div "Grace Period Issue Lost Ticket Ticket Unreadable Ticket Paid Ticket will not re…" at bounding box center [165, 112] width 120 height 89
click at [175, 108] on button "Ticket Unreadable" at bounding box center [165, 105] width 120 height 13
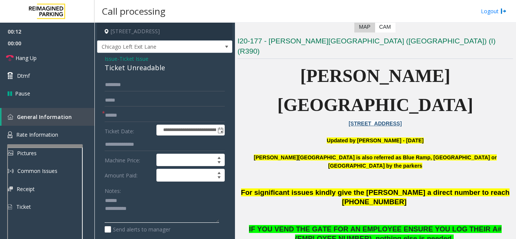
click at [144, 201] on textarea at bounding box center [162, 209] width 114 height 28
drag, startPoint x: 103, startPoint y: 69, endPoint x: 166, endPoint y: 76, distance: 63.8
click at [166, 76] on div "**********" at bounding box center [164, 237] width 135 height 368
click at [156, 72] on div "Ticket Unreadable" at bounding box center [165, 68] width 120 height 10
drag, startPoint x: 167, startPoint y: 71, endPoint x: 106, endPoint y: 70, distance: 60.8
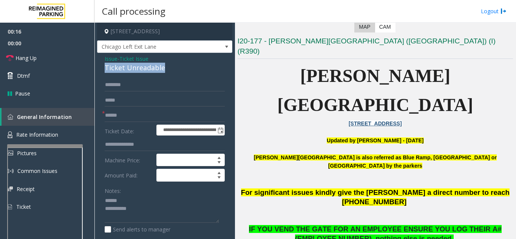
click at [106, 70] on div "Ticket Unreadable" at bounding box center [165, 68] width 120 height 10
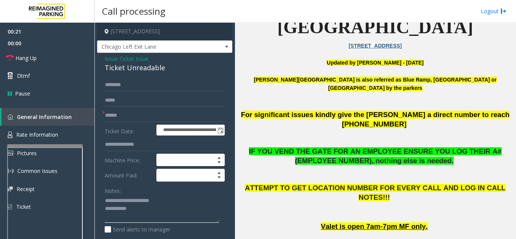
scroll to position [227, 0]
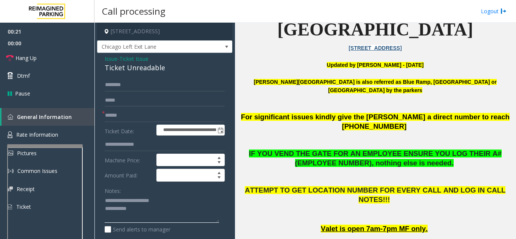
type textarea "**********"
click at [136, 116] on input "text" at bounding box center [165, 115] width 120 height 13
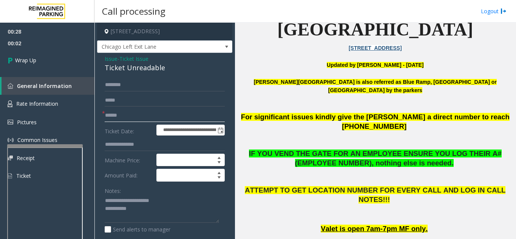
click at [112, 114] on input "text" at bounding box center [165, 115] width 120 height 13
type input "**"
click at [155, 207] on textarea at bounding box center [162, 209] width 114 height 28
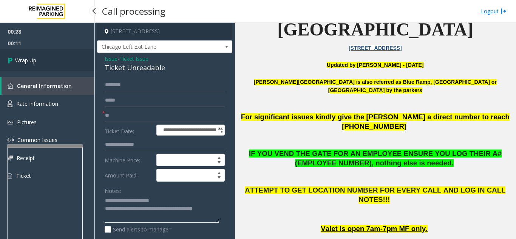
type textarea "**********"
click at [44, 63] on link "Wrap Up" at bounding box center [47, 60] width 94 height 22
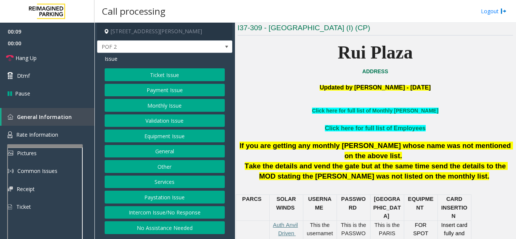
scroll to position [151, 0]
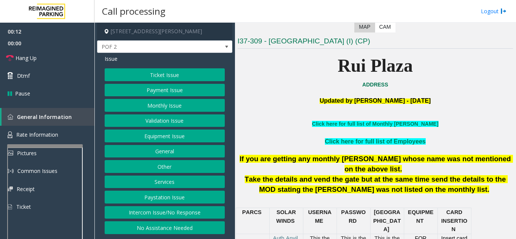
click at [174, 211] on button "Intercom Issue/No Response" at bounding box center [165, 212] width 120 height 13
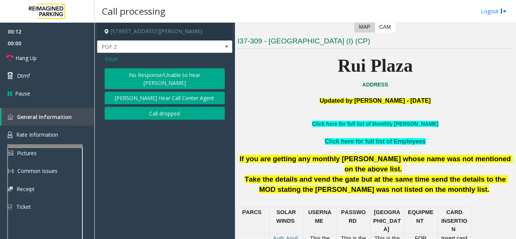
click at [143, 77] on button "No Response/Unable to hear [PERSON_NAME]" at bounding box center [165, 78] width 120 height 21
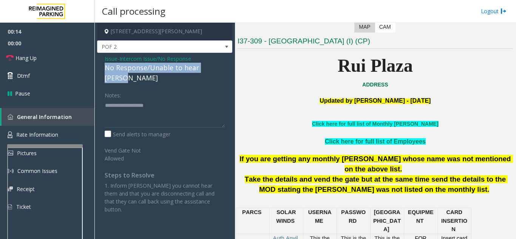
drag, startPoint x: 102, startPoint y: 68, endPoint x: 224, endPoint y: 69, distance: 121.2
click at [224, 69] on div "Issue - Intercom Issue/No Response No Response/Unable to hear [PERSON_NAME] Not…" at bounding box center [164, 137] width 135 height 168
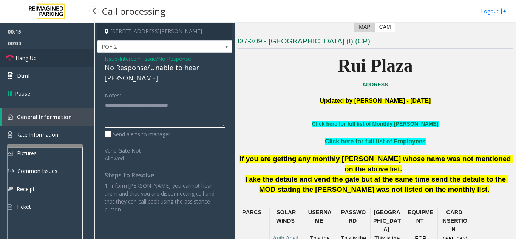
type textarea "**********"
click at [61, 55] on link "Hang Up" at bounding box center [47, 58] width 94 height 18
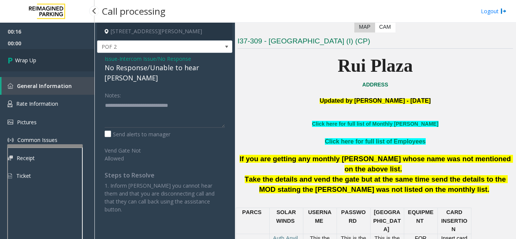
click at [62, 58] on link "Wrap Up" at bounding box center [47, 60] width 94 height 22
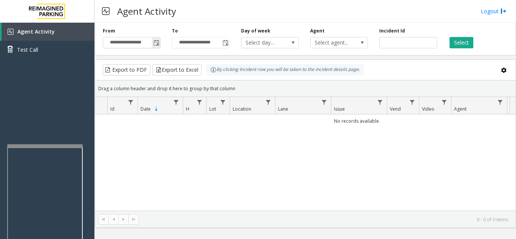
click at [156, 40] on span "Toggle popup" at bounding box center [156, 43] width 6 height 6
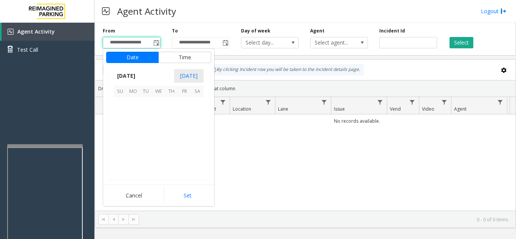
scroll to position [135504, 0]
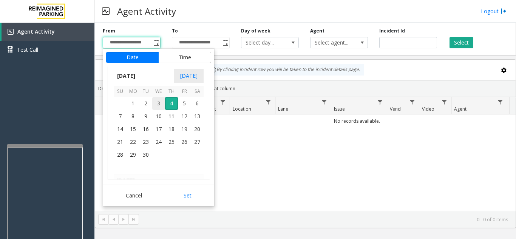
click at [158, 103] on span "3" at bounding box center [158, 103] width 13 height 13
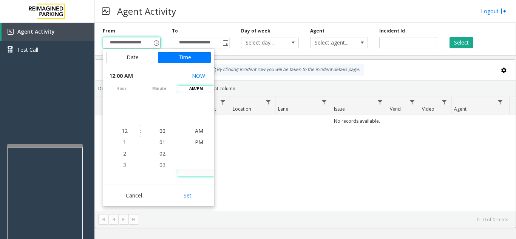
drag, startPoint x: 198, startPoint y: 196, endPoint x: 229, endPoint y: 157, distance: 49.9
click at [197, 196] on button "Set" at bounding box center [188, 195] width 48 height 17
type input "**********"
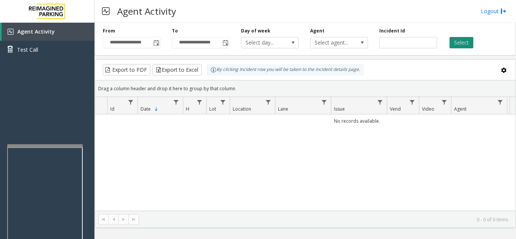
click at [459, 43] on button "Select" at bounding box center [461, 42] width 24 height 11
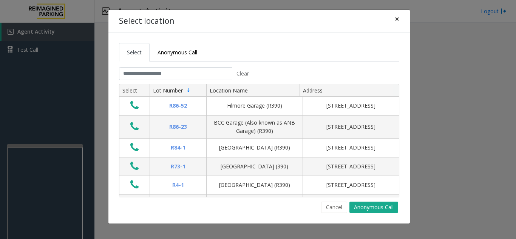
click at [398, 20] on span "×" at bounding box center [397, 19] width 5 height 11
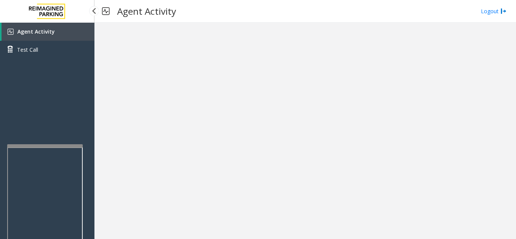
click at [60, 33] on link "Agent Activity" at bounding box center [48, 32] width 93 height 18
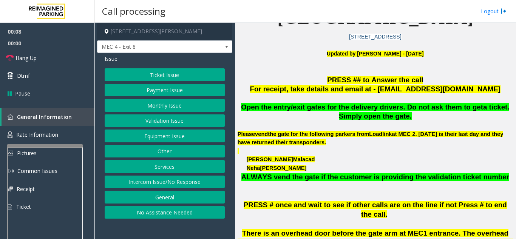
scroll to position [151, 0]
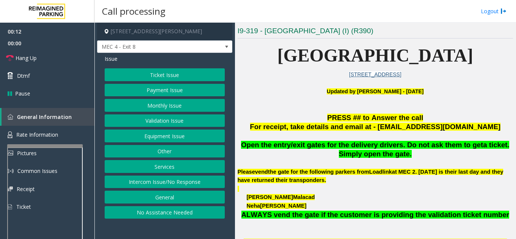
click at [155, 74] on button "Ticket Issue" at bounding box center [165, 74] width 120 height 13
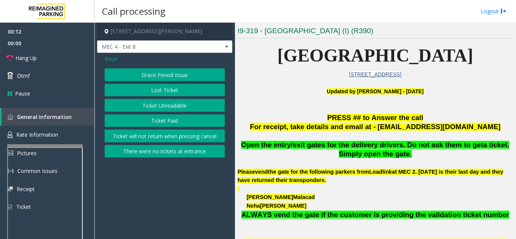
click at [162, 104] on button "Ticket Unreadable" at bounding box center [165, 105] width 120 height 13
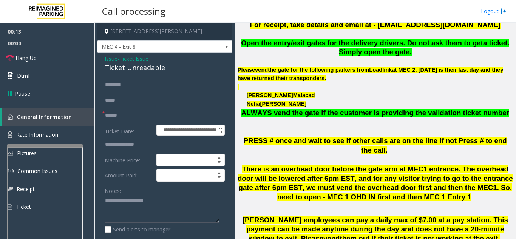
scroll to position [302, 0]
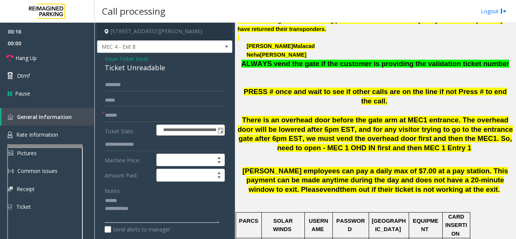
click at [130, 201] on textarea at bounding box center [162, 209] width 114 height 28
type textarea "**********"
click at [151, 112] on input "text" at bounding box center [165, 115] width 120 height 13
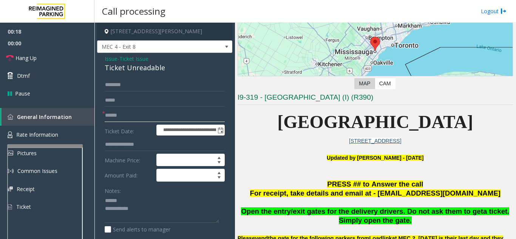
scroll to position [76, 0]
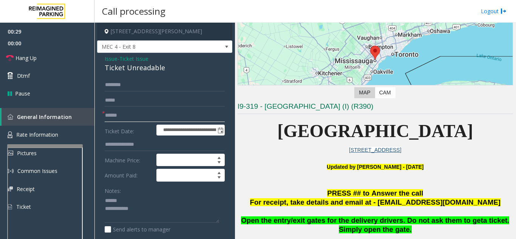
type input "******"
click at [151, 199] on textarea at bounding box center [162, 209] width 114 height 28
drag, startPoint x: 101, startPoint y: 63, endPoint x: 170, endPoint y: 71, distance: 69.8
click at [170, 71] on div "**********" at bounding box center [164, 237] width 135 height 368
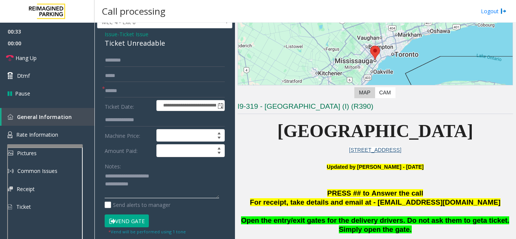
scroll to position [38, 0]
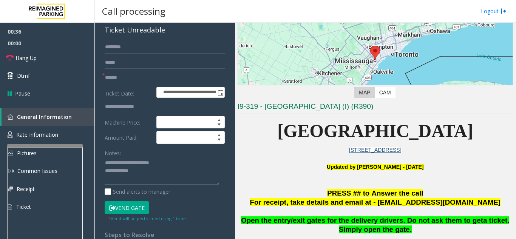
type textarea "**********"
click at [127, 112] on input "text" at bounding box center [165, 106] width 120 height 13
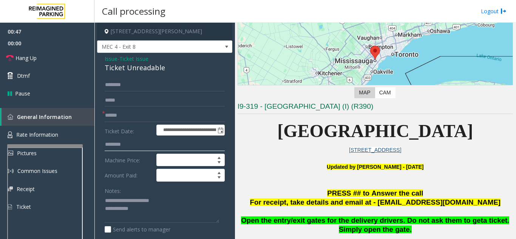
type input "********"
click at [111, 57] on span "Issue" at bounding box center [111, 59] width 13 height 8
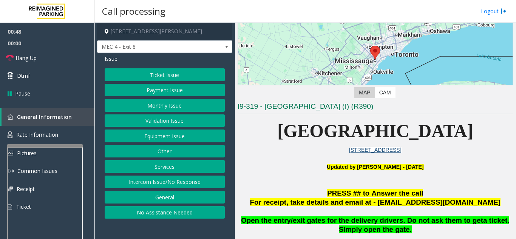
click at [145, 124] on button "Validation Issue" at bounding box center [165, 120] width 120 height 13
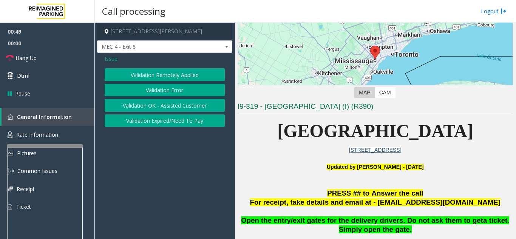
click at [160, 89] on button "Validation Error" at bounding box center [165, 90] width 120 height 13
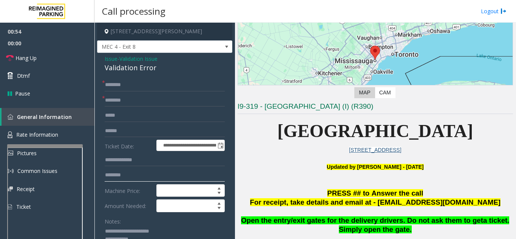
drag, startPoint x: 132, startPoint y: 176, endPoint x: 104, endPoint y: 172, distance: 28.2
click at [142, 163] on input "********" at bounding box center [165, 160] width 120 height 13
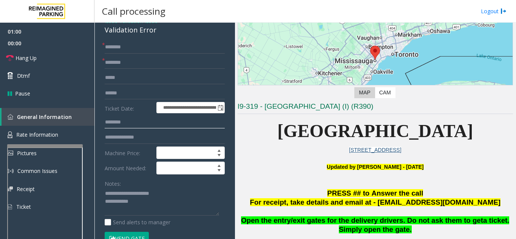
type input "********"
drag, startPoint x: 120, startPoint y: 193, endPoint x: 167, endPoint y: 195, distance: 46.9
click at [167, 195] on textarea at bounding box center [162, 202] width 114 height 28
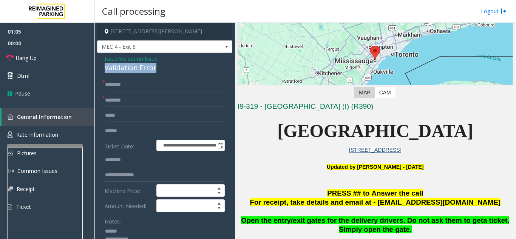
drag, startPoint x: 104, startPoint y: 68, endPoint x: 163, endPoint y: 65, distance: 58.6
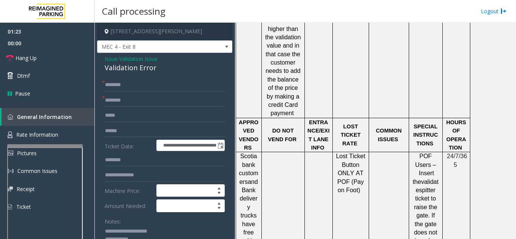
scroll to position [982, 0]
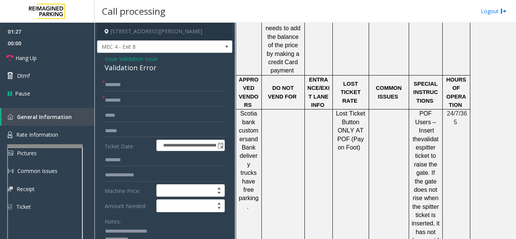
type textarea "**********"
click at [138, 99] on input "text" at bounding box center [165, 100] width 120 height 13
type input "*"
type input "**********"
click at [158, 83] on input "text" at bounding box center [165, 85] width 120 height 13
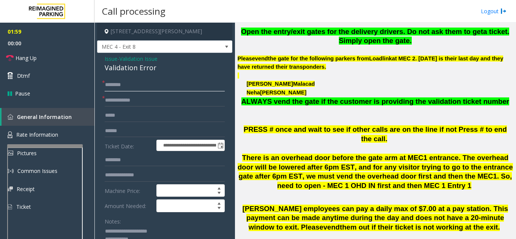
scroll to position [227, 0]
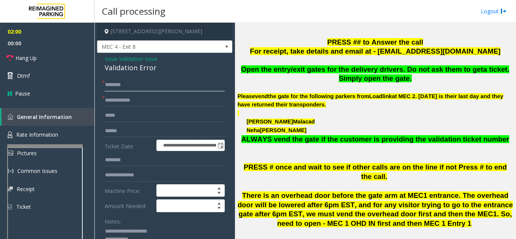
click at [128, 83] on input "text" at bounding box center [165, 85] width 120 height 13
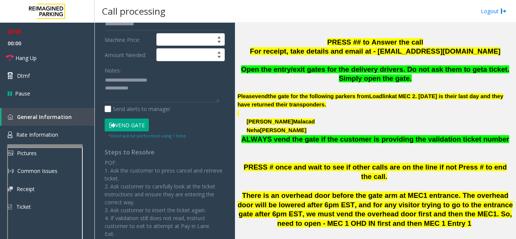
type input "*****"
click at [135, 124] on button "Vend Gate" at bounding box center [127, 125] width 44 height 13
click at [159, 86] on textarea at bounding box center [162, 88] width 114 height 28
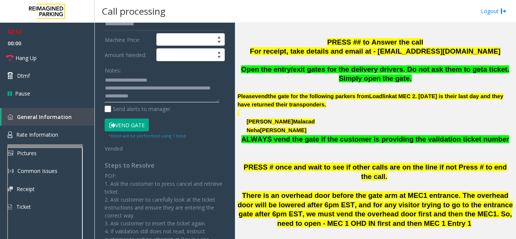
type textarea "**********"
click at [176, 73] on div "Notes:" at bounding box center [165, 83] width 120 height 39
click at [35, 49] on link "Hang Up" at bounding box center [47, 58] width 94 height 18
click at [38, 59] on link "Hang Up" at bounding box center [47, 58] width 94 height 18
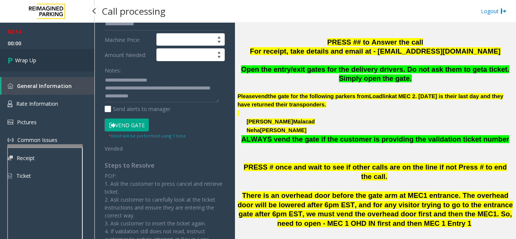
click at [44, 65] on link "Wrap Up" at bounding box center [47, 60] width 94 height 22
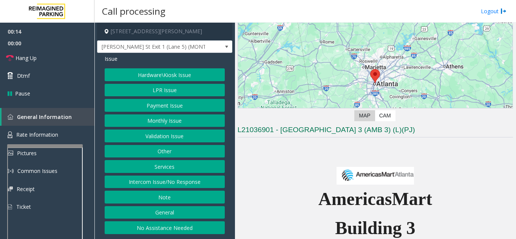
scroll to position [76, 0]
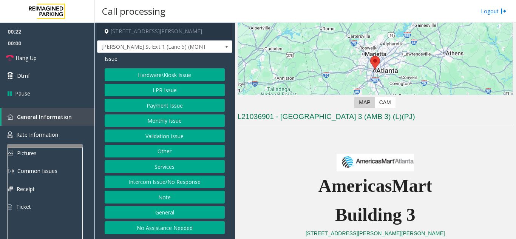
click at [179, 185] on button "Intercom Issue/No Response" at bounding box center [165, 182] width 120 height 13
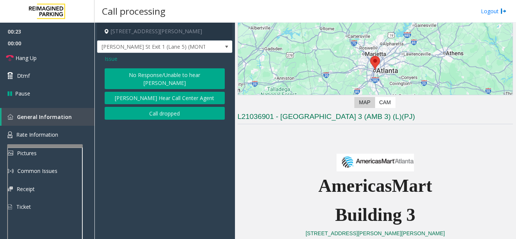
click at [172, 96] on button "[PERSON_NAME] Hear Call Center Agent" at bounding box center [165, 98] width 120 height 13
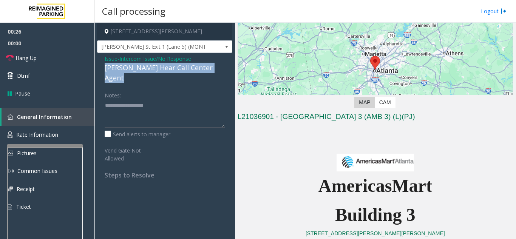
drag, startPoint x: 104, startPoint y: 68, endPoint x: 224, endPoint y: 69, distance: 120.4
click at [224, 69] on div "Issue - Intercom Issue/No Response [PERSON_NAME] Hear Call Center Agent Notes: …" at bounding box center [164, 120] width 135 height 134
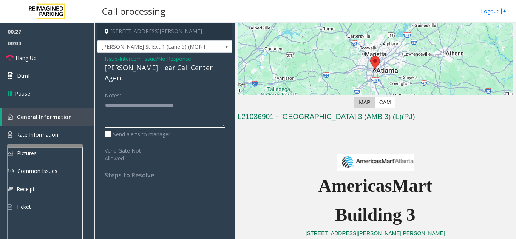
click at [210, 99] on textarea at bounding box center [165, 113] width 120 height 28
type textarea "**********"
click at [61, 63] on link "Hang Up" at bounding box center [47, 58] width 94 height 18
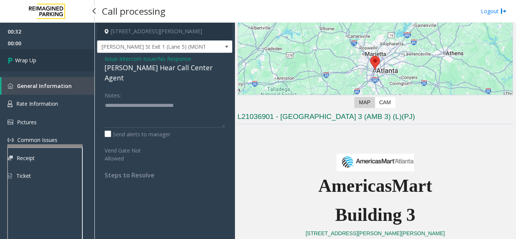
click at [61, 63] on link "Wrap Up" at bounding box center [47, 60] width 94 height 22
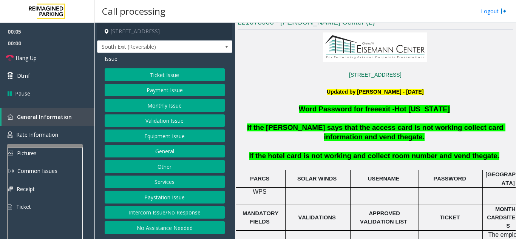
scroll to position [227, 0]
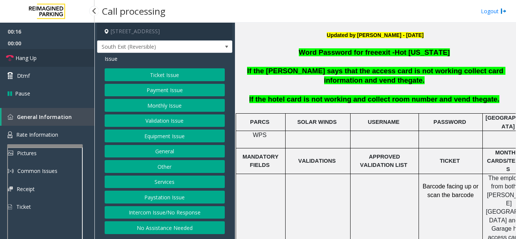
click at [62, 60] on link "Hang Up" at bounding box center [47, 58] width 94 height 18
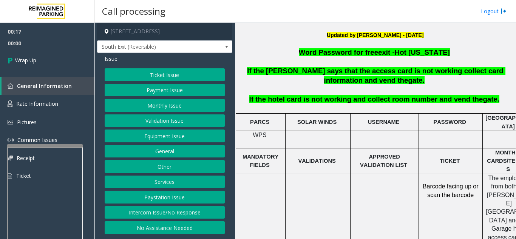
click at [162, 215] on button "Intercom Issue/No Response" at bounding box center [165, 212] width 120 height 13
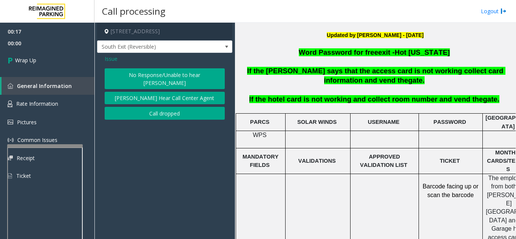
drag, startPoint x: 130, startPoint y: 69, endPoint x: 130, endPoint y: 74, distance: 4.5
click at [132, 69] on button "No Response/Unable to hear [PERSON_NAME]" at bounding box center [165, 78] width 120 height 21
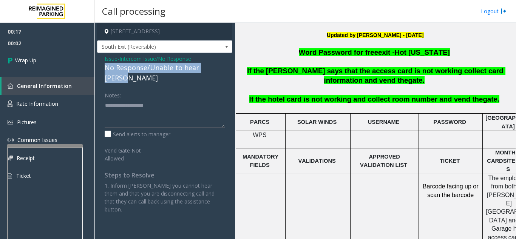
drag, startPoint x: 100, startPoint y: 67, endPoint x: 220, endPoint y: 71, distance: 120.5
click at [220, 71] on div "Issue - Intercom Issue/No Response No Response/Unable to hear [PERSON_NAME] Not…" at bounding box center [164, 137] width 135 height 168
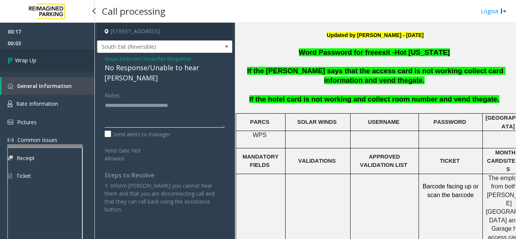
type textarea "**********"
click at [77, 58] on link "Wrap Up" at bounding box center [47, 60] width 94 height 22
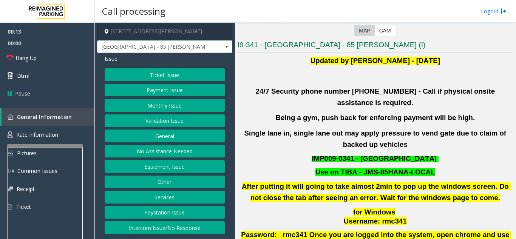
scroll to position [151, 0]
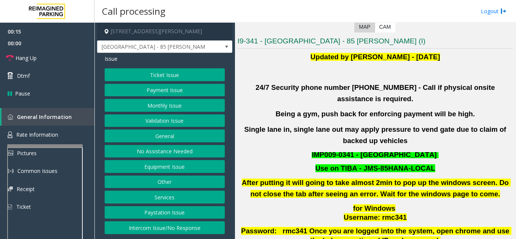
click at [155, 122] on button "Validation Issue" at bounding box center [165, 120] width 120 height 13
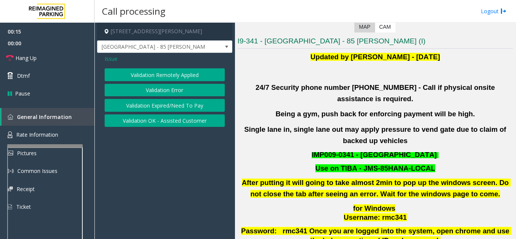
click at [156, 91] on button "Validation Error" at bounding box center [165, 90] width 120 height 13
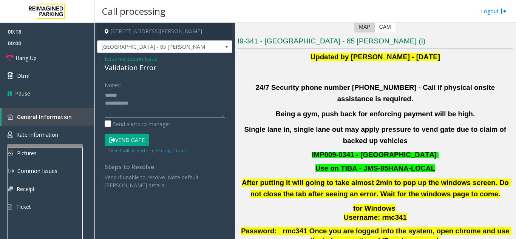
click at [142, 93] on textarea at bounding box center [165, 103] width 120 height 28
drag, startPoint x: 100, startPoint y: 66, endPoint x: 157, endPoint y: 66, distance: 57.4
click at [157, 66] on div "Issue - Validation Issue Validation Error Notes: Send alerts to manager Vend Ga…" at bounding box center [164, 125] width 135 height 144
click at [189, 99] on textarea at bounding box center [165, 103] width 120 height 28
click at [160, 96] on textarea at bounding box center [165, 103] width 120 height 28
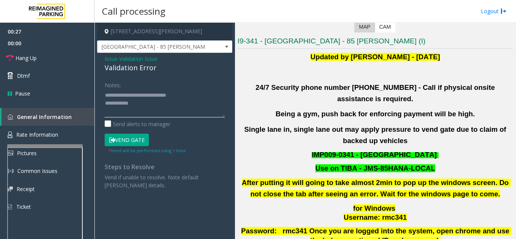
click at [161, 105] on textarea at bounding box center [165, 103] width 120 height 28
click at [183, 111] on textarea at bounding box center [165, 103] width 120 height 28
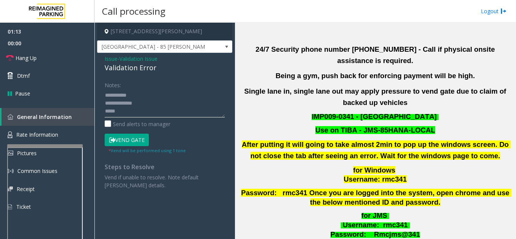
scroll to position [302, 0]
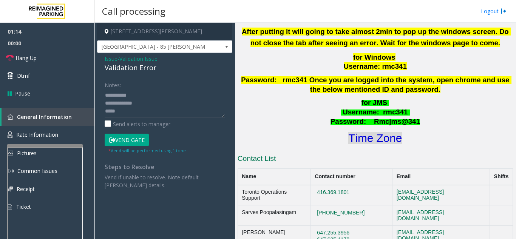
click at [378, 132] on font "Time Zone" at bounding box center [375, 138] width 54 height 12
click at [130, 110] on textarea at bounding box center [165, 103] width 120 height 28
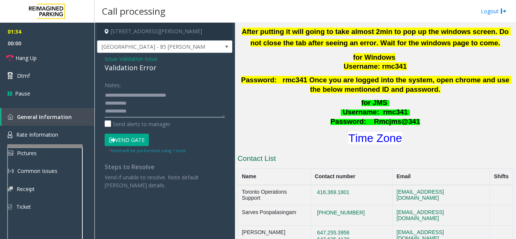
click at [153, 102] on textarea at bounding box center [165, 103] width 120 height 28
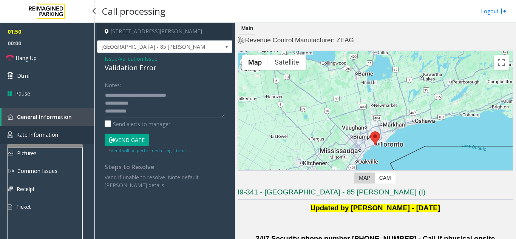
click at [65, 131] on link "Rate Information" at bounding box center [47, 135] width 94 height 18
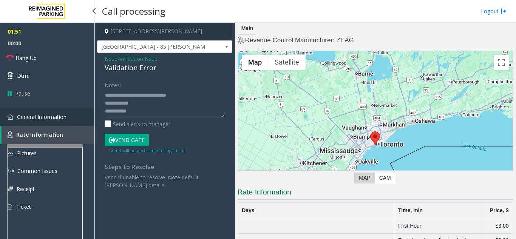
click at [64, 117] on span "General Information" at bounding box center [41, 116] width 49 height 7
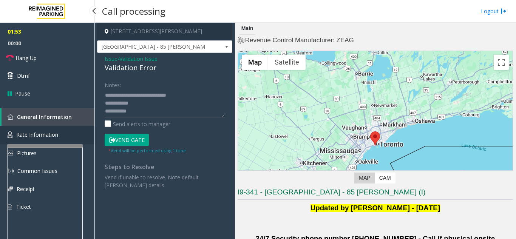
click at [63, 136] on link "Rate Information" at bounding box center [47, 135] width 94 height 18
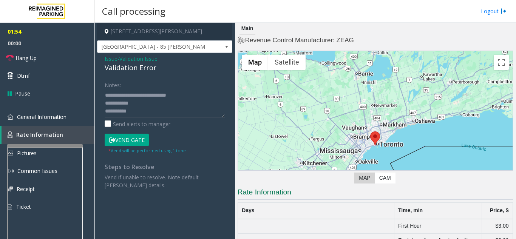
scroll to position [44, 0]
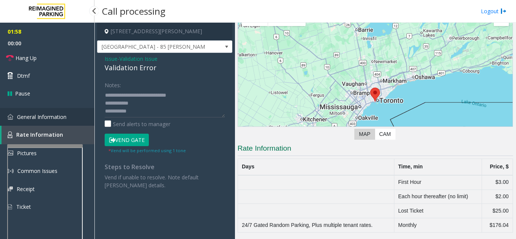
click at [44, 111] on link "General Information" at bounding box center [47, 117] width 94 height 18
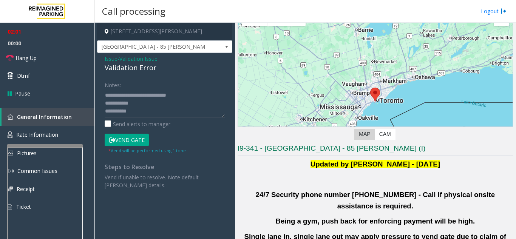
click at [126, 139] on button "Vend Gate" at bounding box center [127, 140] width 44 height 13
click at [152, 99] on textarea at bounding box center [165, 103] width 120 height 28
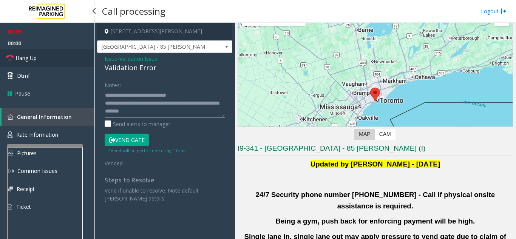
type textarea "**********"
click at [43, 58] on link "Hang Up" at bounding box center [47, 58] width 94 height 18
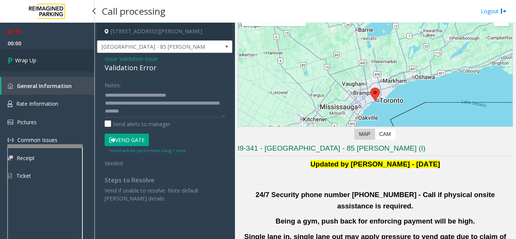
click at [43, 58] on link "Wrap Up" at bounding box center [47, 60] width 94 height 22
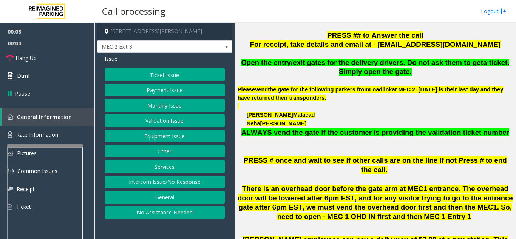
scroll to position [264, 0]
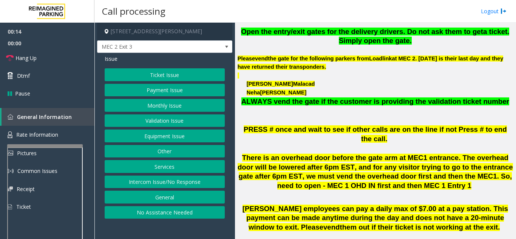
click at [167, 153] on button "Other" at bounding box center [165, 151] width 120 height 13
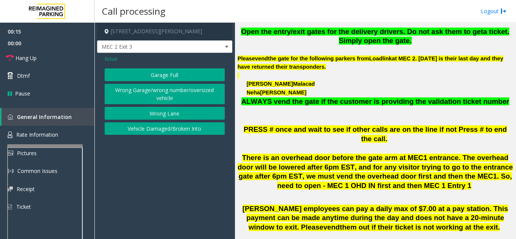
click at [116, 58] on span "Issue" at bounding box center [111, 59] width 13 height 8
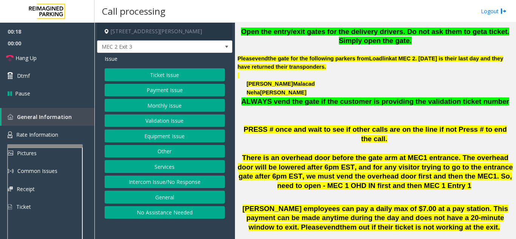
click at [170, 154] on button "Other" at bounding box center [165, 151] width 120 height 13
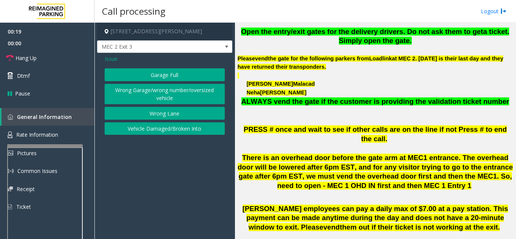
click at [114, 60] on span "Issue" at bounding box center [111, 59] width 13 height 8
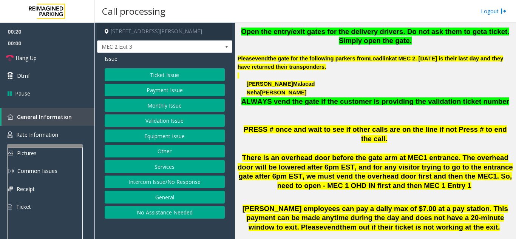
click at [163, 168] on button "Services" at bounding box center [165, 166] width 120 height 13
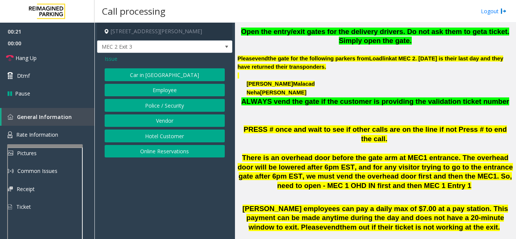
click at [165, 121] on button "Vendor" at bounding box center [165, 120] width 120 height 13
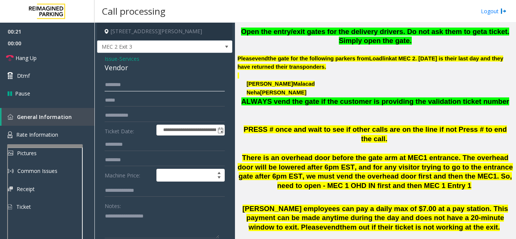
click at [146, 88] on input "text" at bounding box center [165, 85] width 120 height 13
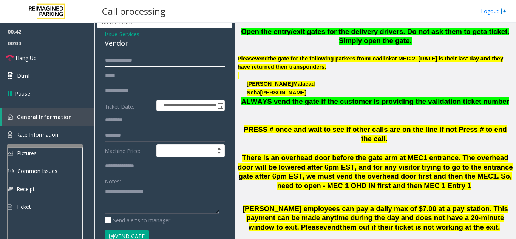
scroll to position [76, 0]
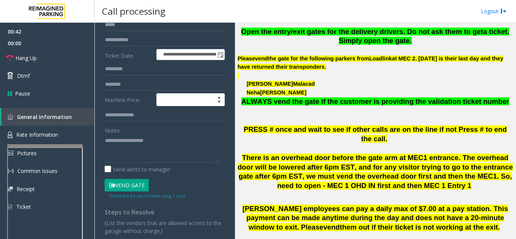
click at [136, 190] on button "Vend Gate" at bounding box center [127, 185] width 44 height 13
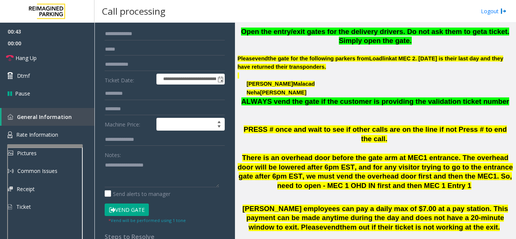
scroll to position [38, 0]
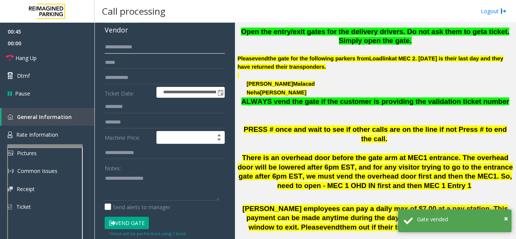
drag, startPoint x: 125, startPoint y: 48, endPoint x: 104, endPoint y: 48, distance: 20.4
click at [104, 48] on div "**********" at bounding box center [164, 175] width 131 height 268
type input "******"
click at [47, 58] on link "Hang Up" at bounding box center [47, 58] width 94 height 18
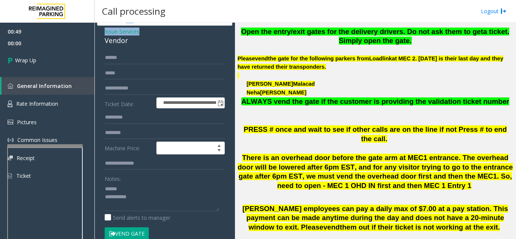
scroll to position [22, 0]
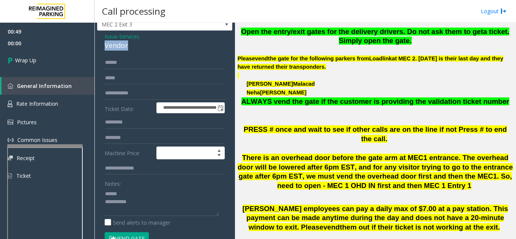
drag, startPoint x: 101, startPoint y: 28, endPoint x: 133, endPoint y: 49, distance: 38.0
click at [133, 49] on div "**********" at bounding box center [164, 182] width 135 height 302
click at [142, 202] on textarea at bounding box center [162, 202] width 114 height 28
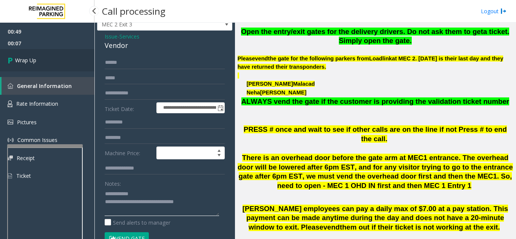
type textarea "**********"
click at [45, 59] on link "Wrap Up" at bounding box center [47, 60] width 94 height 22
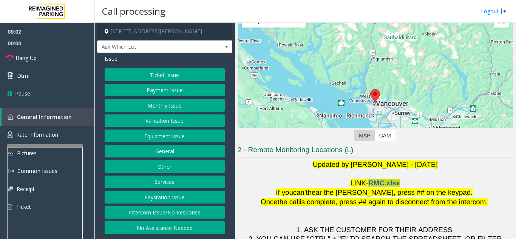
scroll to position [111, 0]
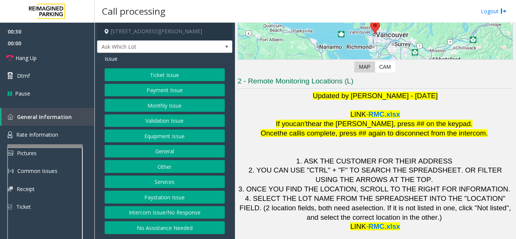
click at [156, 79] on button "Ticket Issue" at bounding box center [165, 74] width 120 height 13
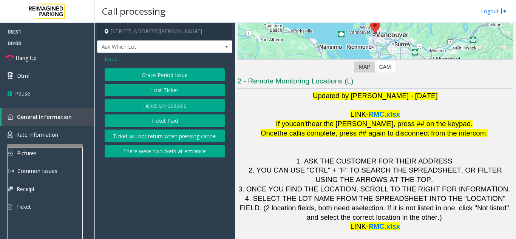
click at [156, 106] on button "Ticket Unreadable" at bounding box center [165, 105] width 120 height 13
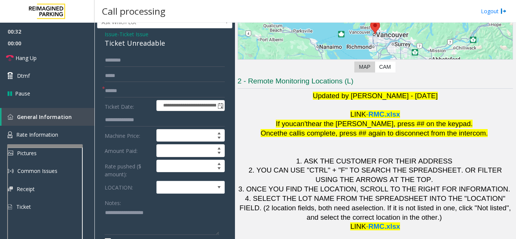
scroll to position [38, 0]
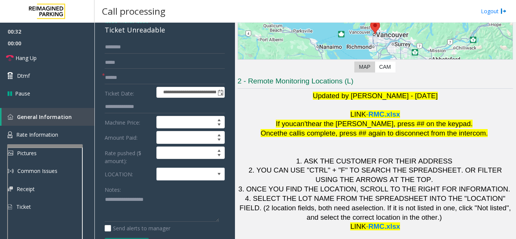
click at [193, 182] on form "**********" at bounding box center [165, 154] width 120 height 226
click at [191, 177] on span at bounding box center [184, 174] width 54 height 12
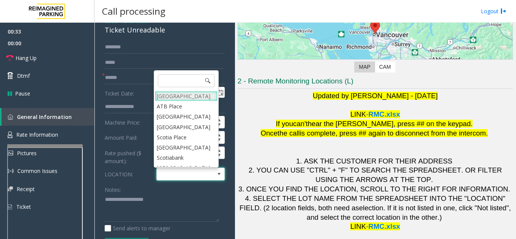
click at [178, 98] on Village "[GEOGRAPHIC_DATA]" at bounding box center [186, 96] width 63 height 10
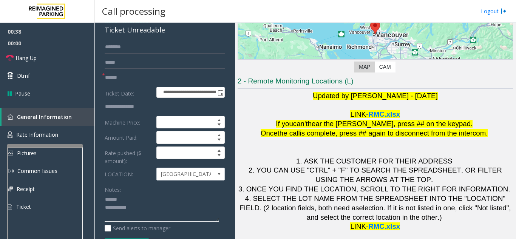
click at [128, 202] on textarea at bounding box center [162, 208] width 114 height 28
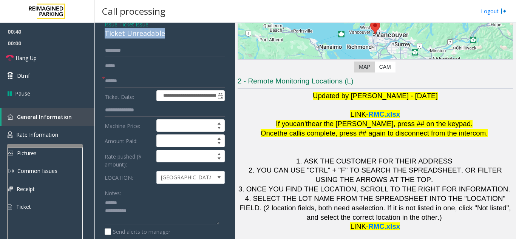
drag, startPoint x: 104, startPoint y: 28, endPoint x: 192, endPoint y: 42, distance: 89.6
click at [192, 42] on div "**********" at bounding box center [164, 212] width 135 height 389
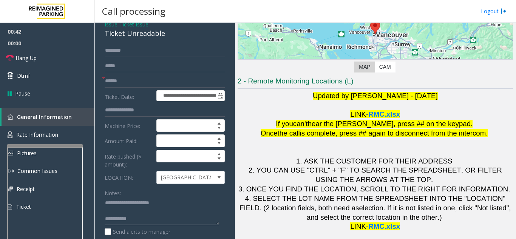
type textarea "**********"
click at [130, 80] on input "text" at bounding box center [165, 81] width 120 height 13
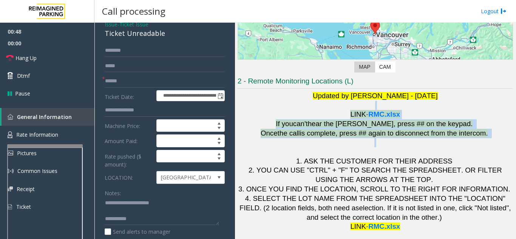
drag, startPoint x: 281, startPoint y: 106, endPoint x: 459, endPoint y: 141, distance: 180.7
click at [459, 141] on h1 "Updated by [PERSON_NAME] - [DATE] LINK - RMC.xlsx If you can't hear the [PERSON…" at bounding box center [374, 161] width 275 height 140
click at [473, 122] on p "If you can't hear the [PERSON_NAME], press ## on the keypad." at bounding box center [374, 123] width 275 height 9
drag, startPoint x: 488, startPoint y: 137, endPoint x: 275, endPoint y: 100, distance: 216.1
click at [275, 100] on h1 "Updated by [PERSON_NAME] - [DATE] LINK - RMC.xlsx If you can't hear the [PERSON…" at bounding box center [374, 161] width 275 height 140
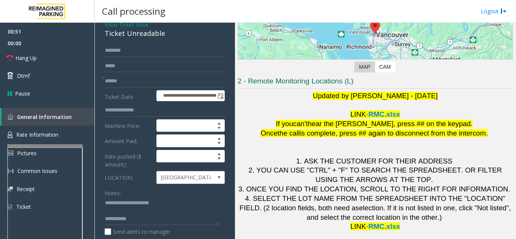
click at [277, 91] on p "Updated by [PERSON_NAME] - [DATE]" at bounding box center [374, 95] width 275 height 9
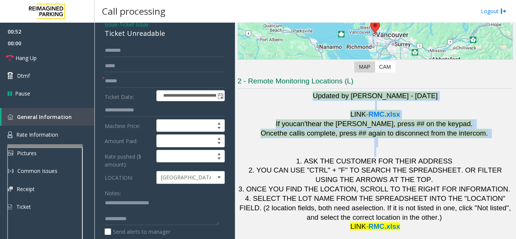
drag, startPoint x: 277, startPoint y: 91, endPoint x: 489, endPoint y: 150, distance: 220.1
click at [489, 150] on h1 "Updated by [PERSON_NAME] - [DATE] LINK - RMC.xlsx If you can't hear the [PERSON…" at bounding box center [374, 161] width 275 height 140
click at [479, 117] on p "LINK - RMC.xlsx" at bounding box center [374, 114] width 275 height 9
drag, startPoint x: 489, startPoint y: 130, endPoint x: 266, endPoint y: 96, distance: 225.8
click at [266, 96] on h1 "Updated by [PERSON_NAME] - [DATE] LINK - RMC.xlsx If you can't hear the [PERSON…" at bounding box center [374, 161] width 275 height 140
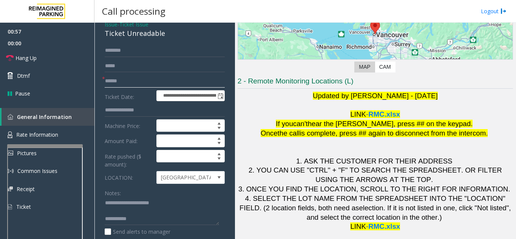
click at [126, 83] on input "text" at bounding box center [165, 81] width 120 height 13
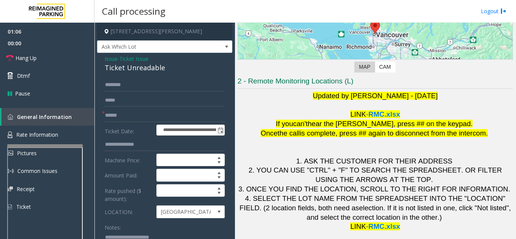
click at [116, 60] on span "Issue" at bounding box center [111, 59] width 13 height 8
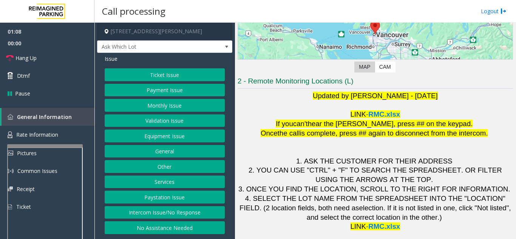
click at [166, 142] on div "Ticket Issue Payment Issue Monthly Issue Validation Issue Equipment Issue Gener…" at bounding box center [165, 151] width 120 height 166
click at [166, 140] on button "Equipment Issue" at bounding box center [165, 135] width 120 height 13
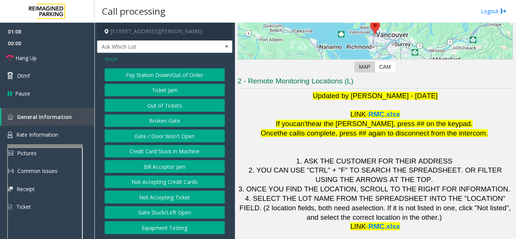
click at [166, 140] on button "Gate / Door Won't Open" at bounding box center [165, 135] width 120 height 13
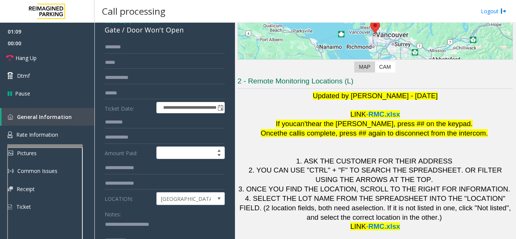
scroll to position [76, 0]
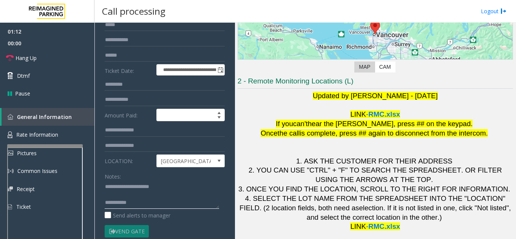
drag, startPoint x: 121, startPoint y: 187, endPoint x: 171, endPoint y: 192, distance: 50.1
click at [170, 192] on textarea at bounding box center [162, 194] width 114 height 28
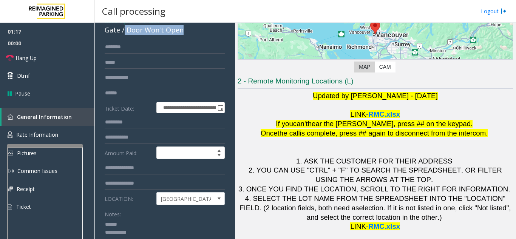
drag, startPoint x: 125, startPoint y: 30, endPoint x: 185, endPoint y: 32, distance: 60.0
click at [185, 32] on div "Gate / Door Won't Open" at bounding box center [165, 30] width 120 height 10
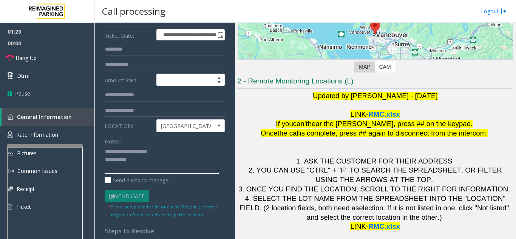
scroll to position [113, 0]
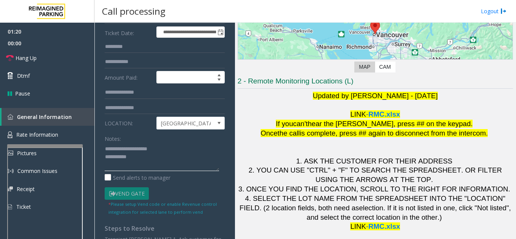
click at [154, 159] on textarea at bounding box center [162, 157] width 114 height 28
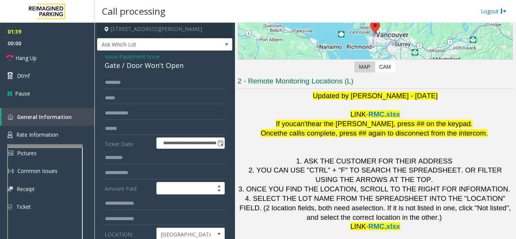
scroll to position [0, 0]
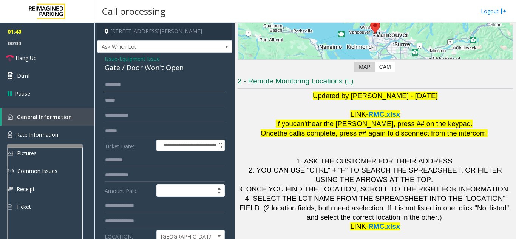
click at [149, 85] on input "text" at bounding box center [165, 85] width 120 height 13
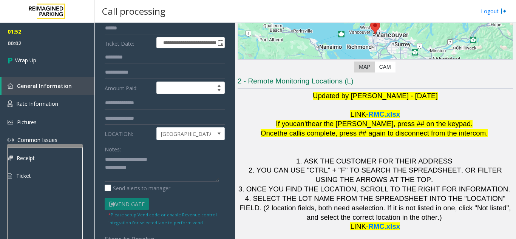
scroll to position [113, 0]
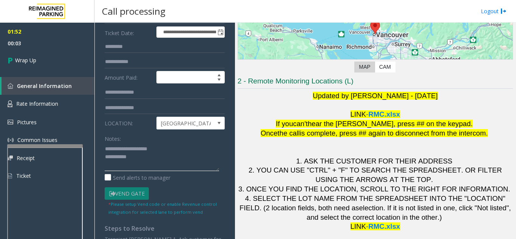
click at [162, 156] on textarea at bounding box center [162, 157] width 114 height 28
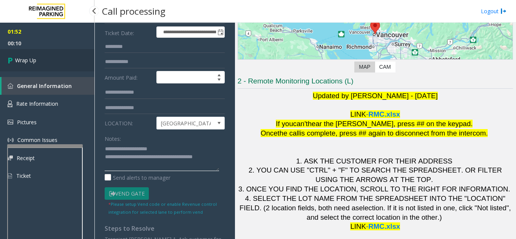
type textarea "**********"
click at [51, 60] on link "Wrap Up" at bounding box center [47, 60] width 94 height 22
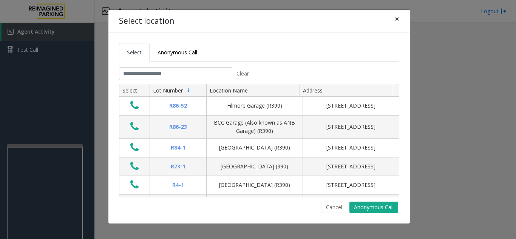
click at [394, 20] on button "×" at bounding box center [396, 19] width 15 height 18
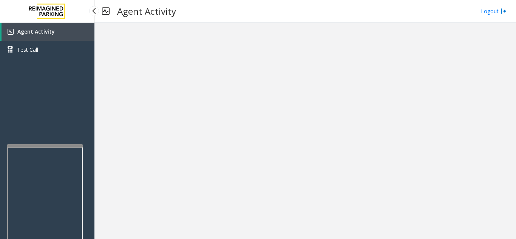
click at [67, 36] on link "Agent Activity" at bounding box center [48, 32] width 93 height 18
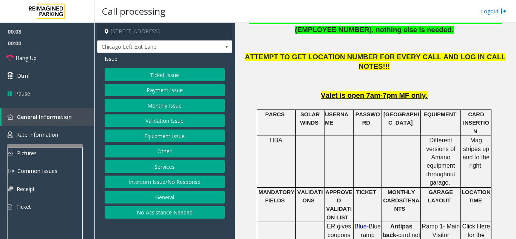
scroll to position [378, 0]
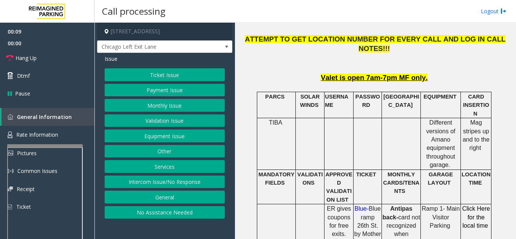
click at [150, 103] on button "Monthly Issue" at bounding box center [165, 105] width 120 height 13
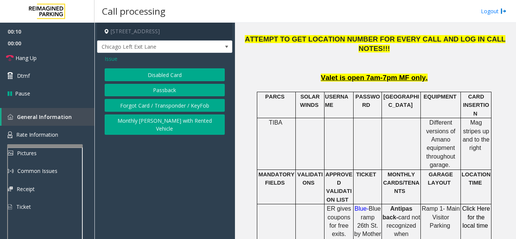
click at [157, 77] on button "Disabled Card" at bounding box center [165, 74] width 120 height 13
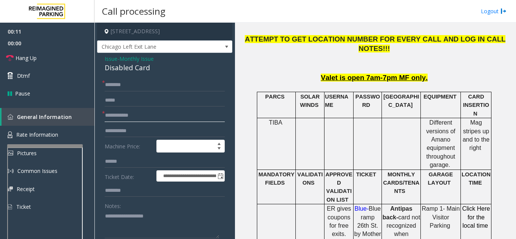
click at [144, 120] on input "text" at bounding box center [165, 115] width 120 height 13
type input "**"
click at [144, 99] on input "text" at bounding box center [165, 100] width 120 height 13
click at [144, 88] on input "text" at bounding box center [165, 85] width 120 height 13
type input "**"
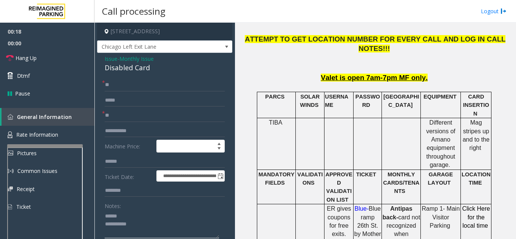
click at [131, 212] on textarea at bounding box center [162, 224] width 114 height 28
drag, startPoint x: 102, startPoint y: 67, endPoint x: 157, endPoint y: 67, distance: 55.1
click at [160, 222] on textarea at bounding box center [162, 224] width 114 height 28
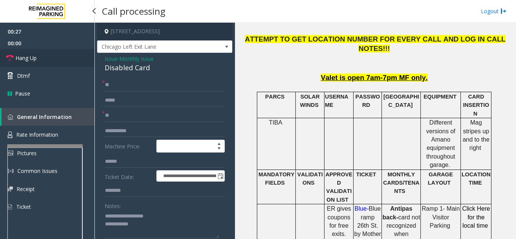
click at [63, 63] on link "Hang Up" at bounding box center [47, 58] width 94 height 18
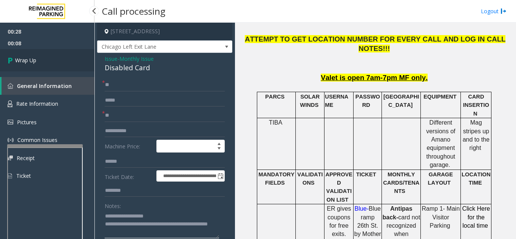
type textarea "**********"
click at [46, 61] on link "Wrap Up" at bounding box center [47, 60] width 94 height 22
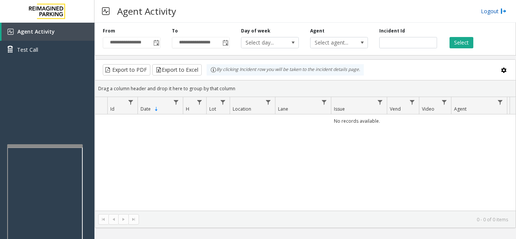
click at [490, 12] on link "Logout" at bounding box center [494, 11] width 26 height 8
